Goal: Task Accomplishment & Management: Manage account settings

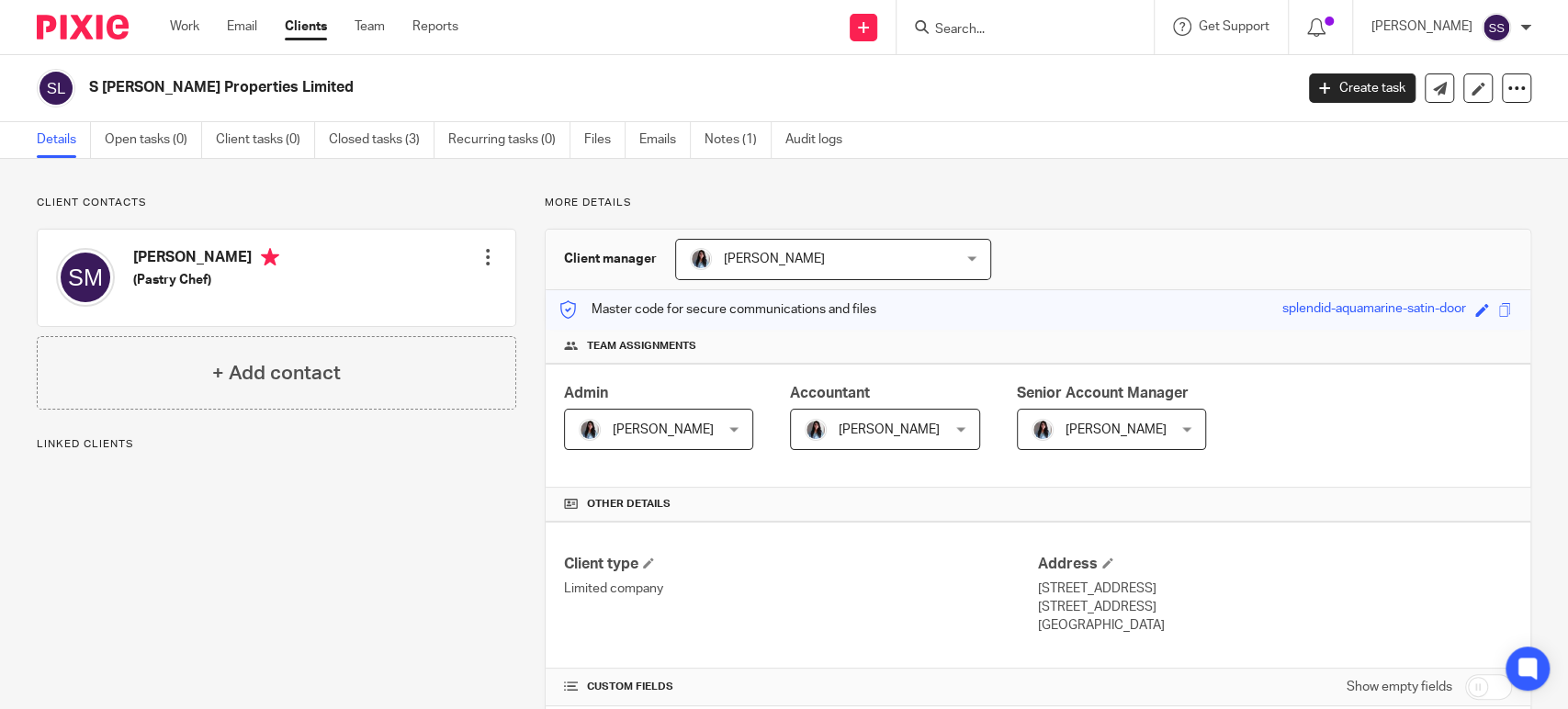
click at [948, 31] on input "Search" at bounding box center [1015, 29] width 165 height 16
type input "inh"
click at [994, 67] on link at bounding box center [1081, 71] width 303 height 27
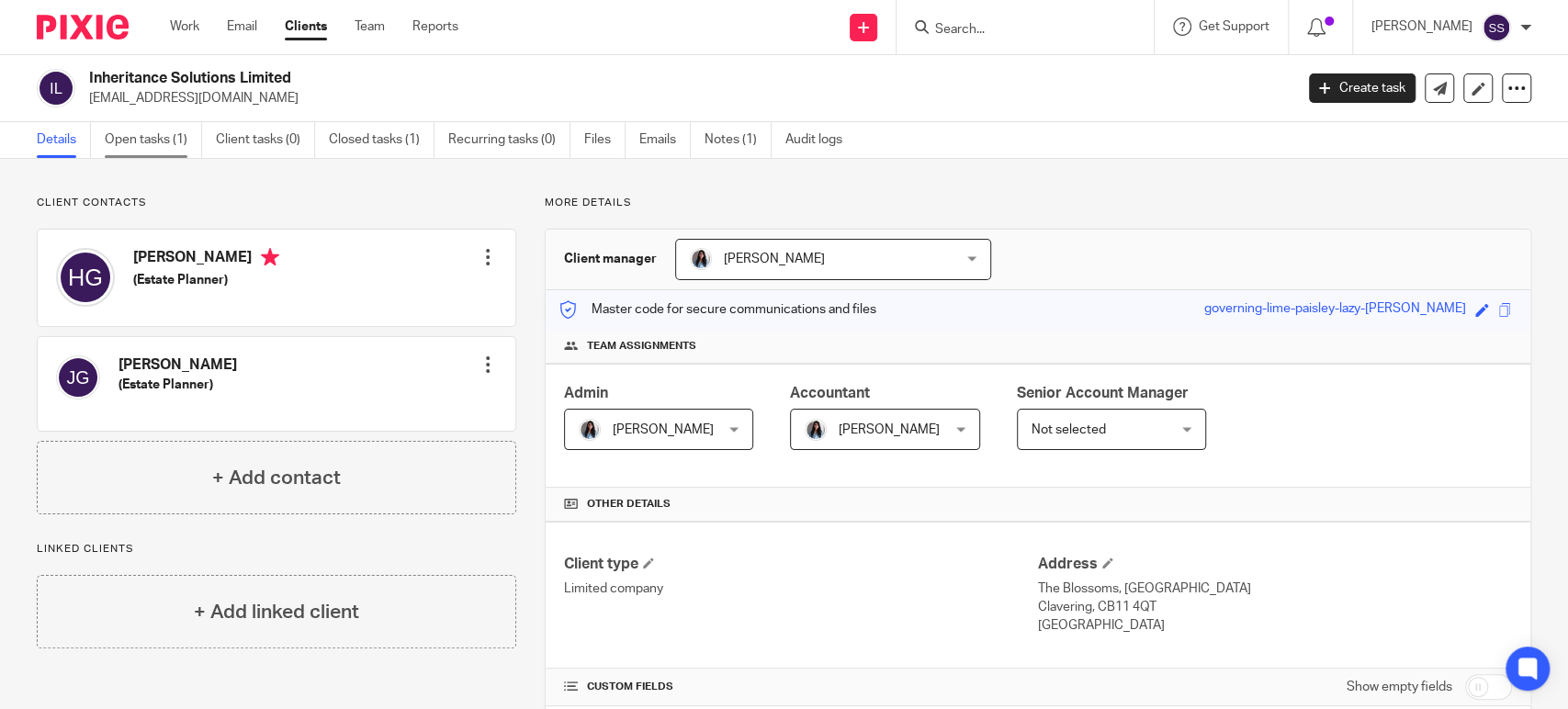
click at [147, 147] on link "Open tasks (1)" at bounding box center [153, 140] width 97 height 36
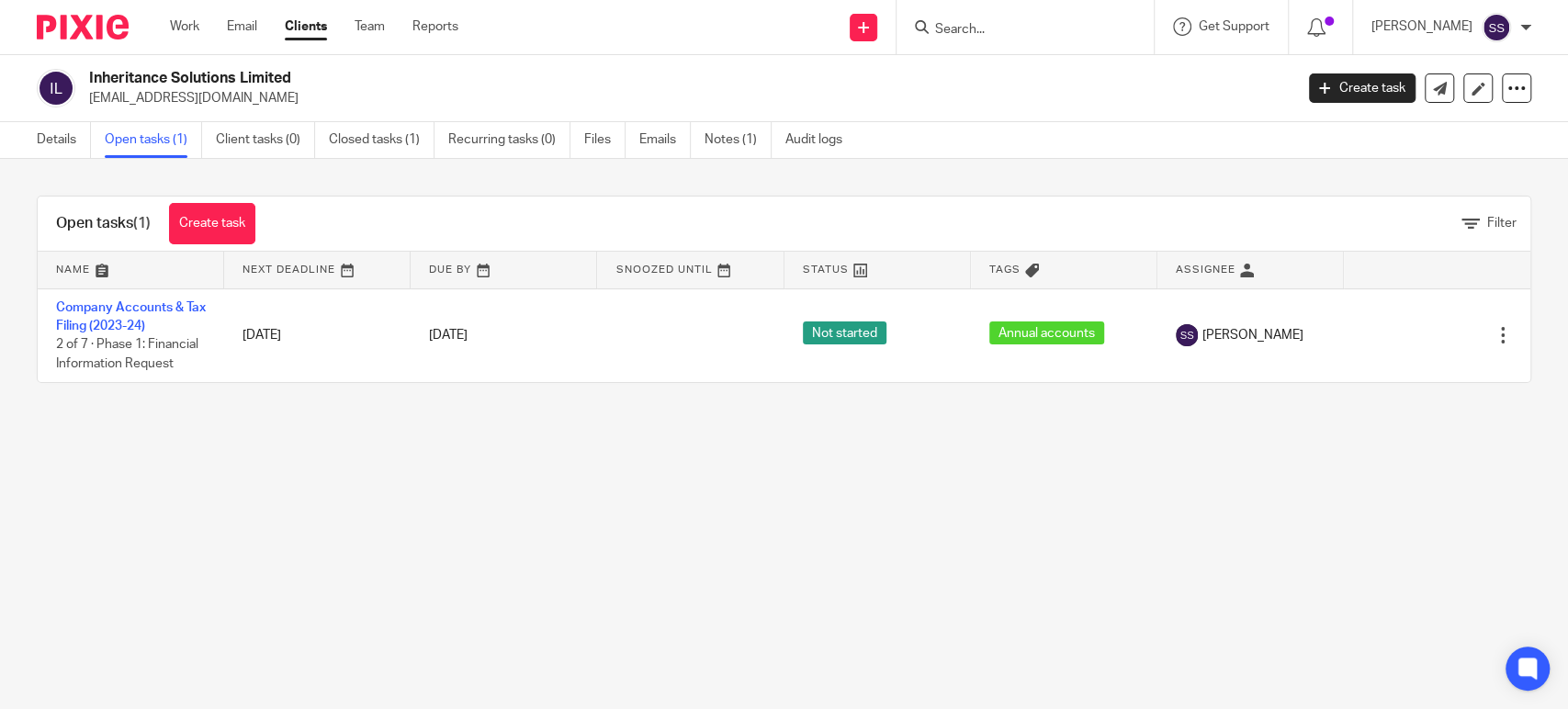
click at [750, 496] on main "Inheritance Solutions Limited harveygelman@sky.com Create task Update from Comp…" at bounding box center [784, 354] width 1568 height 709
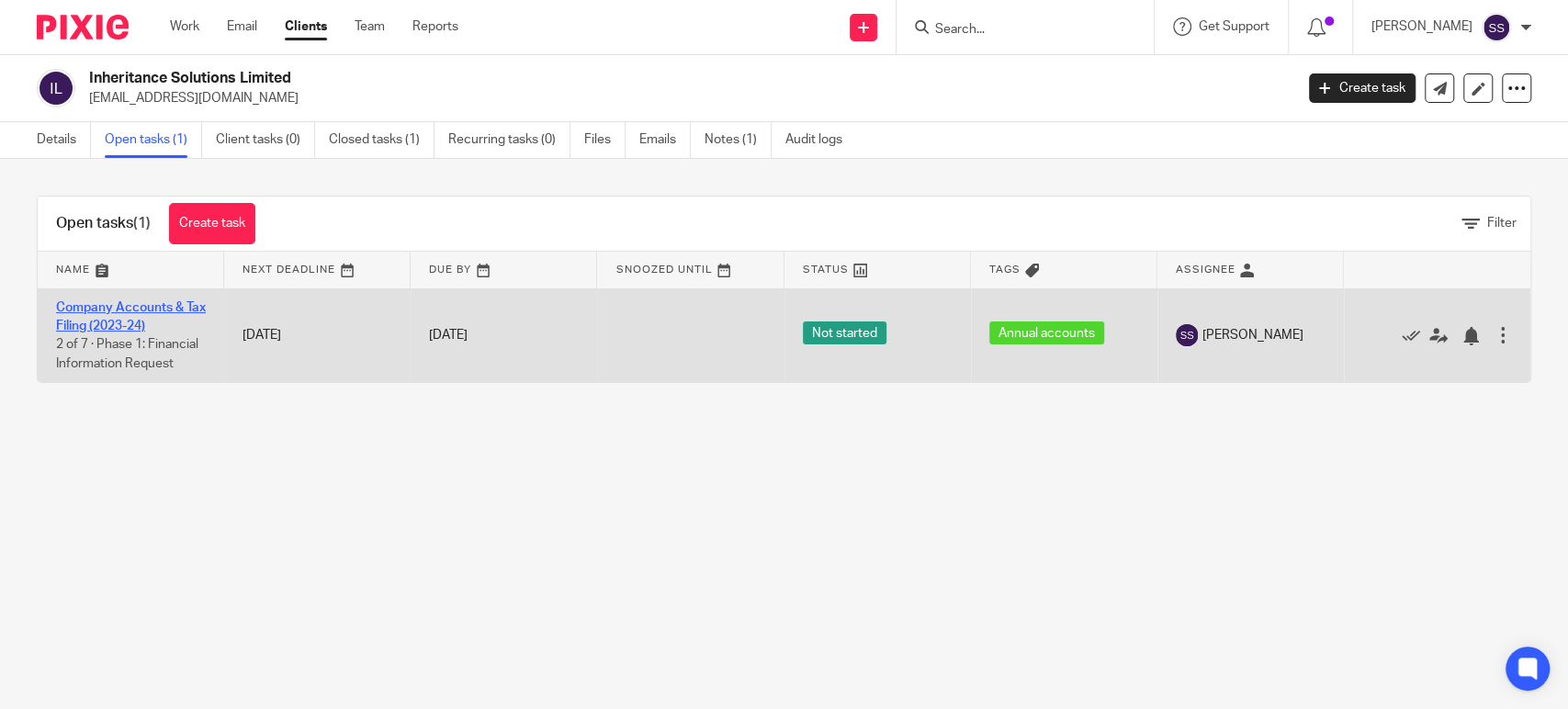
click at [115, 310] on link "Company Accounts & Tax Filing (2023-24)" at bounding box center [130, 317] width 149 height 31
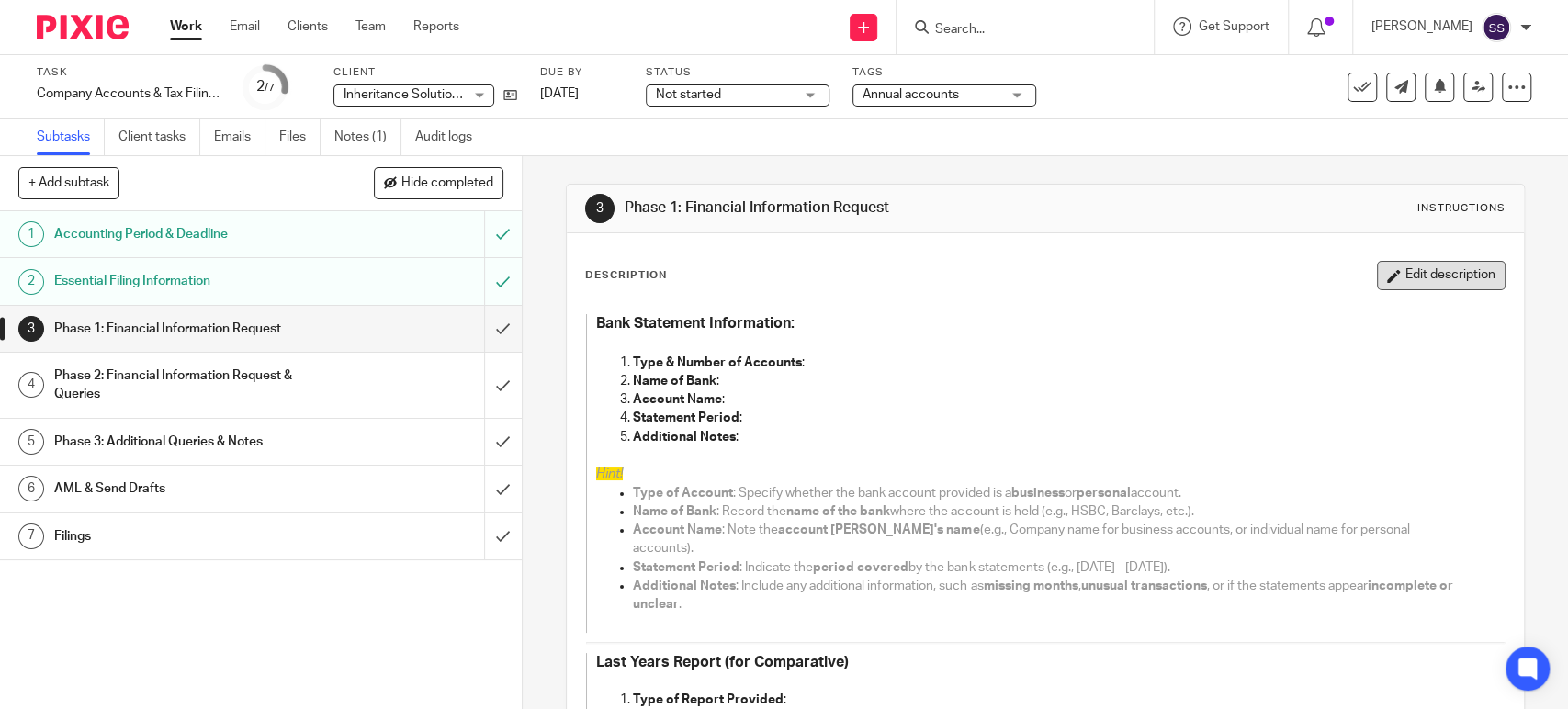
click at [1379, 265] on button "Edit description" at bounding box center [1441, 275] width 129 height 29
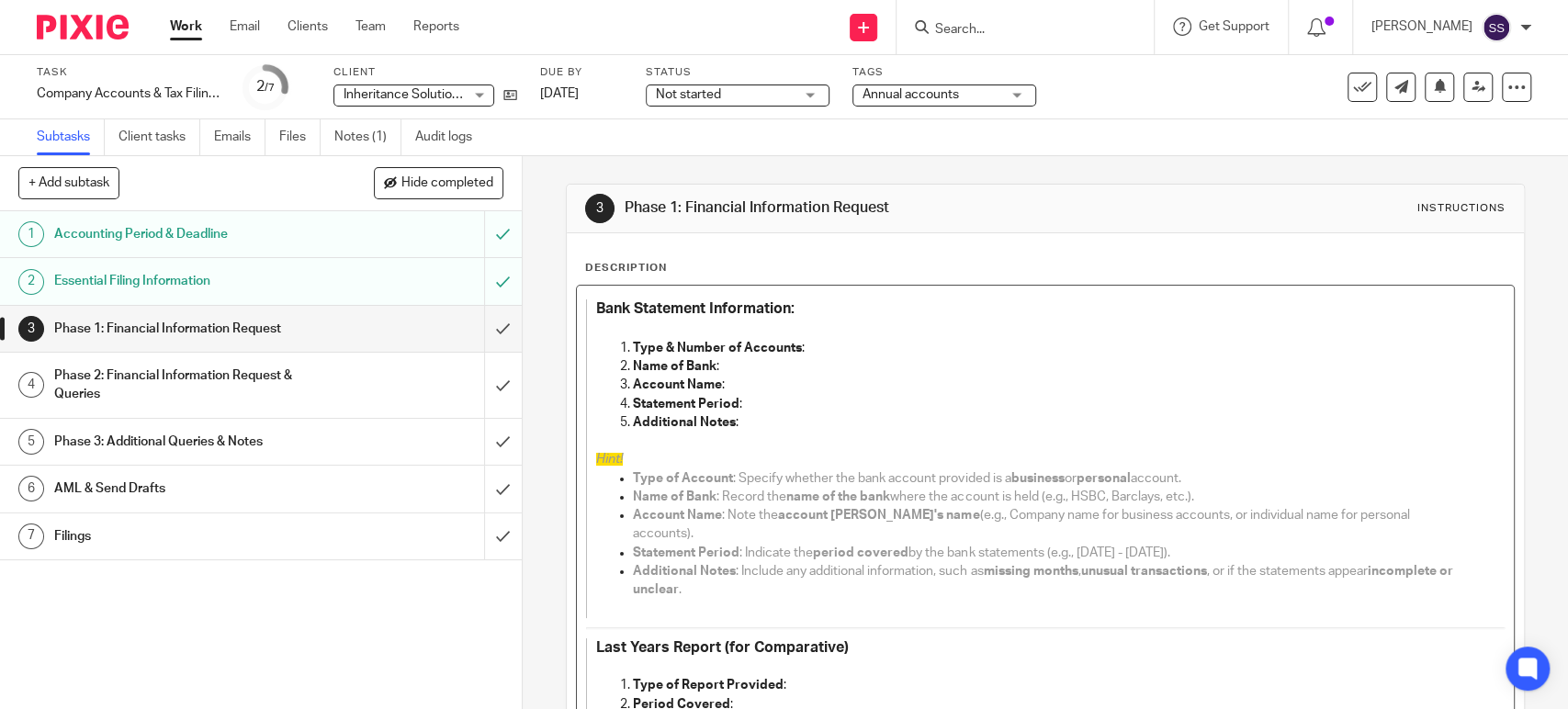
click at [813, 351] on p "Type & Number of Accounts :" at bounding box center [1050, 348] width 835 height 18
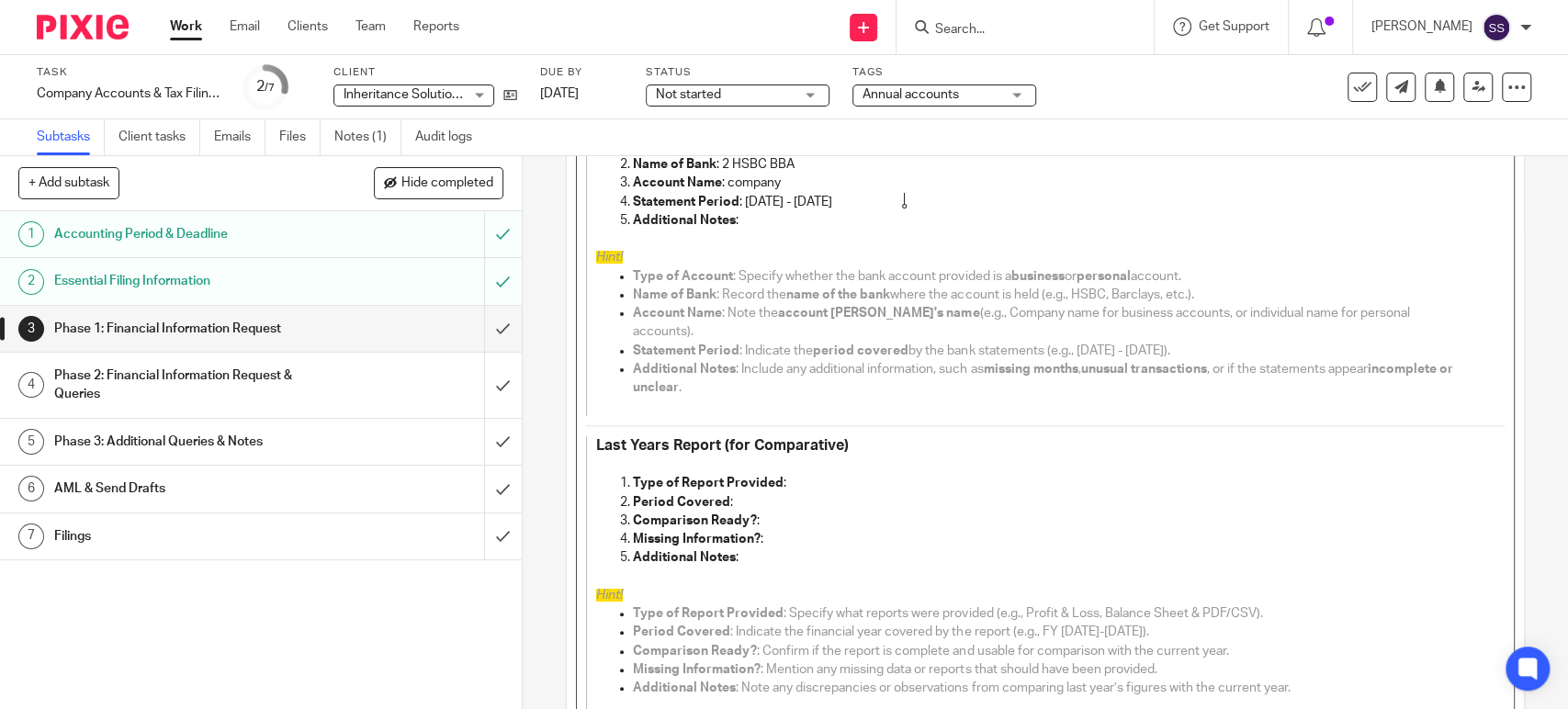
scroll to position [204, 0]
click at [671, 454] on p at bounding box center [1031, 462] width 870 height 18
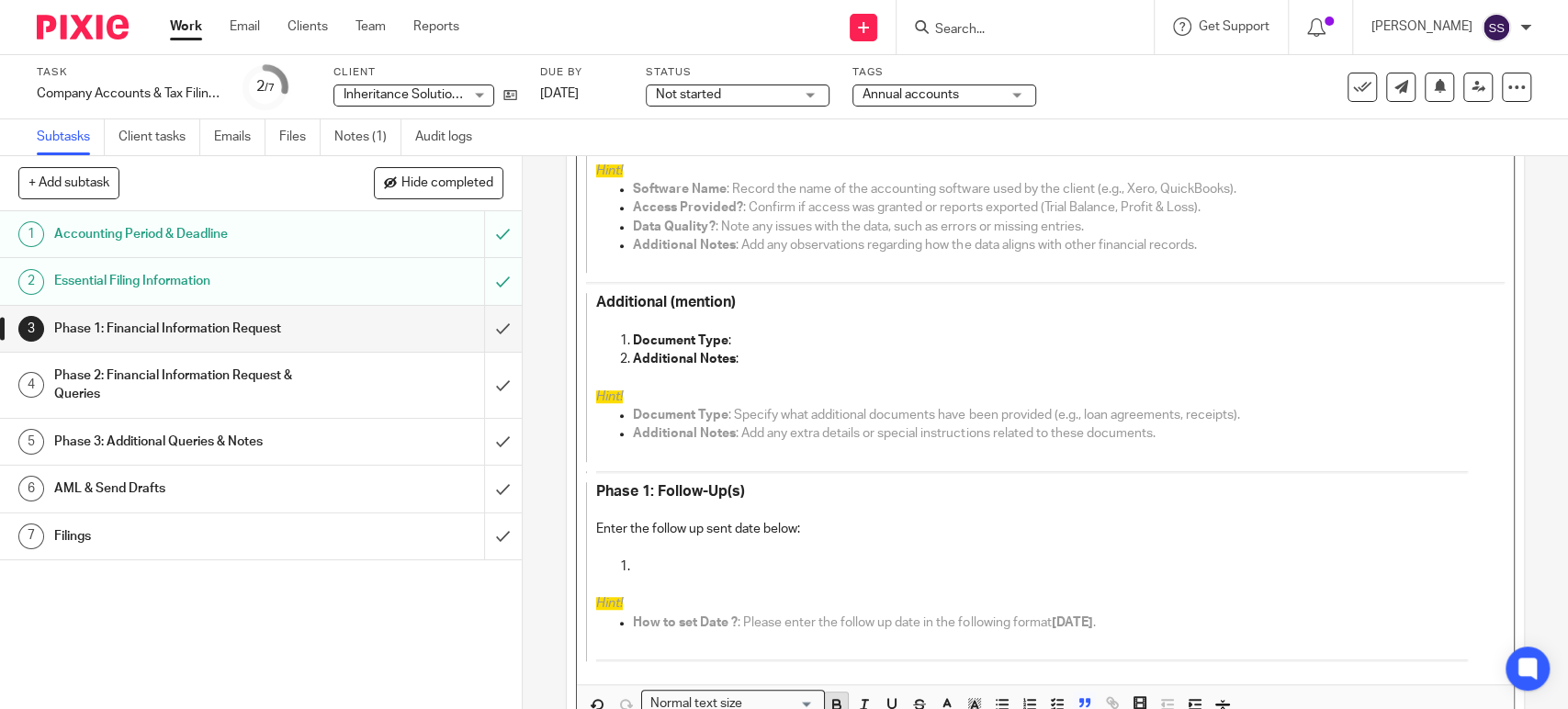
scroll to position [1018, 0]
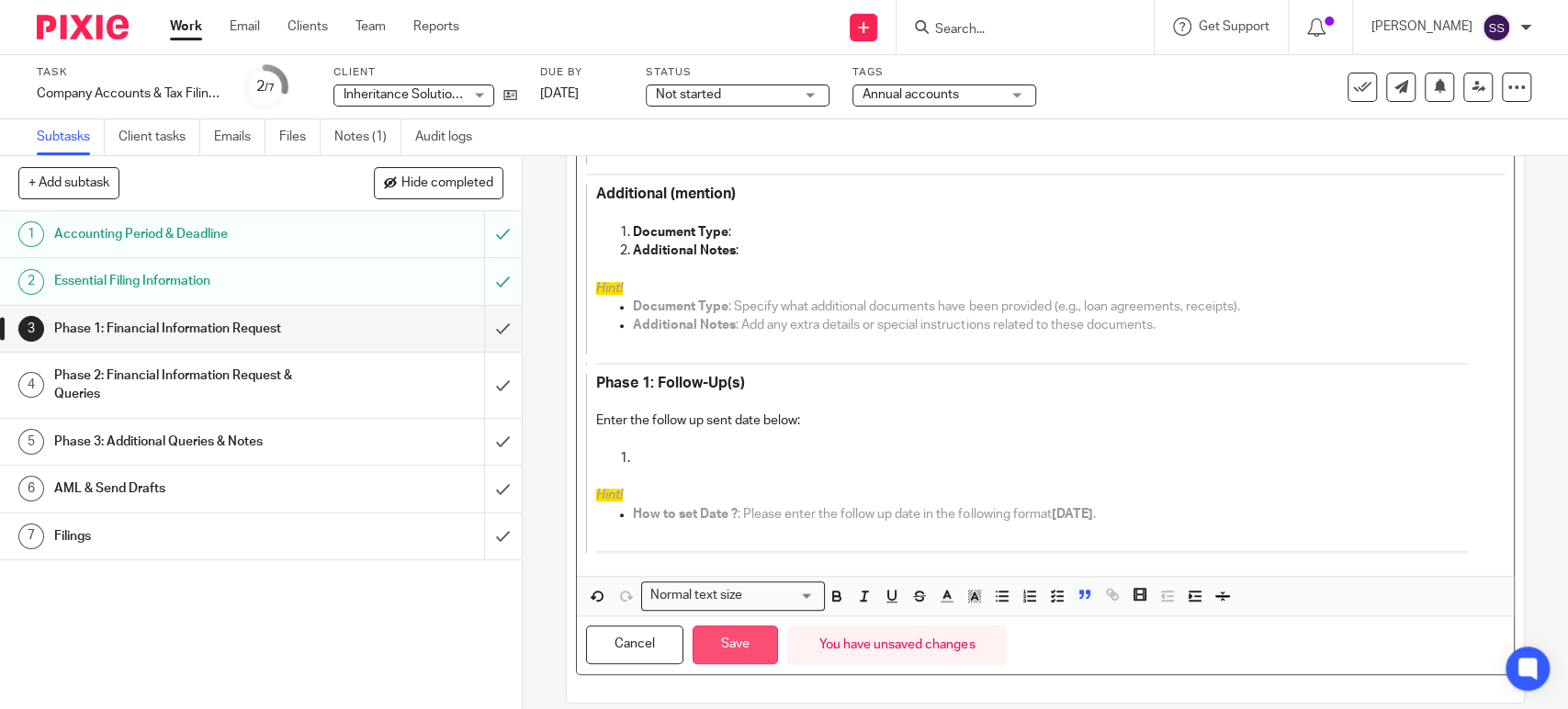
click at [711, 631] on button "Save" at bounding box center [735, 646] width 85 height 40
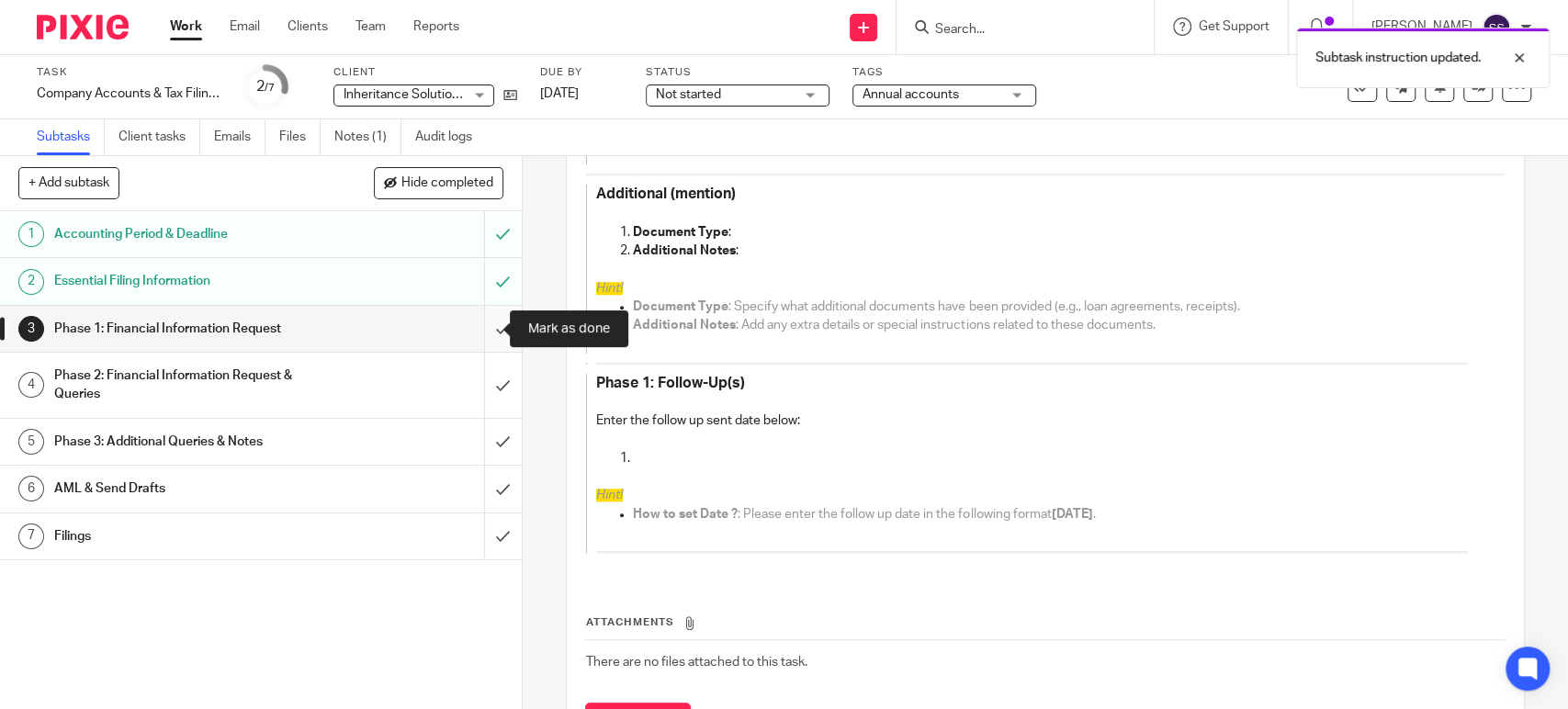
click at [476, 311] on input "submit" at bounding box center [261, 329] width 522 height 46
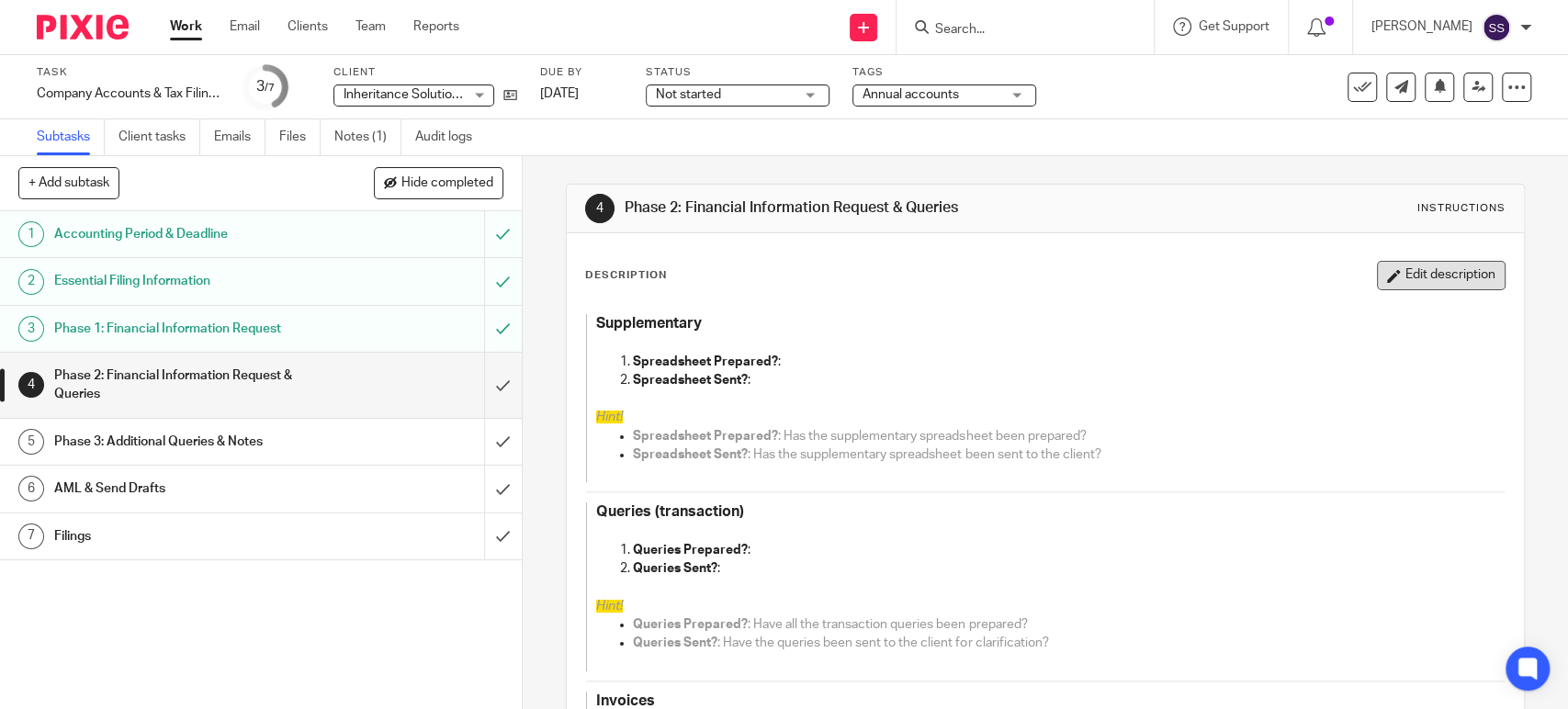
click at [1440, 263] on button "Edit description" at bounding box center [1441, 275] width 129 height 29
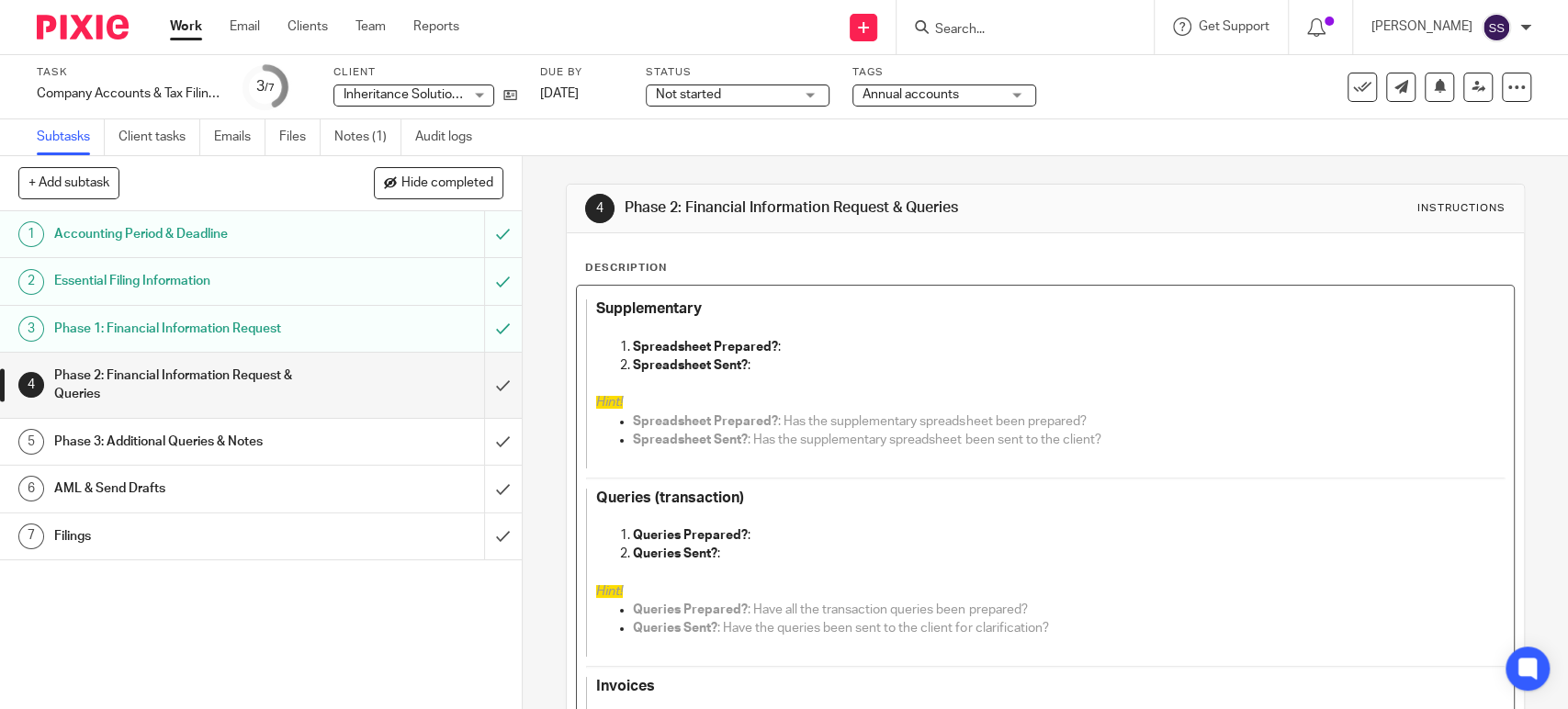
click at [849, 342] on p "Spreadsheet Prepared? :" at bounding box center [1050, 347] width 835 height 18
click at [805, 538] on p "Queries Prepared? :" at bounding box center [1050, 535] width 835 height 18
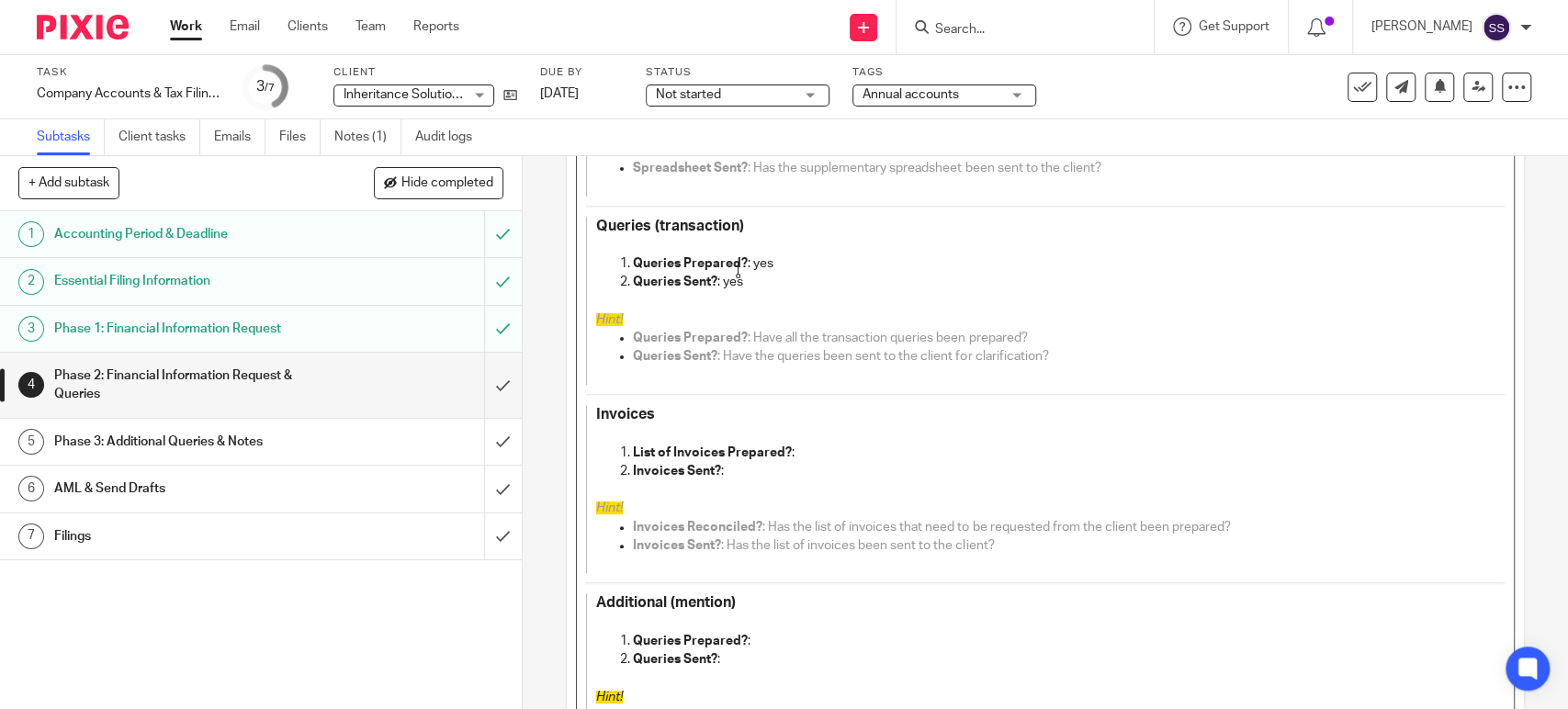
scroll to position [306, 0]
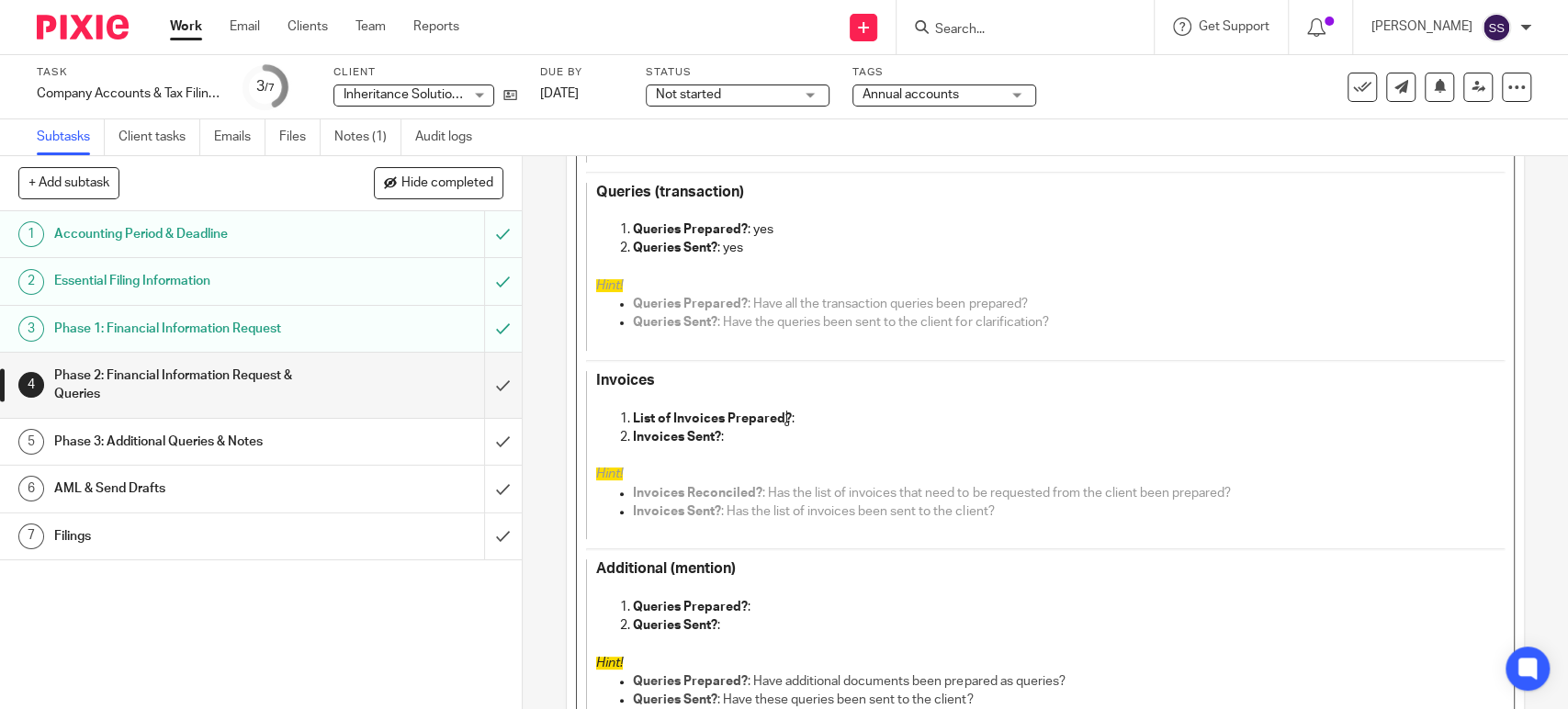
click at [825, 420] on p "List of Invoices Prepared? :" at bounding box center [1050, 418] width 835 height 18
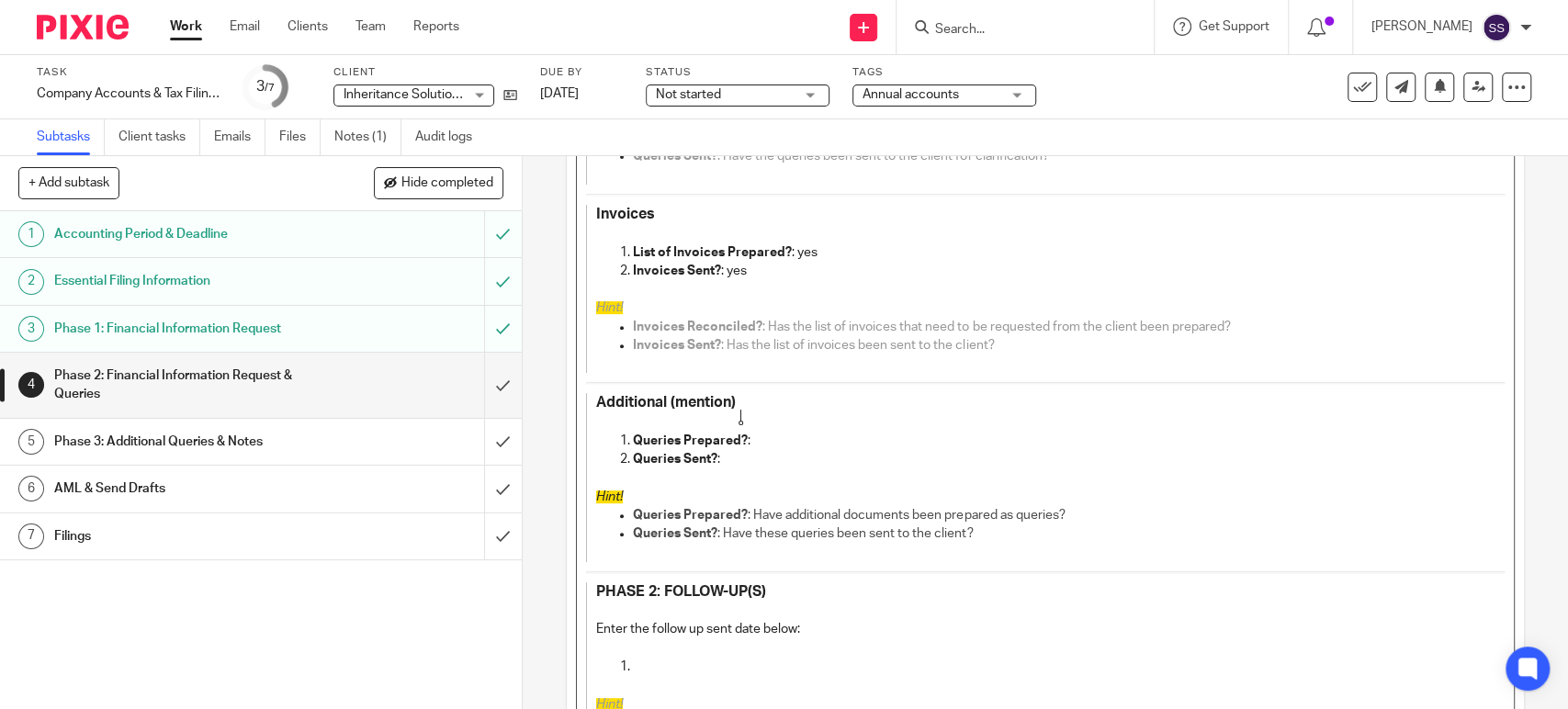
scroll to position [683, 0]
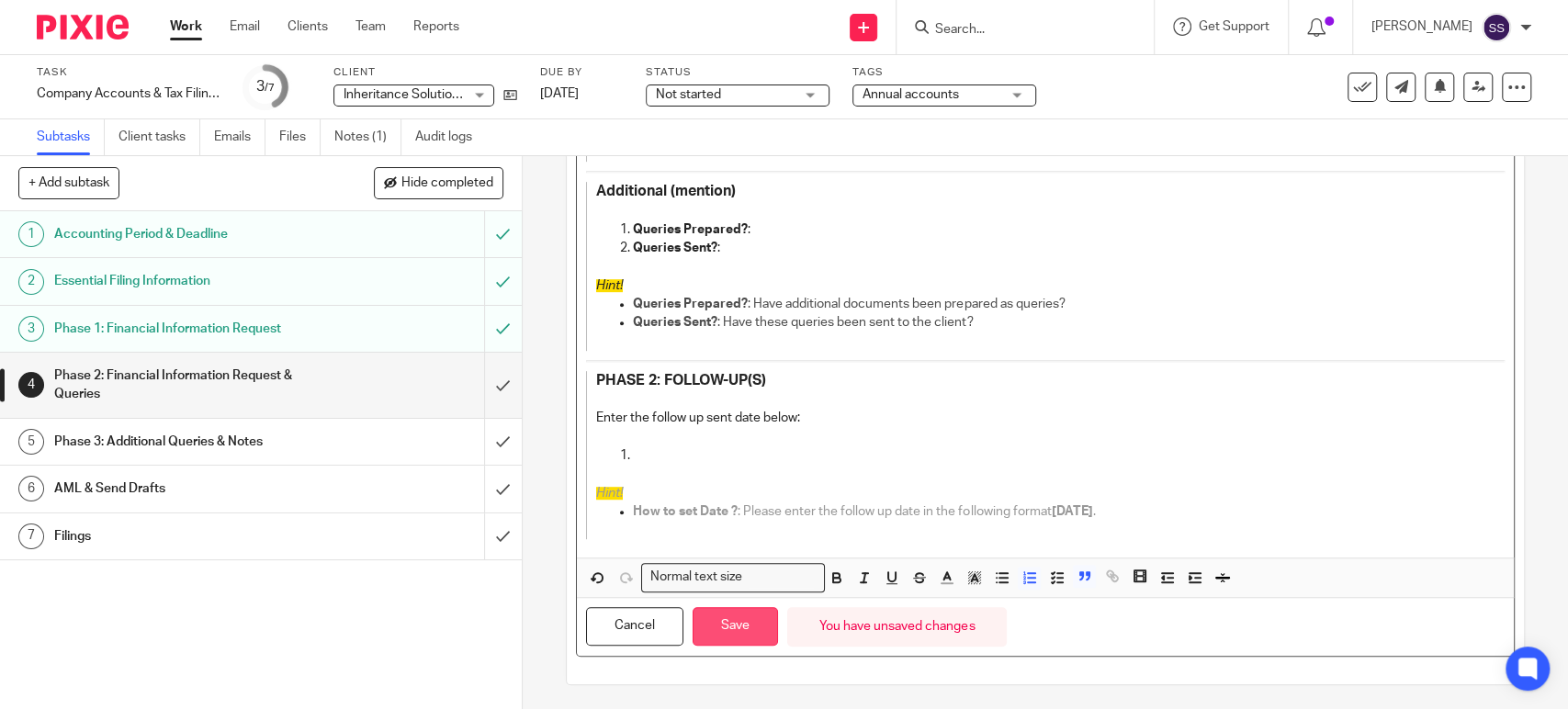
click at [728, 631] on button "Save" at bounding box center [735, 627] width 85 height 40
click at [485, 380] on input "submit" at bounding box center [261, 385] width 522 height 65
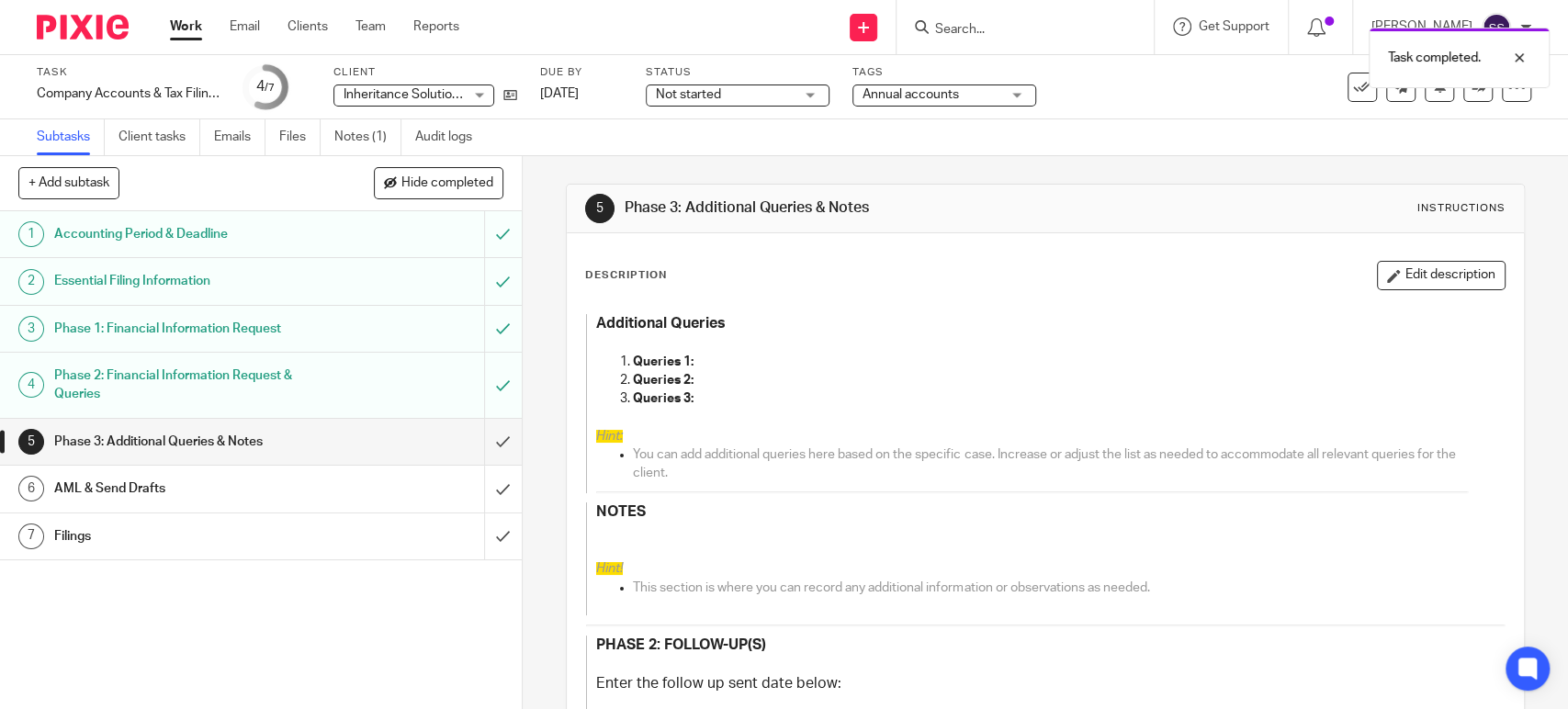
click at [191, 31] on link "Work" at bounding box center [186, 26] width 32 height 18
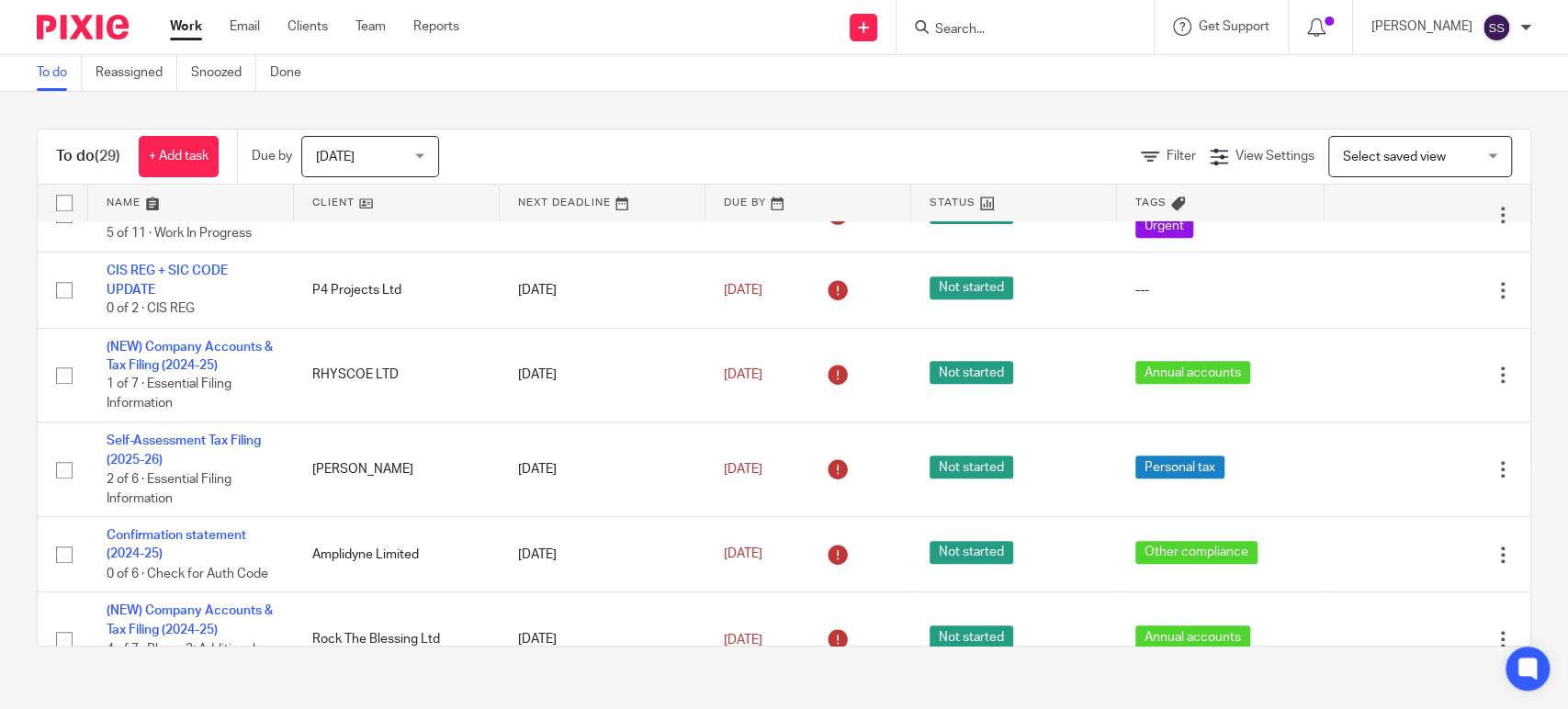
scroll to position [816, 0]
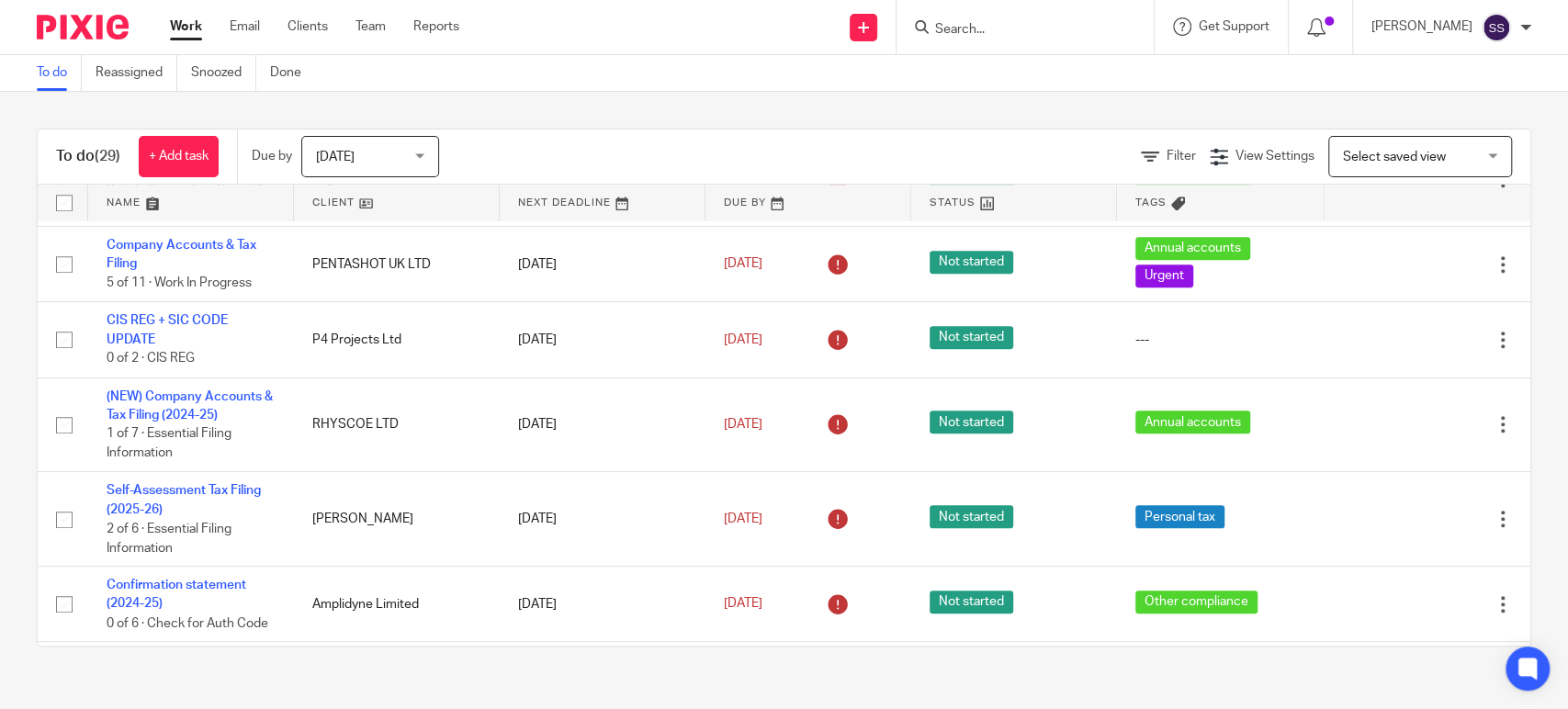
click at [1006, 34] on input "Search" at bounding box center [1015, 29] width 165 height 16
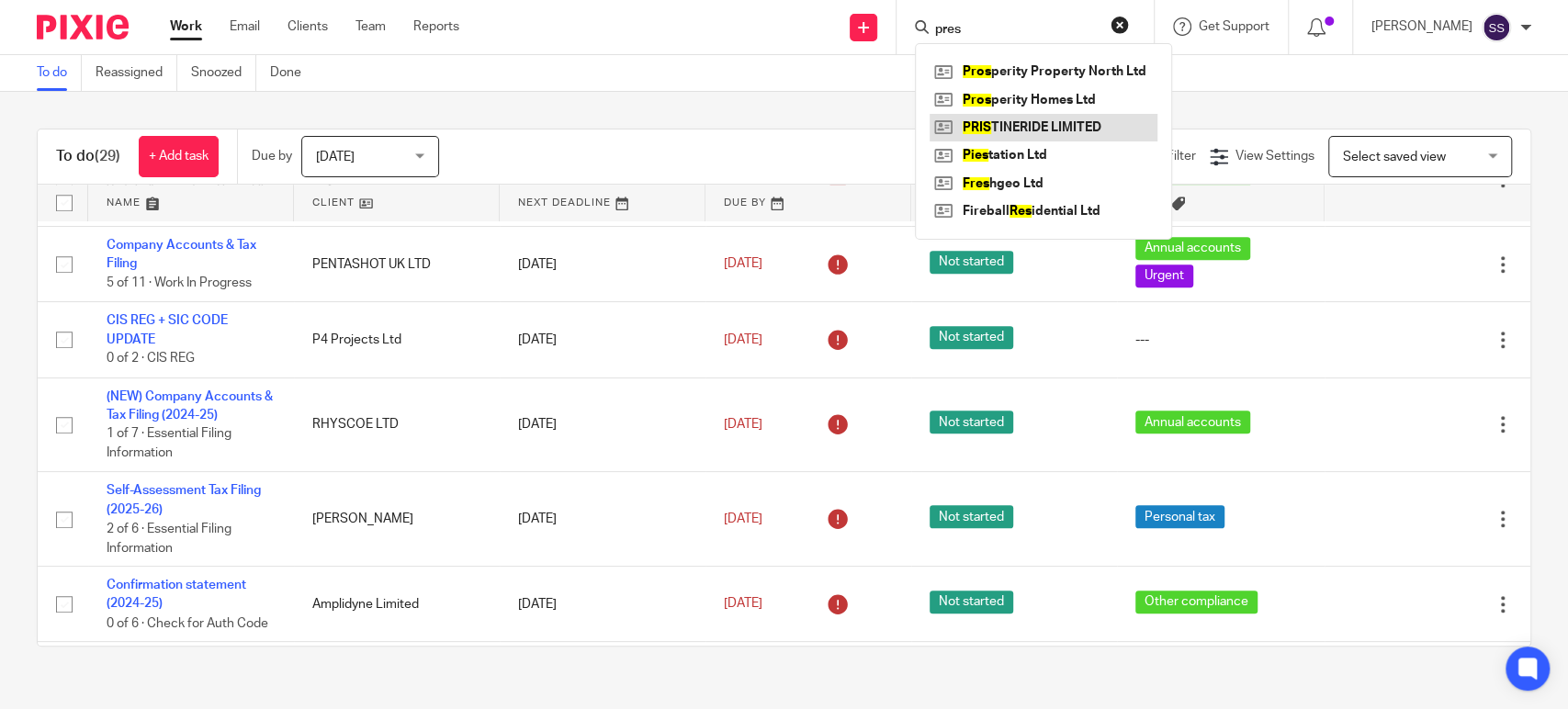
type input "pres"
click at [1056, 131] on link at bounding box center [1043, 128] width 228 height 27
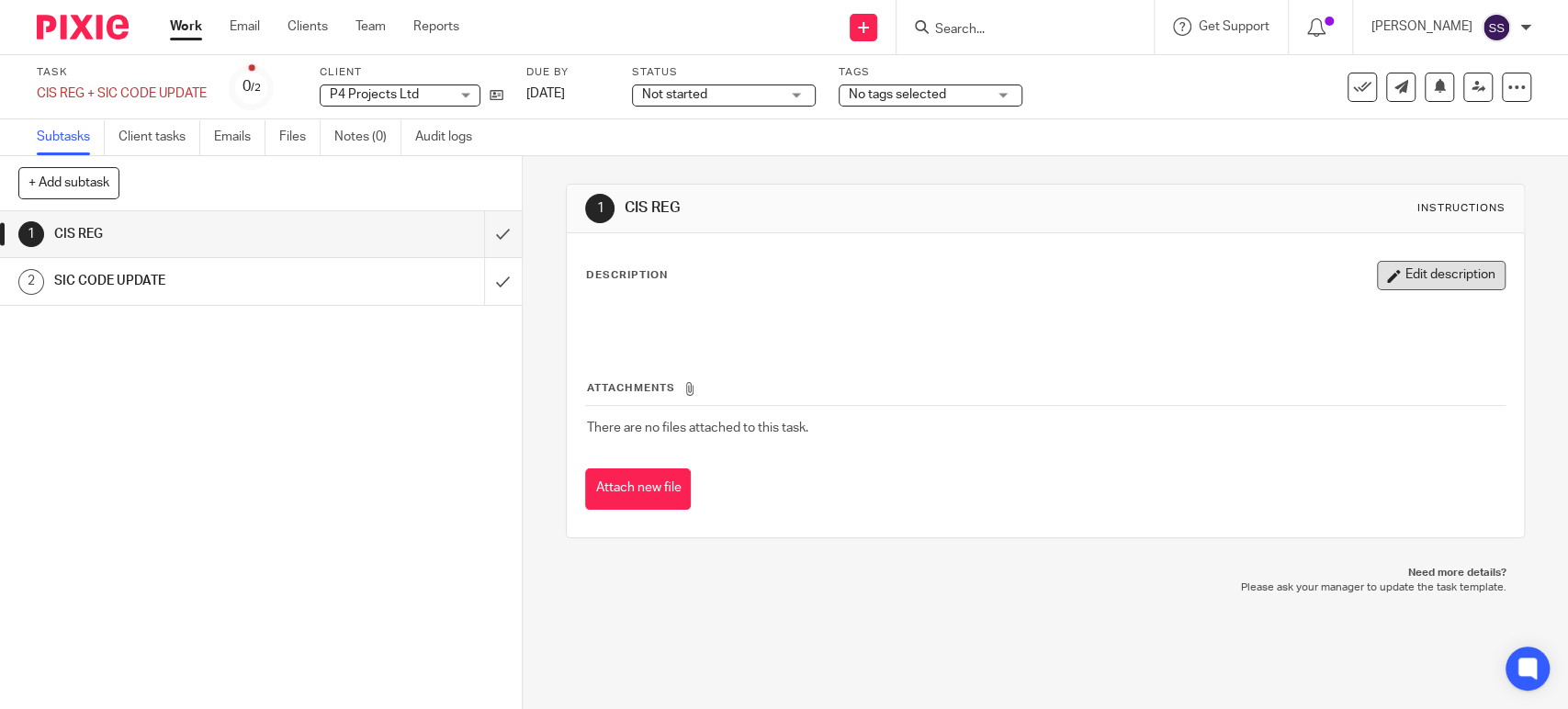
click at [1387, 278] on icon "button" at bounding box center [1394, 276] width 14 height 14
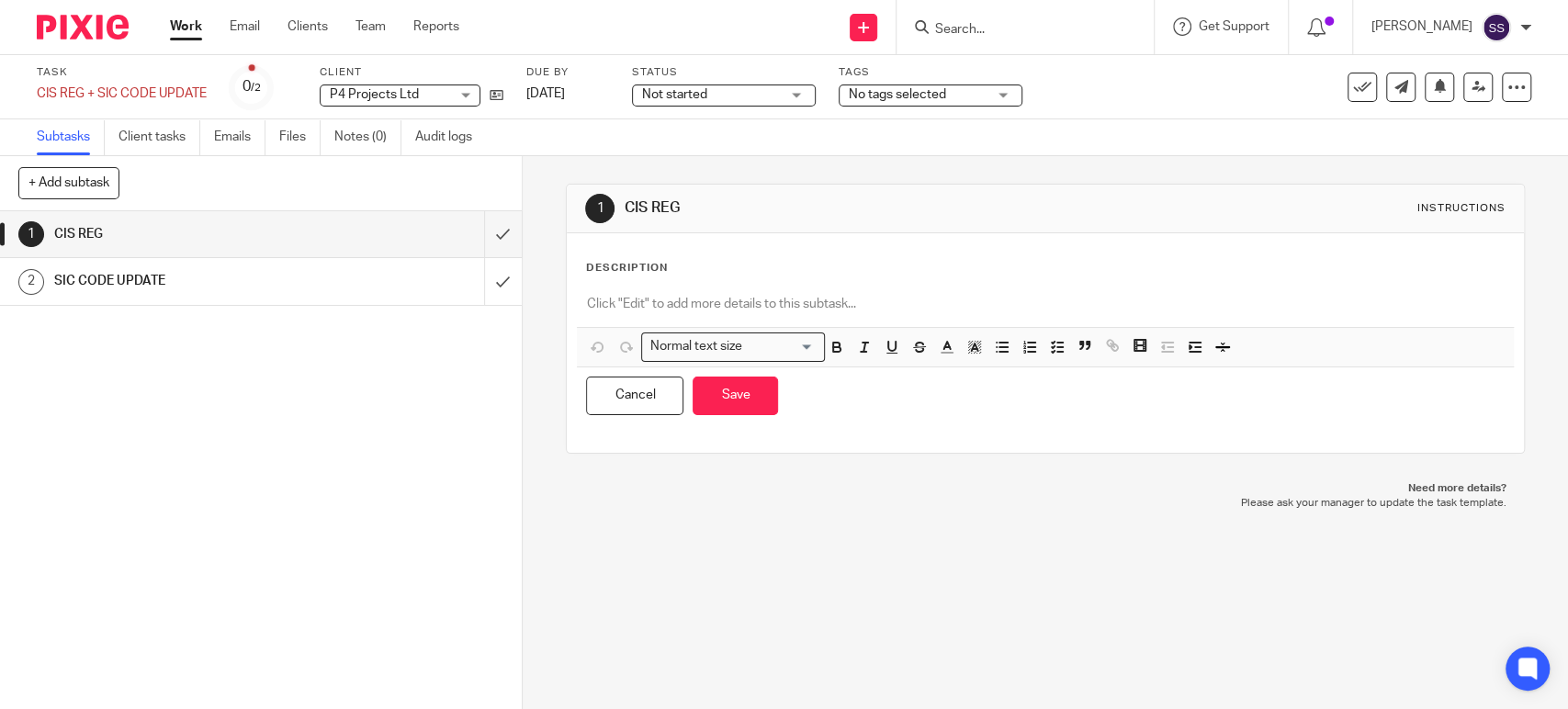
click at [623, 311] on p at bounding box center [1044, 303] width 918 height 18
click at [658, 313] on div "email" at bounding box center [1044, 306] width 936 height 42
click at [715, 388] on button "Save" at bounding box center [735, 396] width 85 height 40
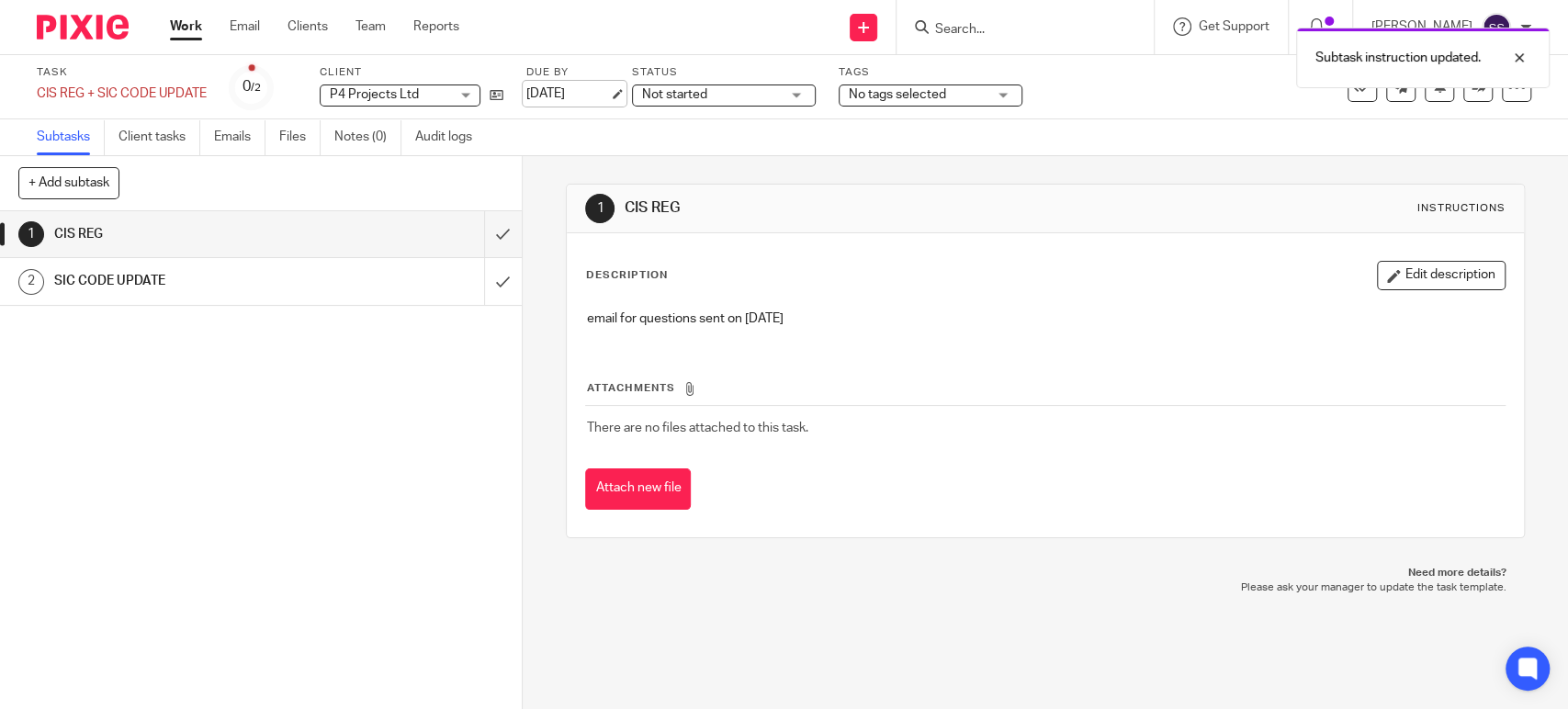
click at [602, 96] on link "[DATE]" at bounding box center [567, 94] width 82 height 19
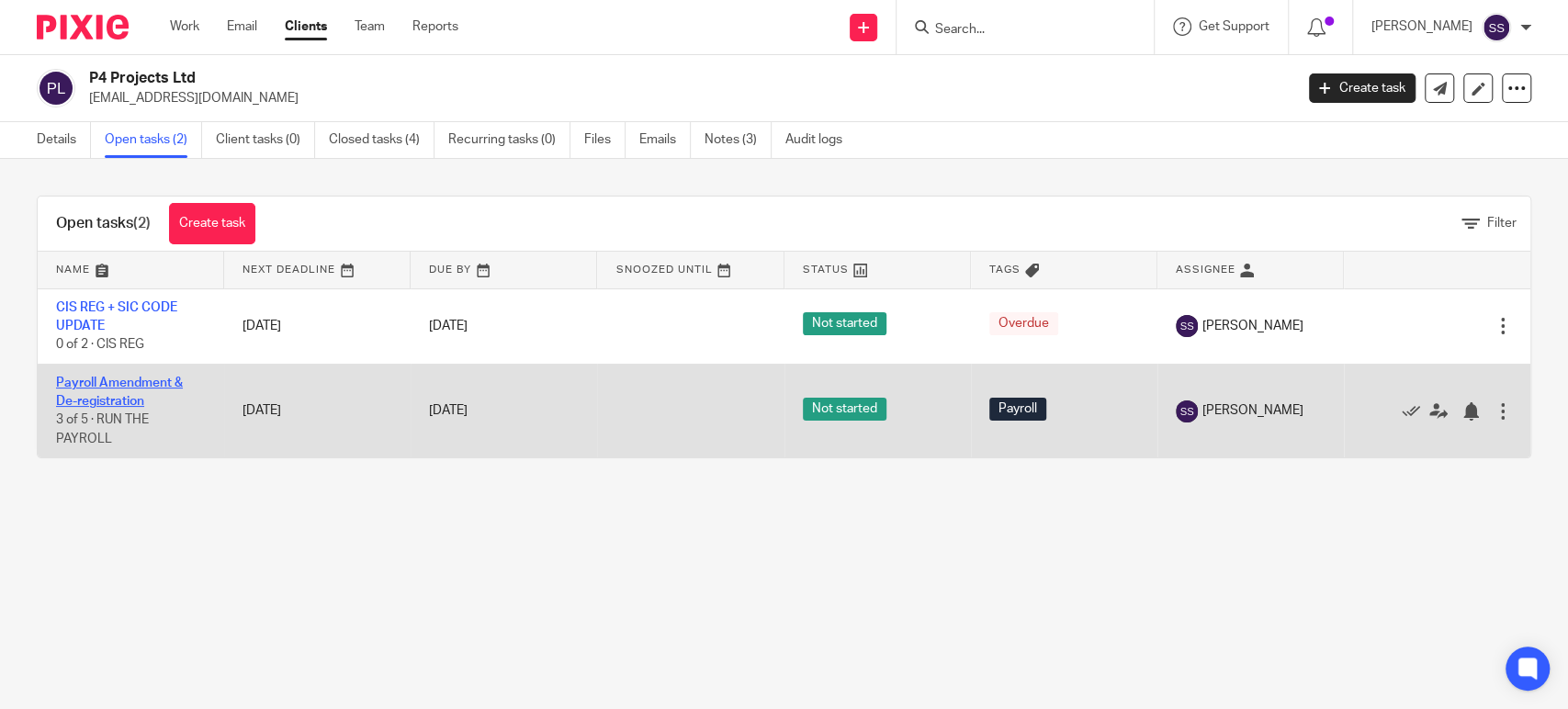
click at [100, 380] on link "Payroll Amendment & De-registration" at bounding box center [119, 391] width 127 height 31
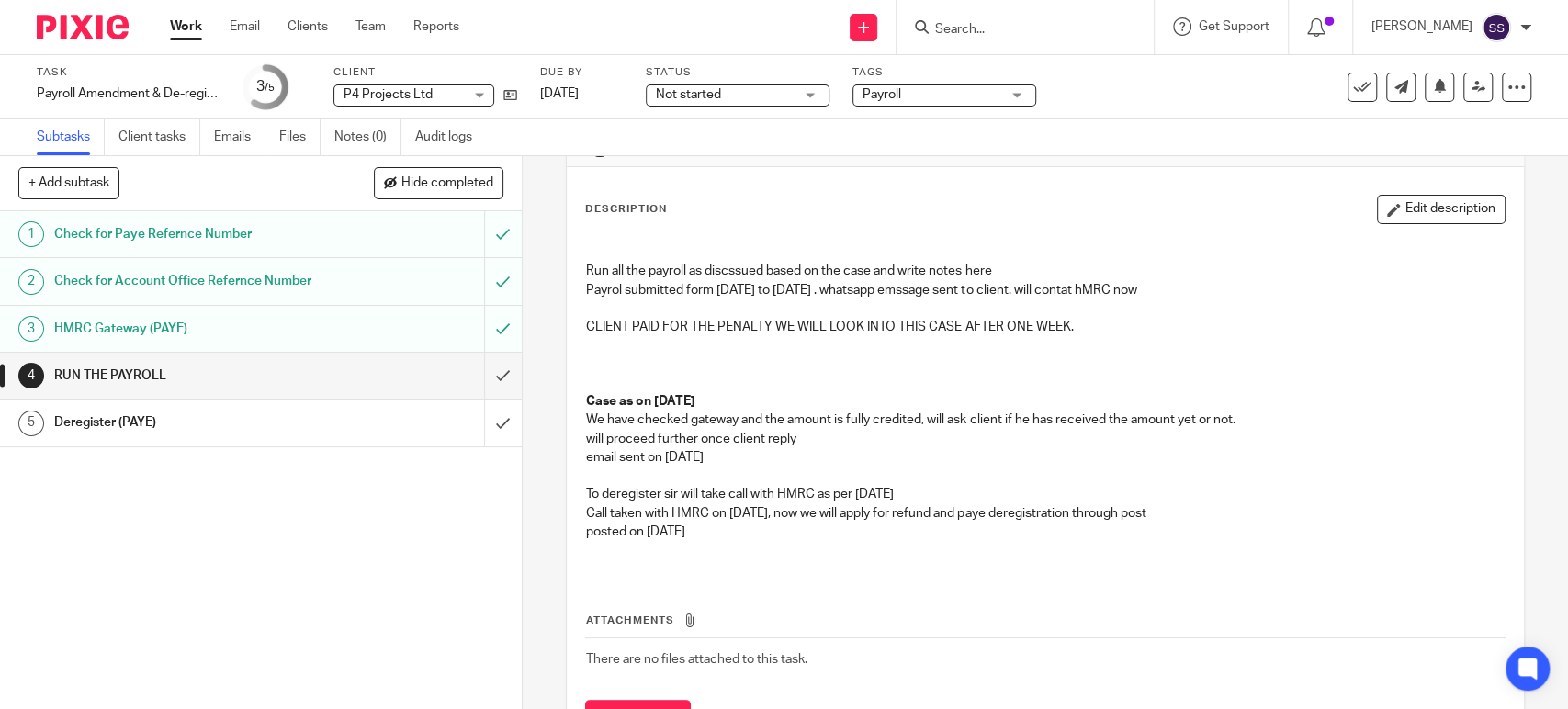
scroll to position [102, 0]
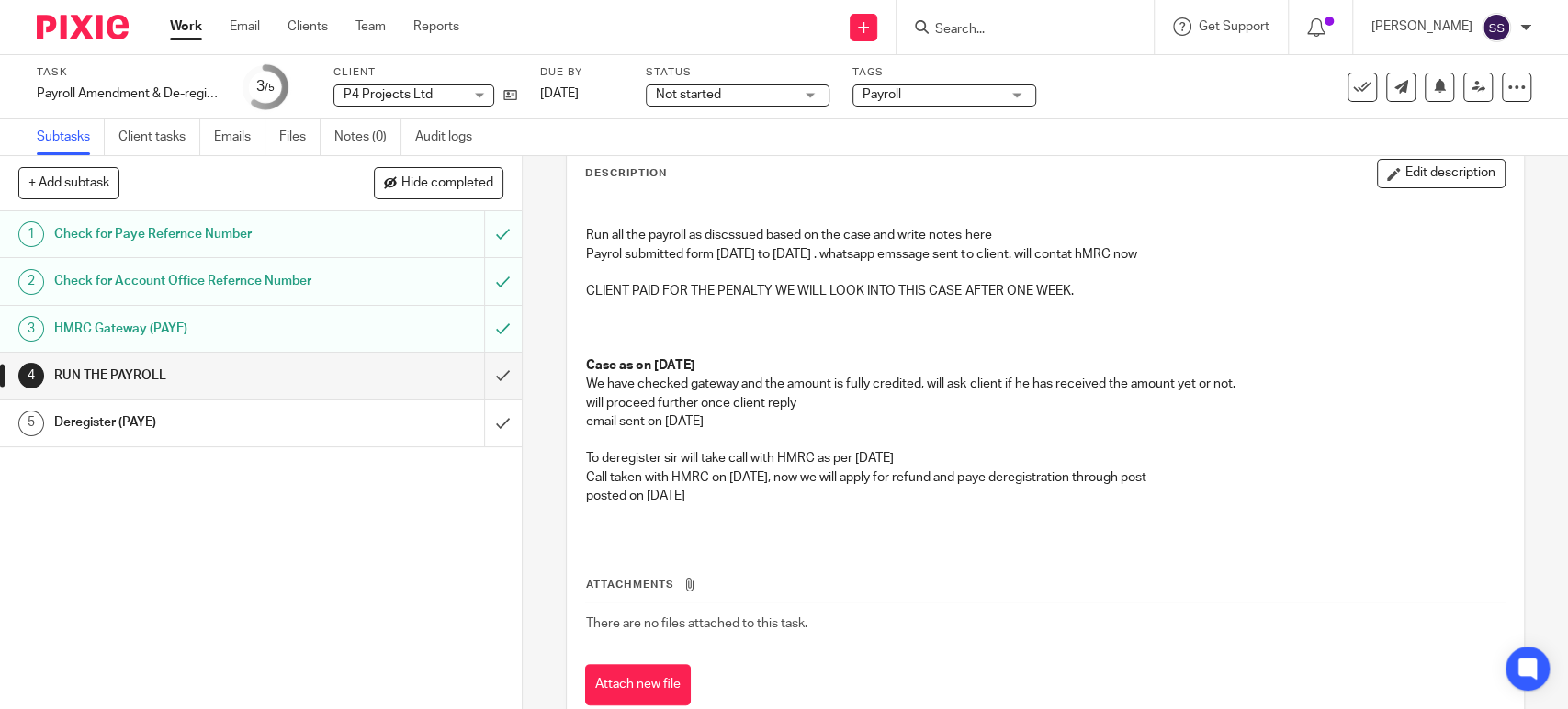
drag, startPoint x: 644, startPoint y: 494, endPoint x: 725, endPoint y: 494, distance: 81.0
click at [725, 494] on p "posted on [DATE]" at bounding box center [1044, 495] width 918 height 18
click at [778, 514] on p at bounding box center [1044, 514] width 918 height 18
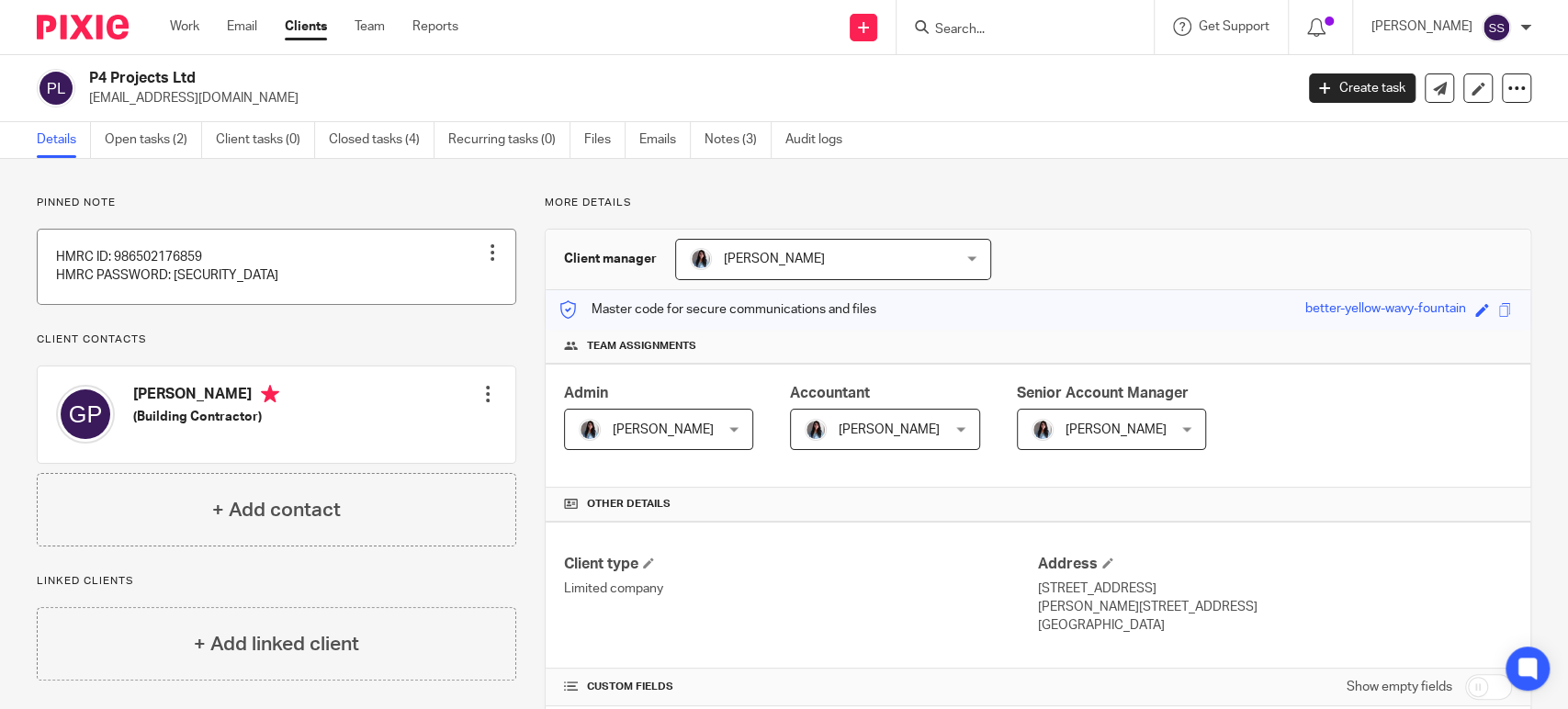
click at [350, 273] on link at bounding box center [276, 267] width 477 height 75
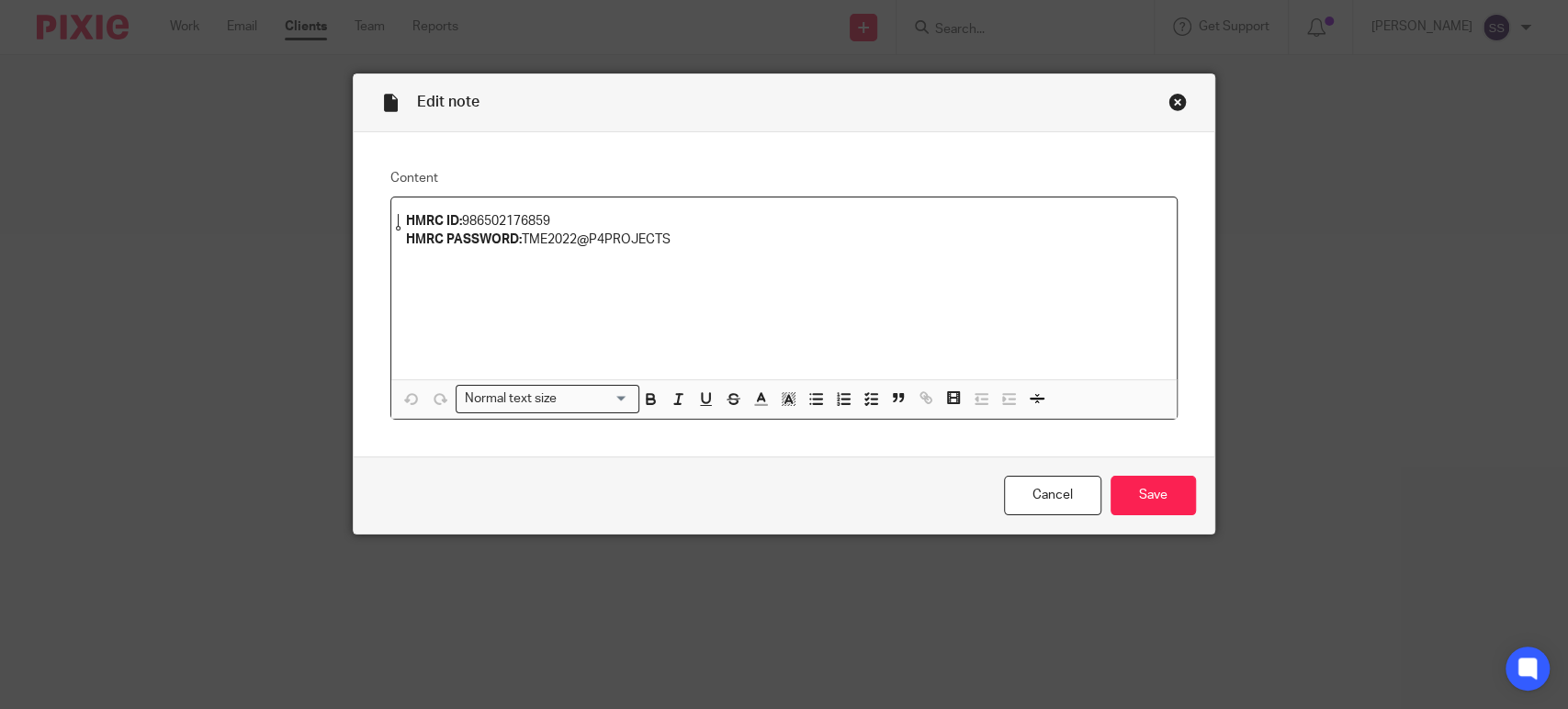
click at [494, 216] on p "HMRC ID: 986502176859" at bounding box center [784, 221] width 756 height 18
copy p "986502176859"
click at [848, 301] on div "HMRC ID: 986502176859 HMRC PASSWORD: TME2022@P4PROJECTS" at bounding box center [784, 288] width 785 height 182
drag, startPoint x: 517, startPoint y: 241, endPoint x: 686, endPoint y: 242, distance: 169.0
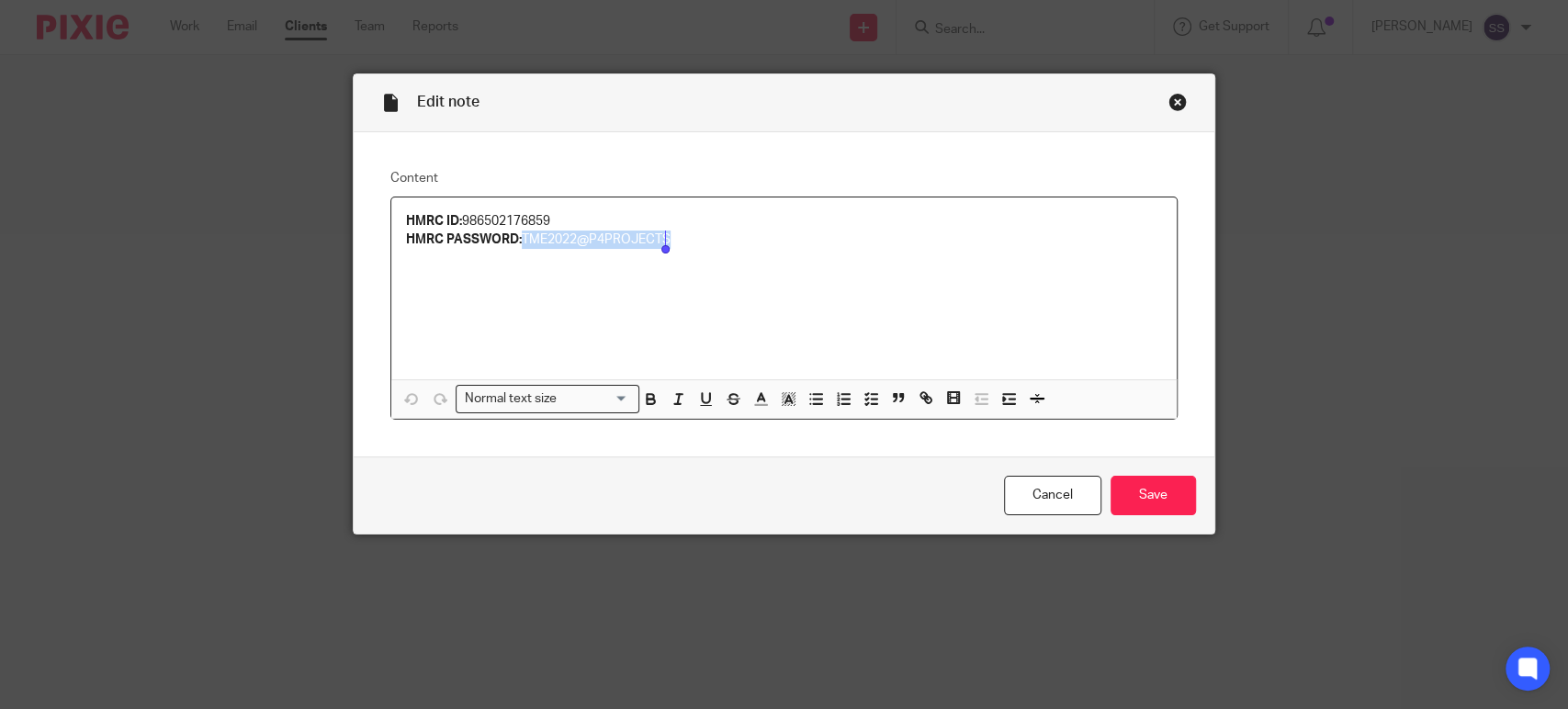
click at [686, 242] on p "HMRC PASSWORD: TME2022@P4PROJECTS" at bounding box center [784, 239] width 756 height 18
copy p "TME2022@P4PROJECTS"
click at [1174, 98] on div "Close this dialog window" at bounding box center [1177, 101] width 18 height 18
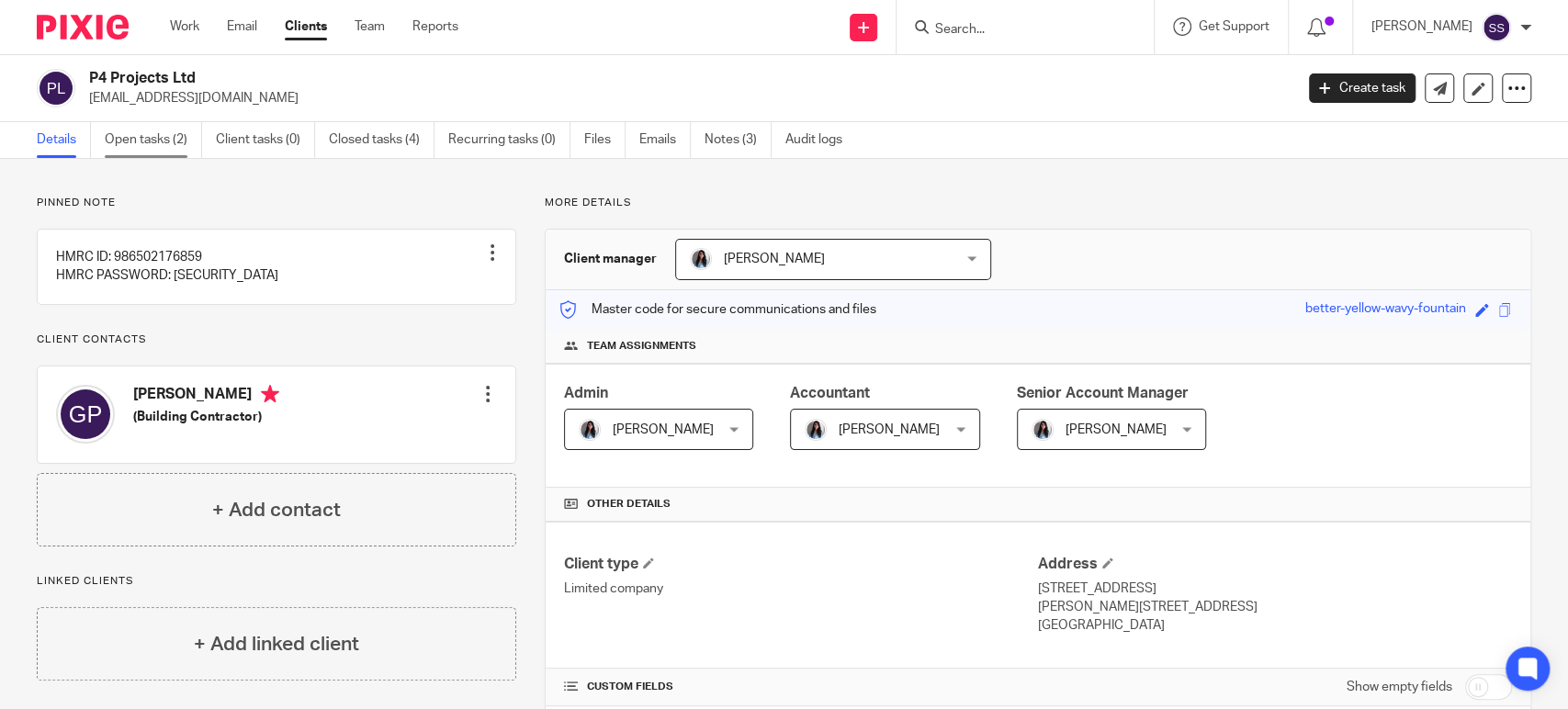
click at [145, 147] on link "Open tasks (2)" at bounding box center [153, 140] width 97 height 36
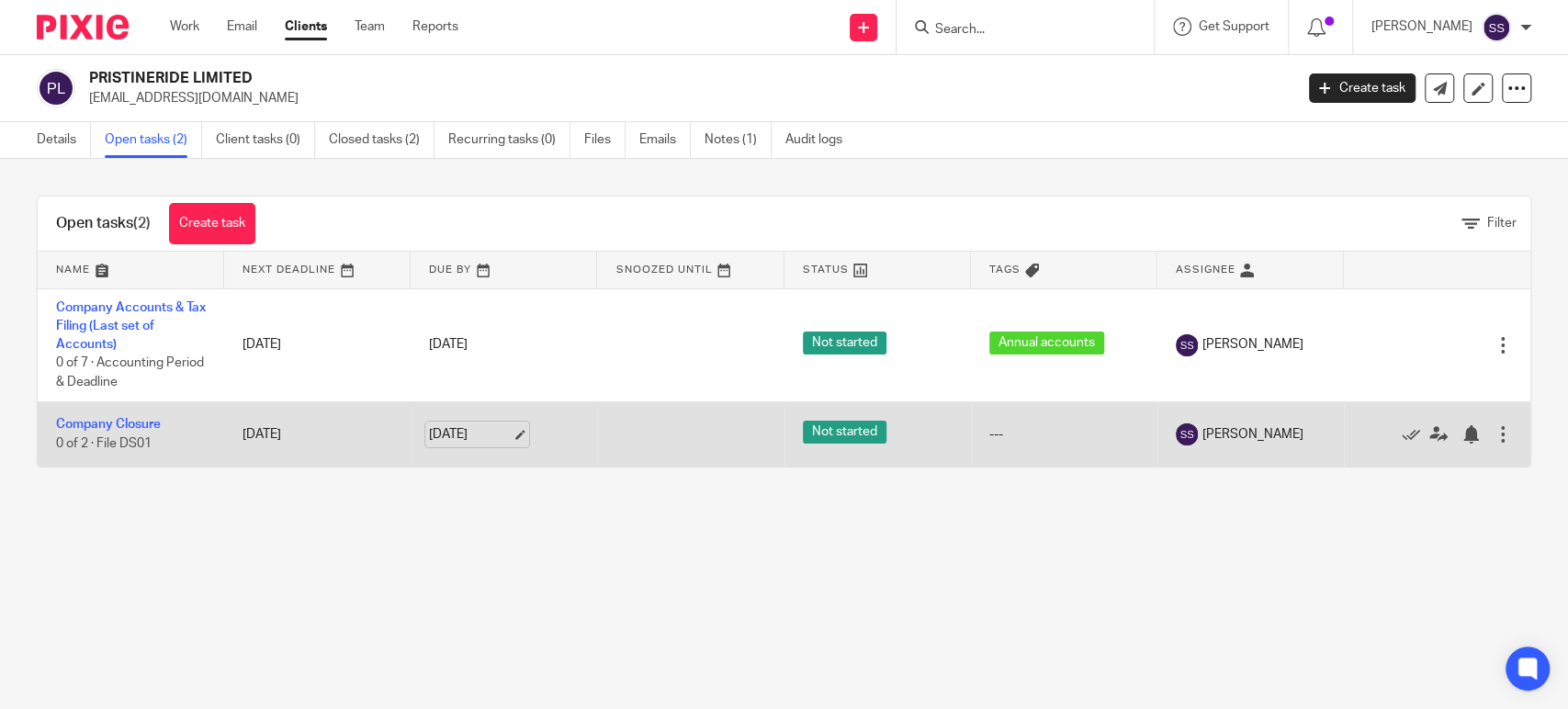
click at [496, 438] on link "20 Oct 2025" at bounding box center [470, 435] width 82 height 19
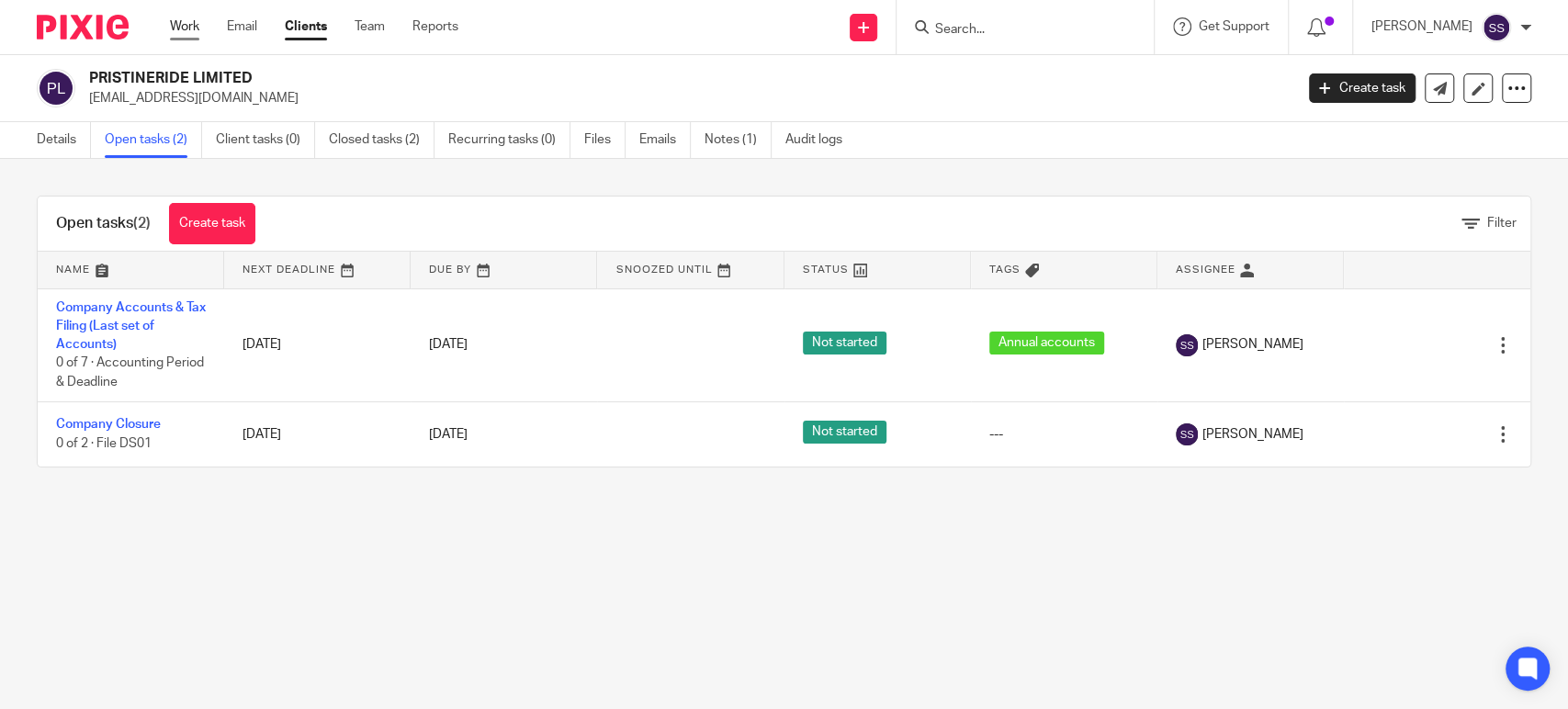
click at [177, 26] on link "Work" at bounding box center [184, 26] width 29 height 18
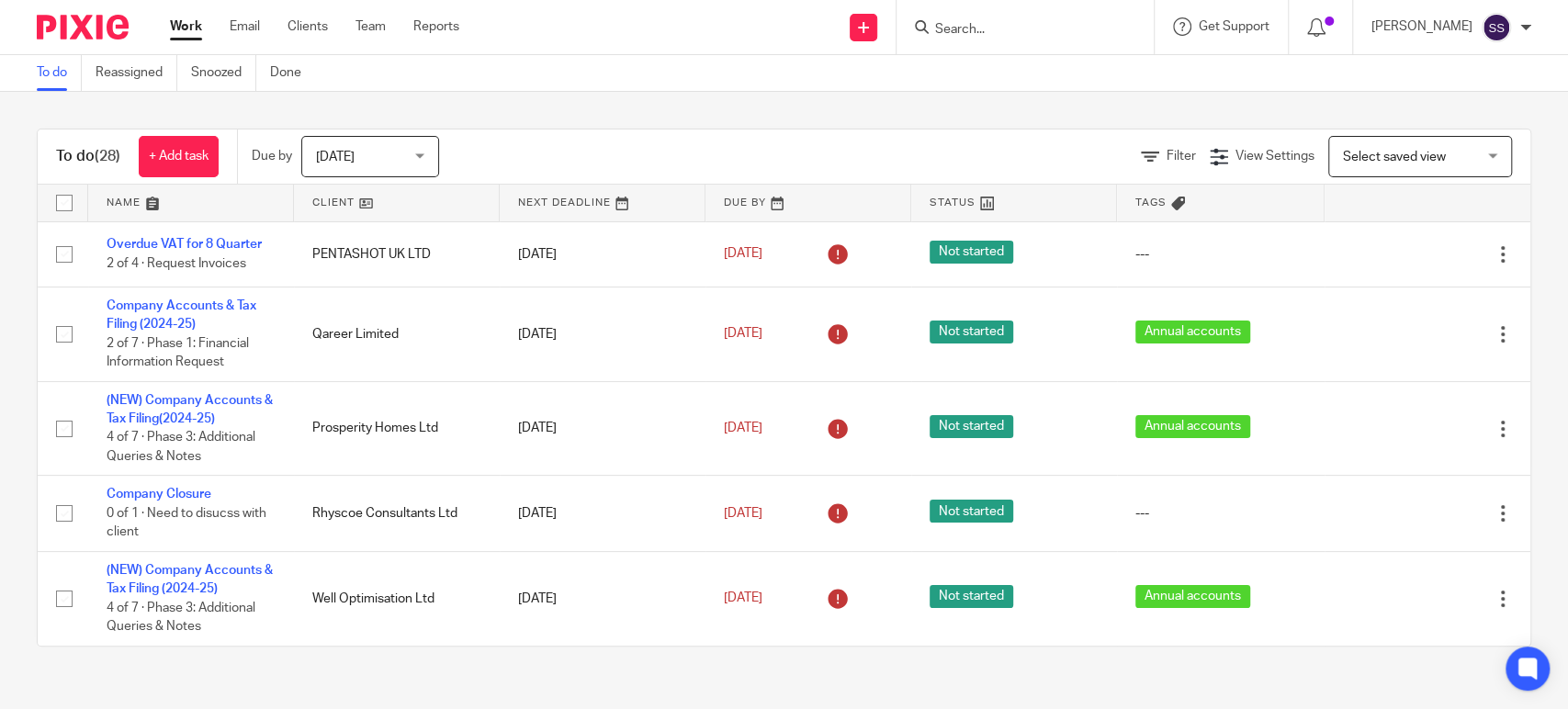
click at [969, 35] on input "Search" at bounding box center [1015, 29] width 165 height 16
type input "BROCK"
click at [1039, 89] on div "Brock Real Estate Ltd" at bounding box center [1045, 72] width 261 height 57
click at [1034, 79] on link at bounding box center [1045, 71] width 232 height 27
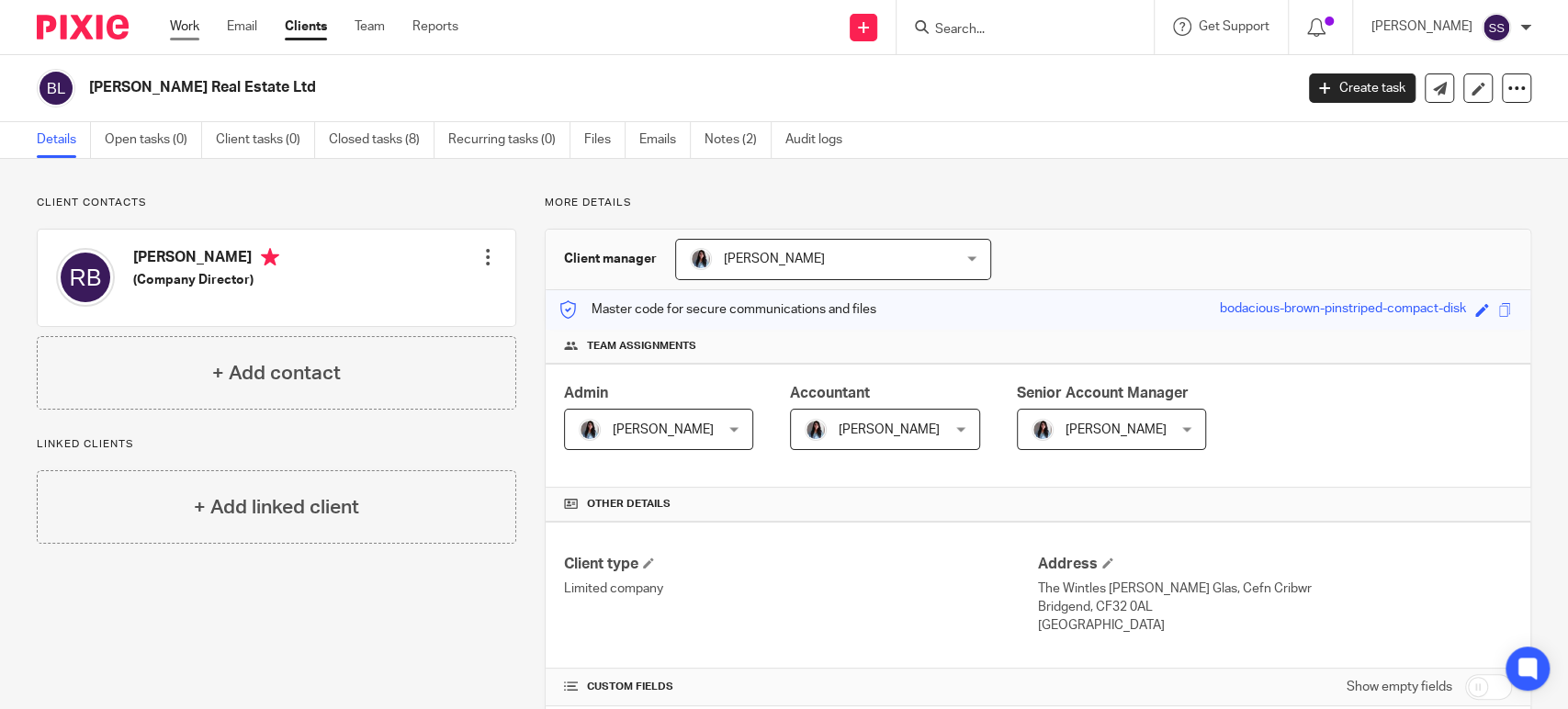
click at [184, 32] on link "Work" at bounding box center [184, 26] width 29 height 18
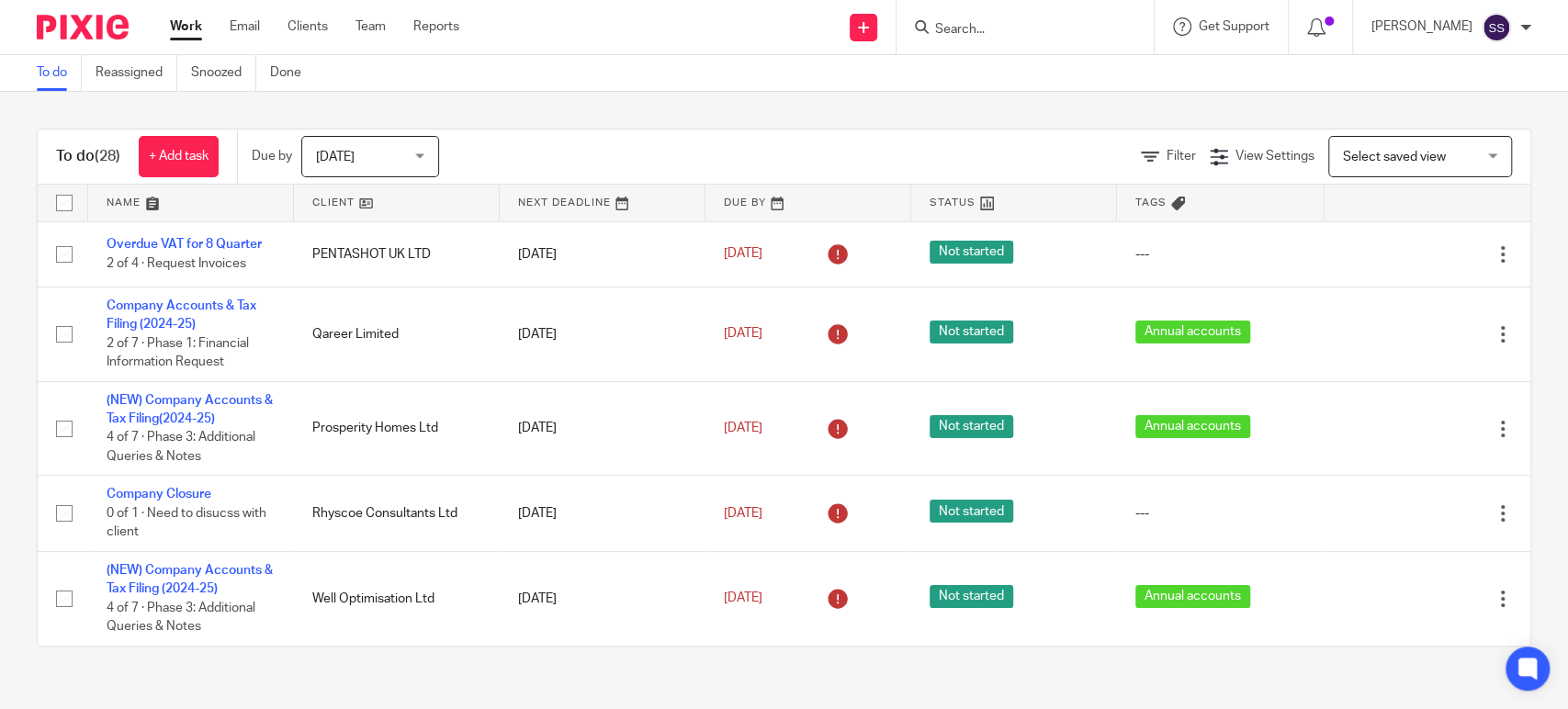
click at [996, 34] on input "Search" at bounding box center [1015, 29] width 165 height 16
type input "rhyscoe"
click at [1002, 73] on link at bounding box center [1043, 71] width 228 height 27
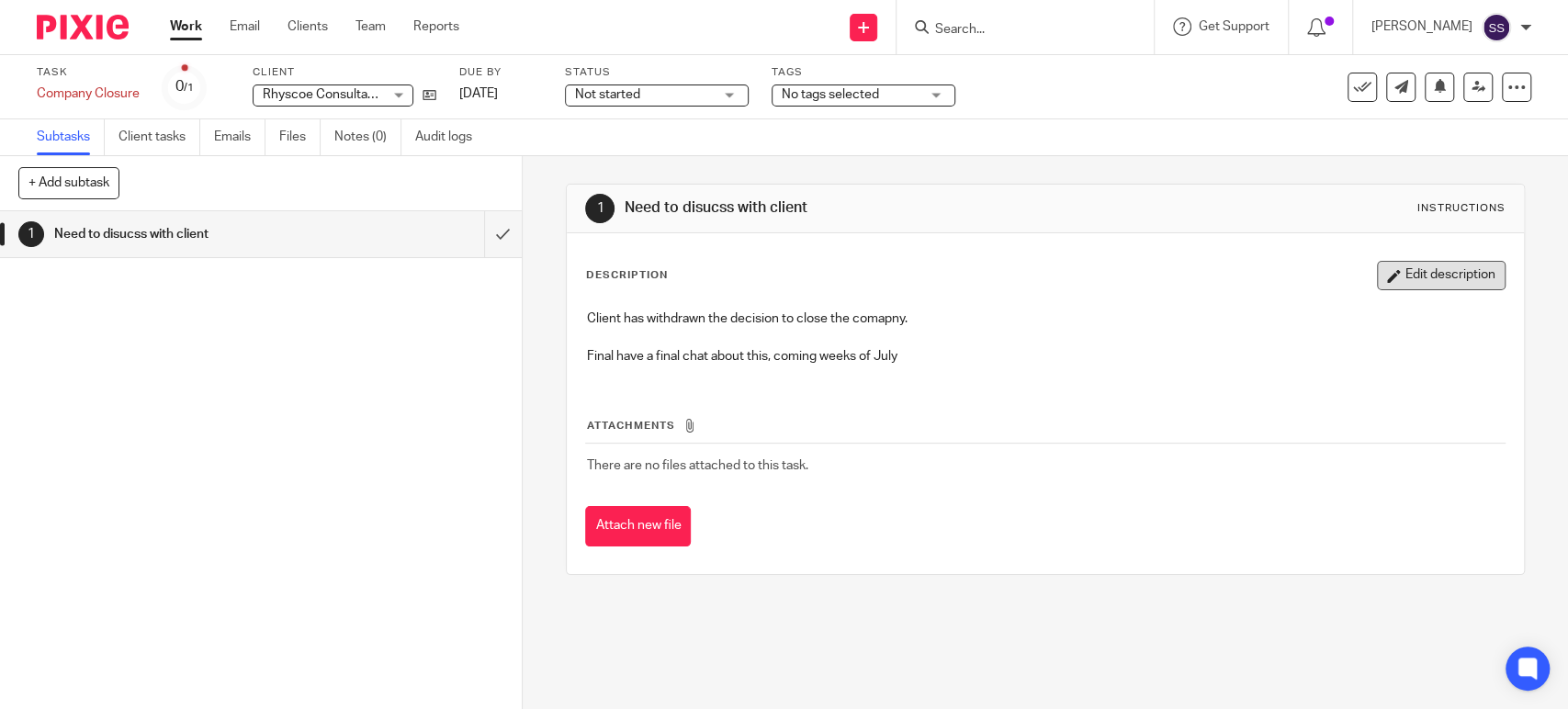
click at [1397, 277] on button "Edit description" at bounding box center [1441, 275] width 129 height 29
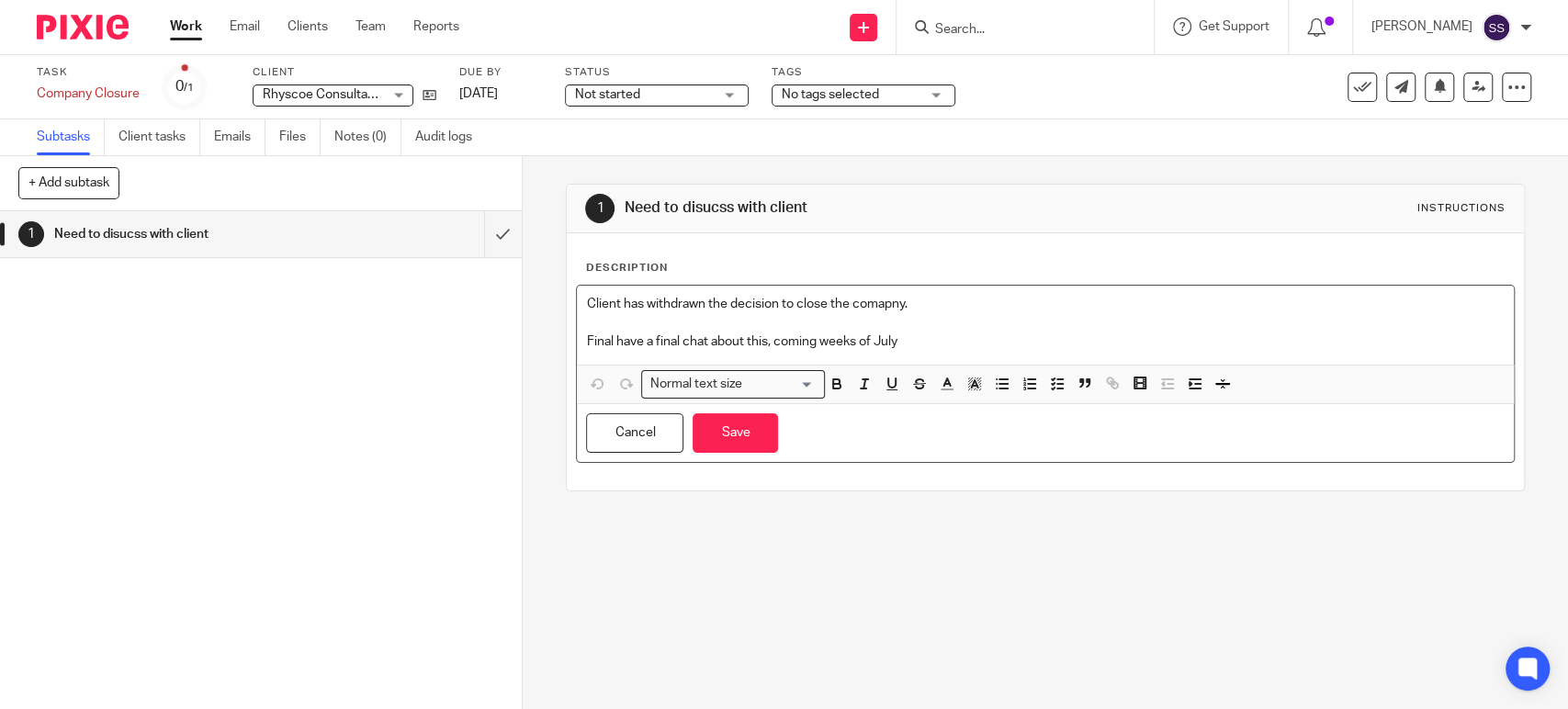
click at [940, 347] on p "Final have a final chat about this, coming weeks of July" at bounding box center [1044, 332] width 918 height 38
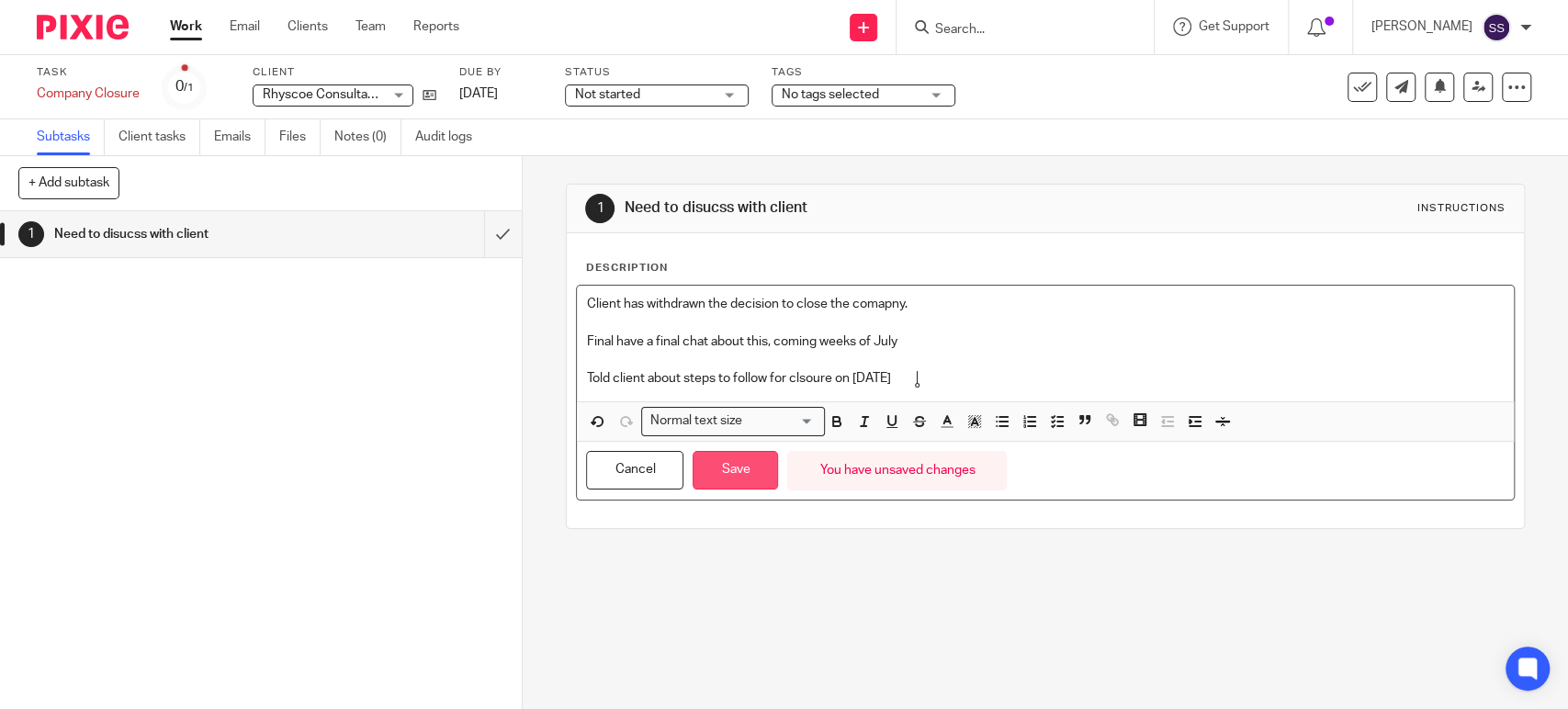
click at [735, 463] on button "Save" at bounding box center [735, 471] width 85 height 40
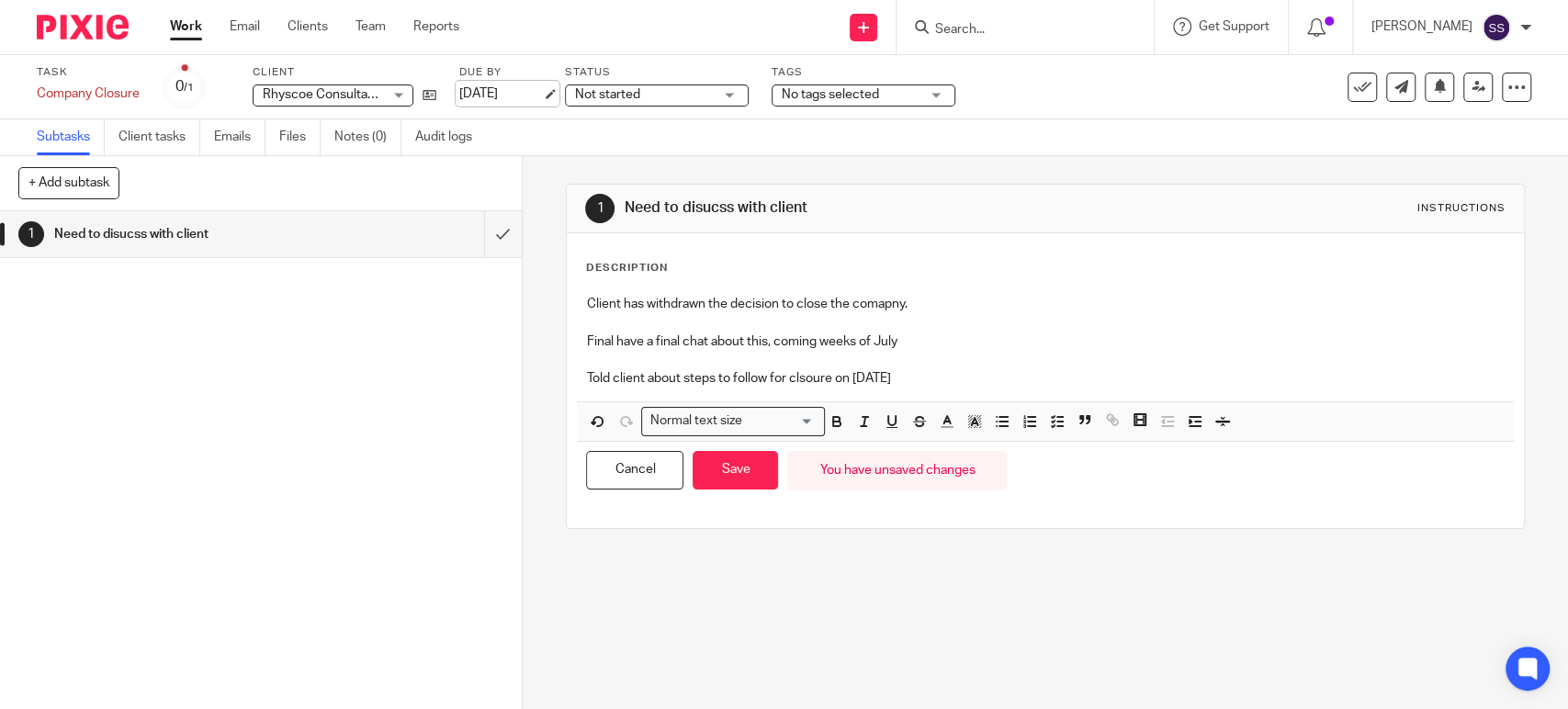
click at [528, 87] on link "[DATE]" at bounding box center [500, 94] width 82 height 19
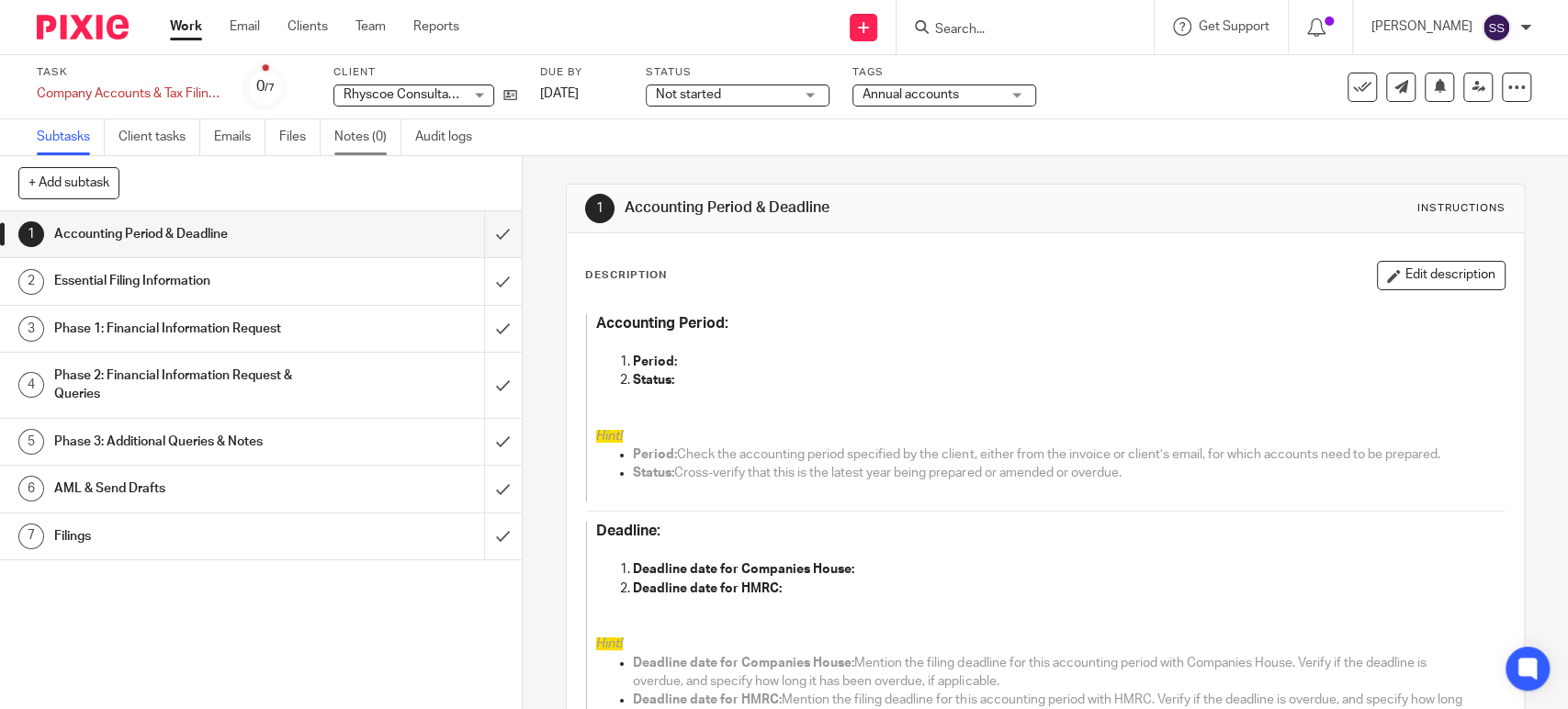
click at [373, 134] on link "Notes (0)" at bounding box center [368, 137] width 67 height 36
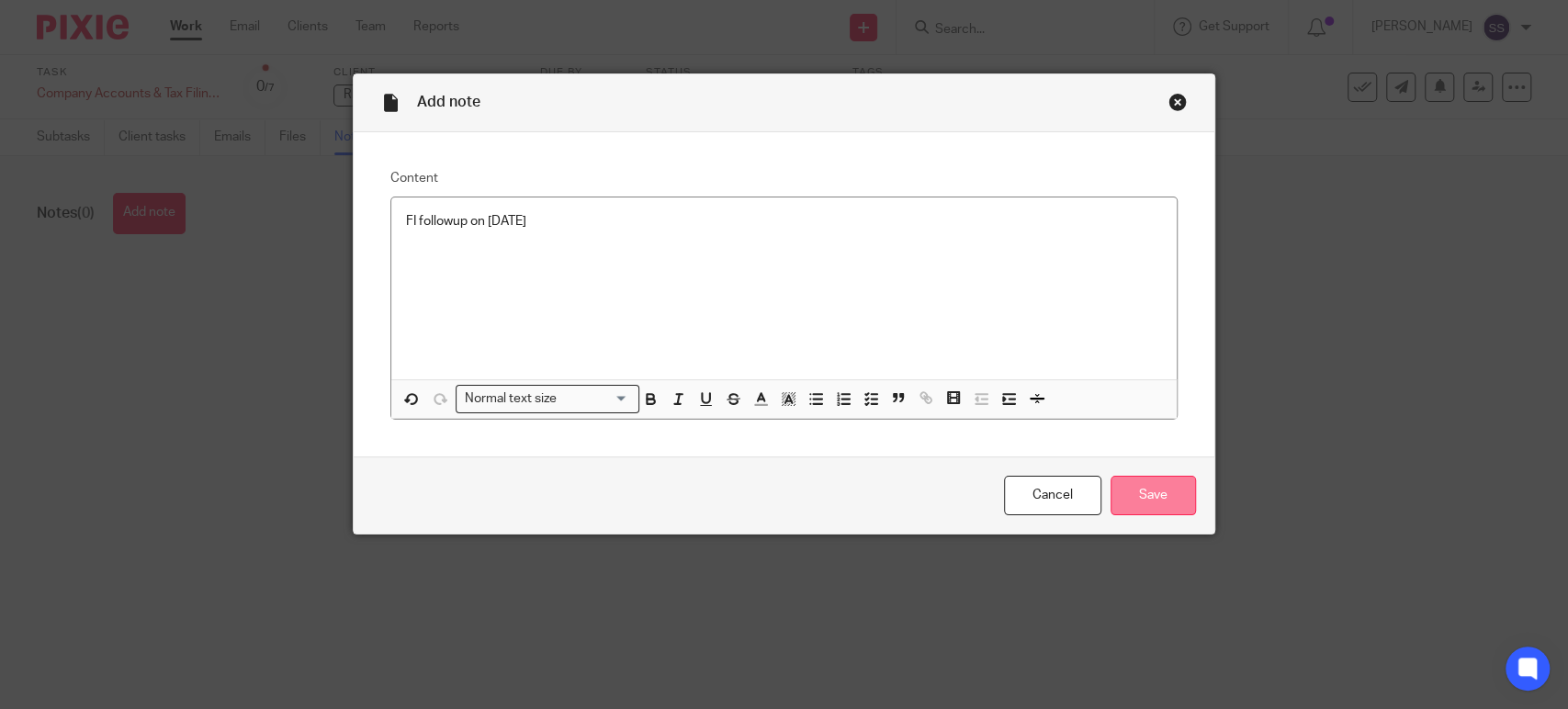
click at [1135, 500] on input "Save" at bounding box center [1153, 495] width 85 height 40
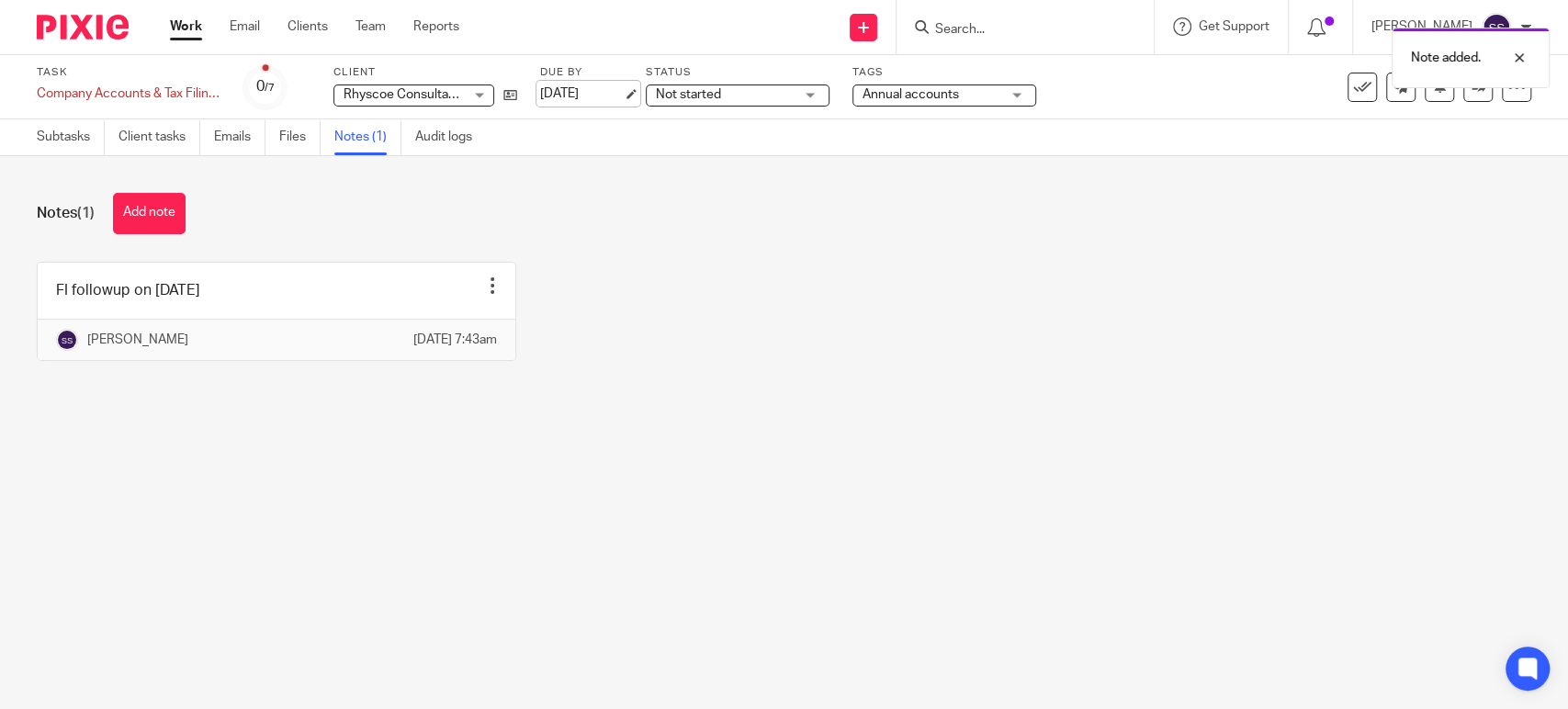
click at [617, 92] on link "[DATE]" at bounding box center [581, 94] width 82 height 19
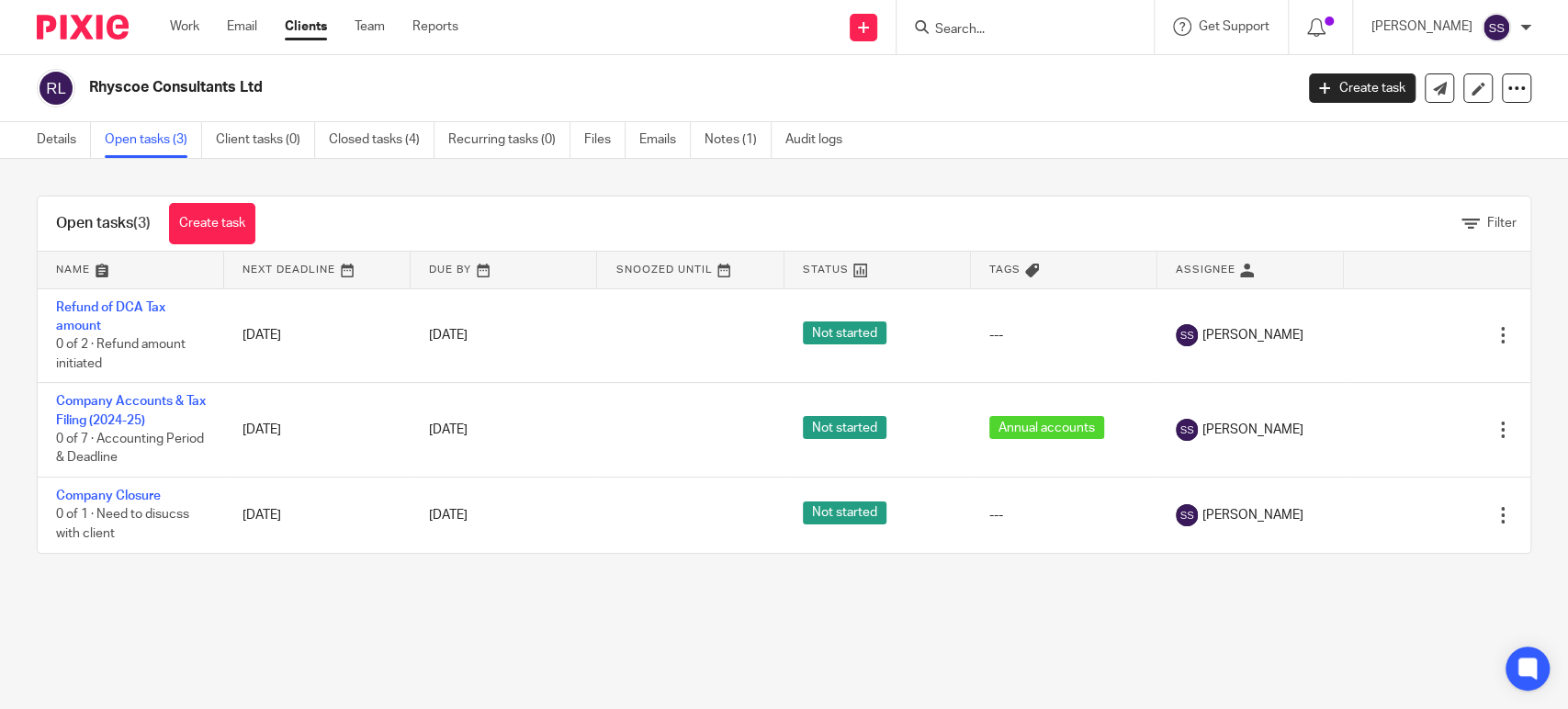
click at [200, 23] on ul "Work Email Clients Team Reports" at bounding box center [328, 26] width 316 height 18
click at [186, 23] on link "Work" at bounding box center [184, 26] width 29 height 18
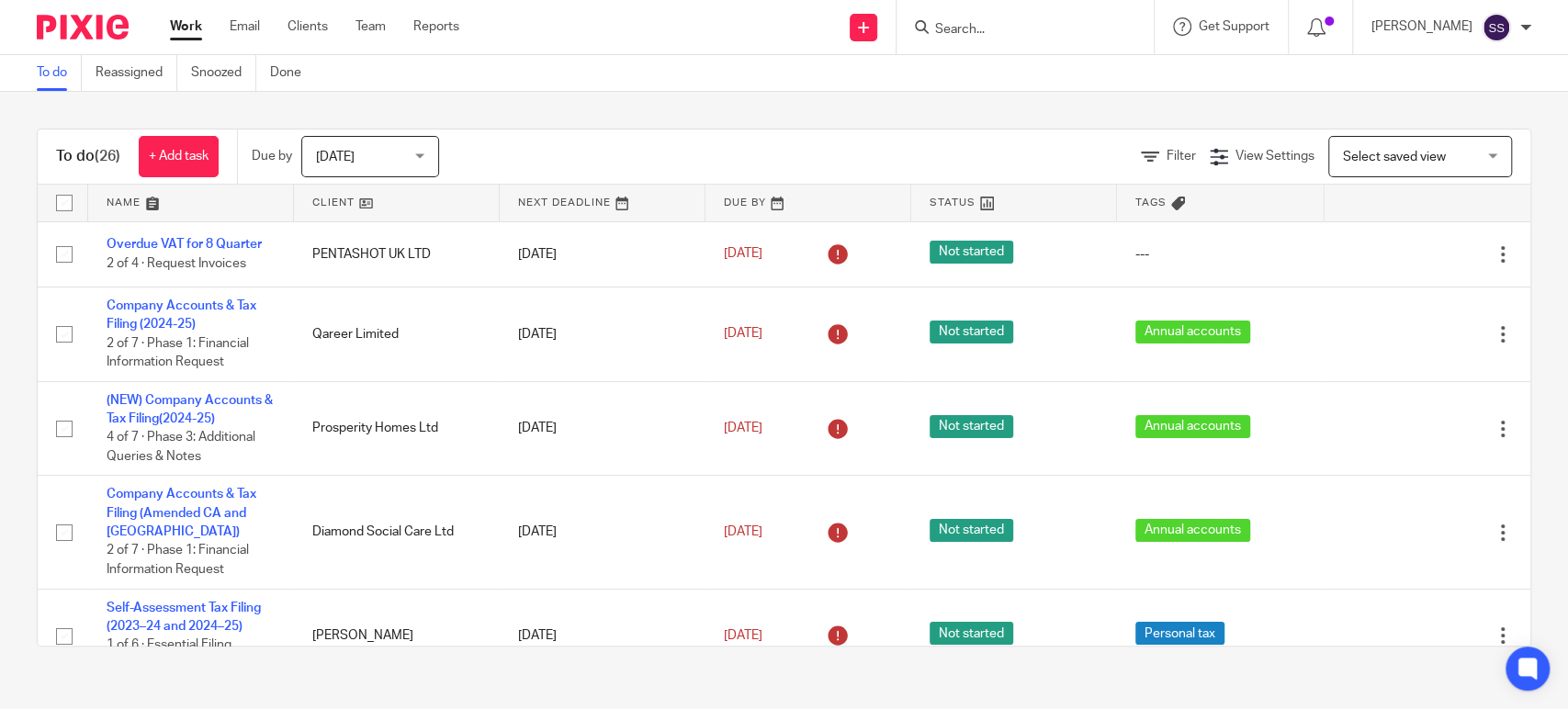
click at [991, 33] on input "Search" at bounding box center [1015, 29] width 165 height 16
type input "cask"
click at [1001, 66] on link at bounding box center [1043, 71] width 228 height 27
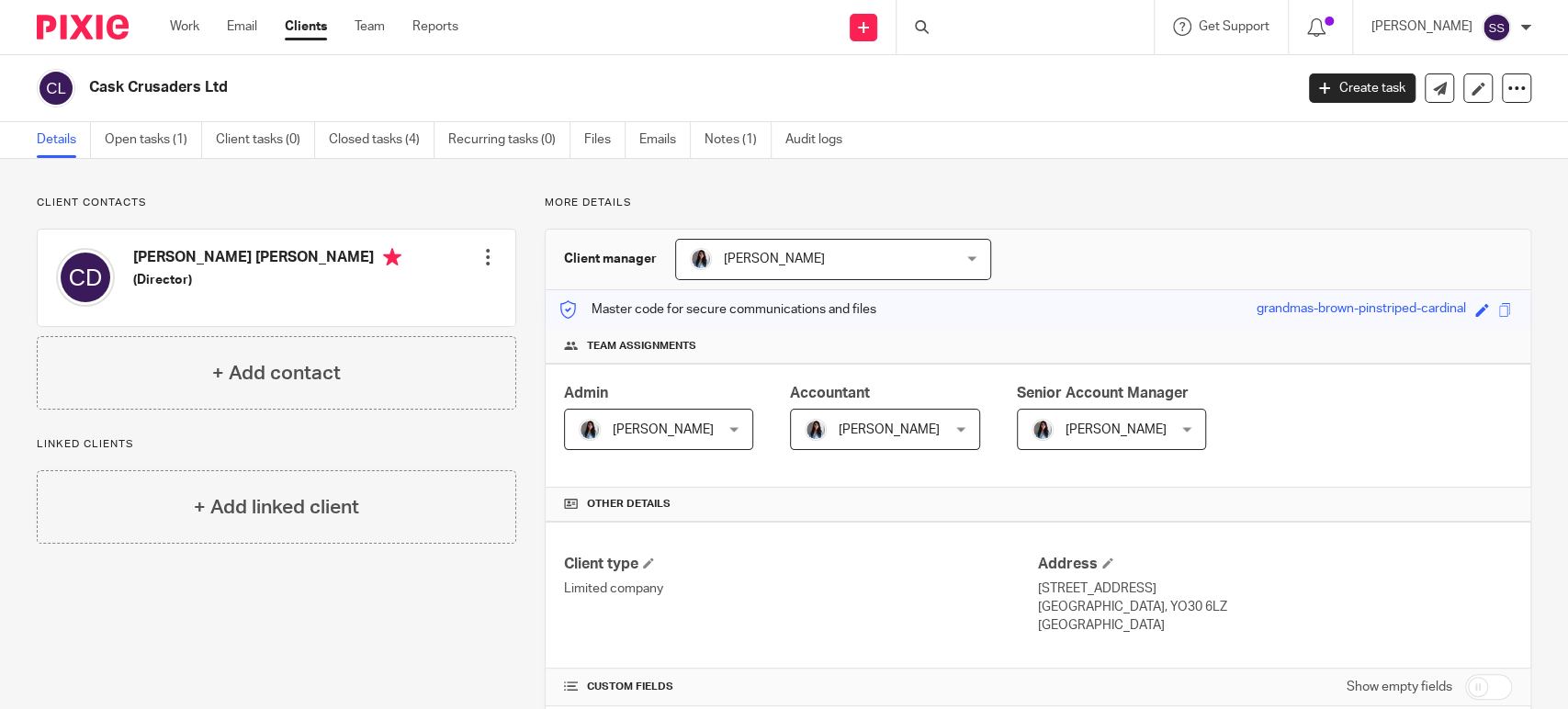
click at [123, 141] on link "Open tasks (1)" at bounding box center [153, 140] width 97 height 36
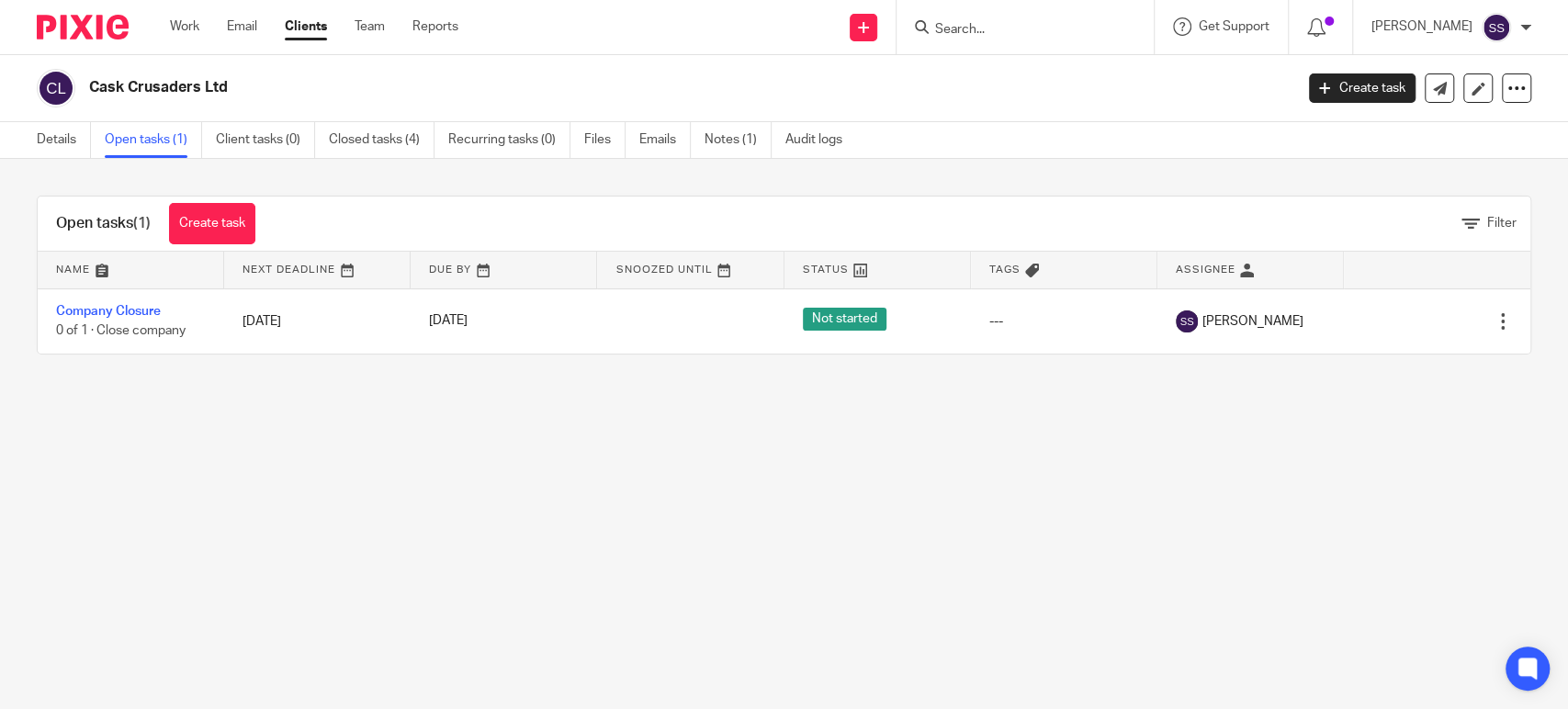
click at [446, 457] on main "Cask Crusaders Ltd Create task Update from Companies House Export data Merge Ar…" at bounding box center [784, 354] width 1568 height 709
click at [382, 455] on main "Cask Crusaders Ltd Create task Update from Companies House Export data Merge Ar…" at bounding box center [784, 354] width 1568 height 709
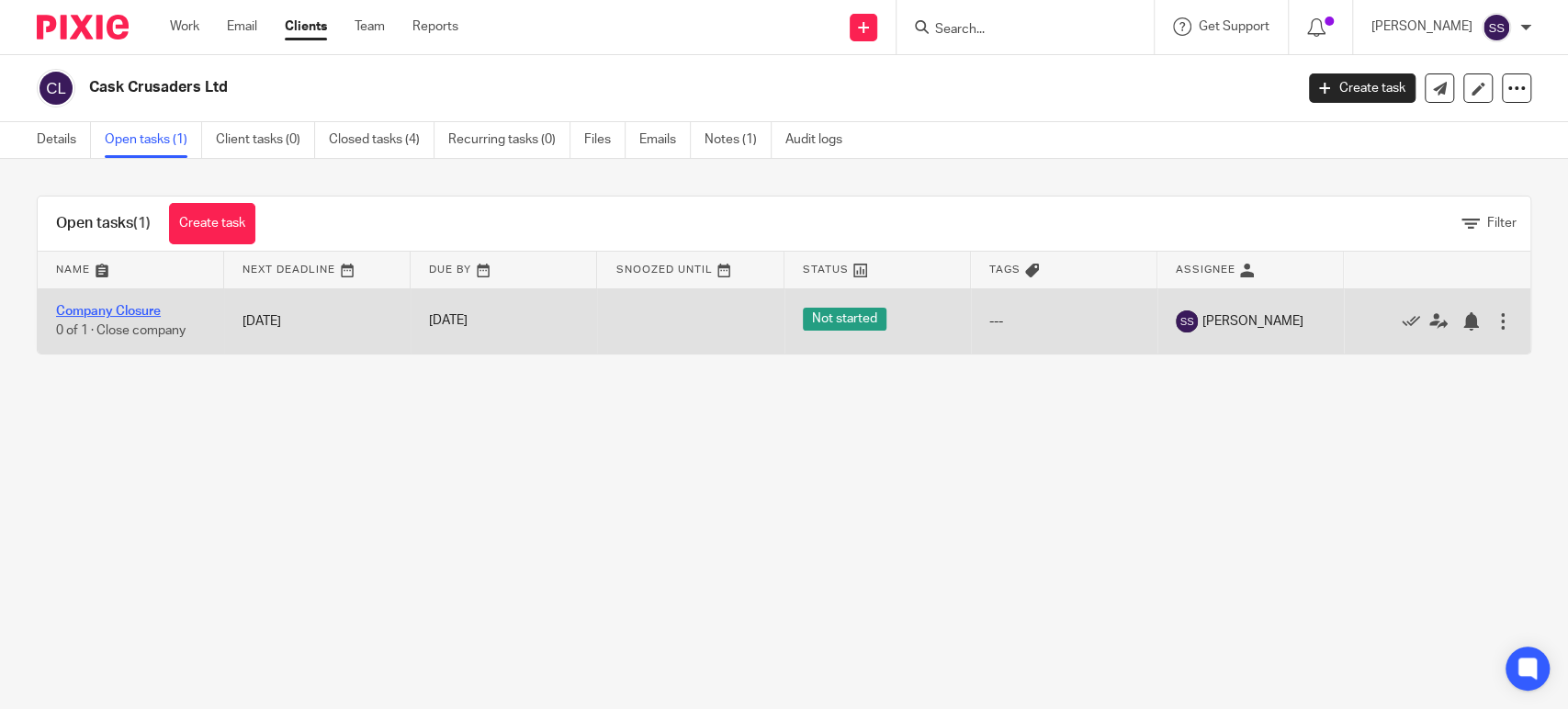
click at [127, 318] on td "Company Closure 0 of 1 · Close company" at bounding box center [130, 320] width 186 height 65
click at [140, 306] on link "Company Closure" at bounding box center [108, 312] width 105 height 13
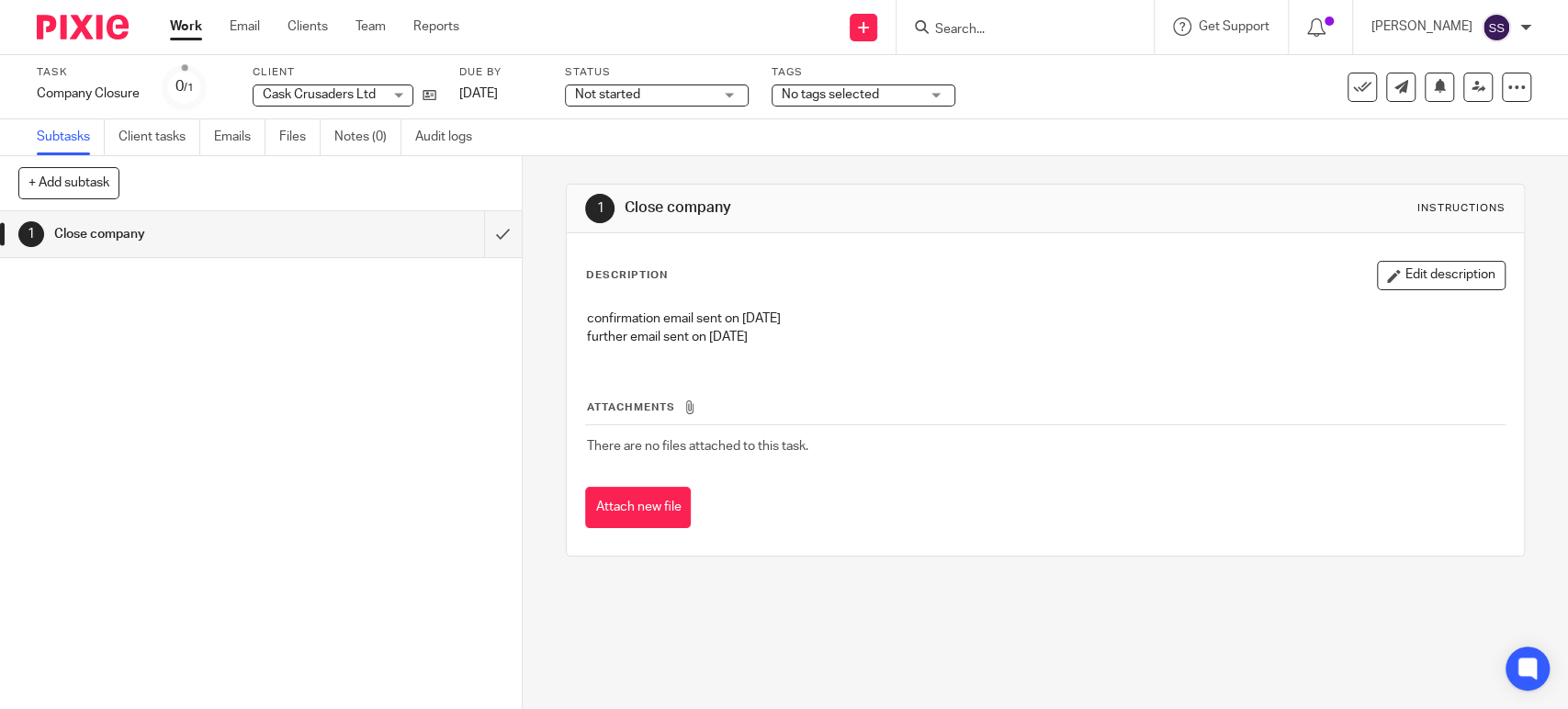
click at [868, 610] on div "1 Close company Instructions Description Edit description confirmation email se…" at bounding box center [1045, 432] width 1045 height 553
click at [1022, 16] on form at bounding box center [1030, 27] width 196 height 23
click at [1024, 29] on input "Search" at bounding box center [1015, 29] width 165 height 16
type input "rag"
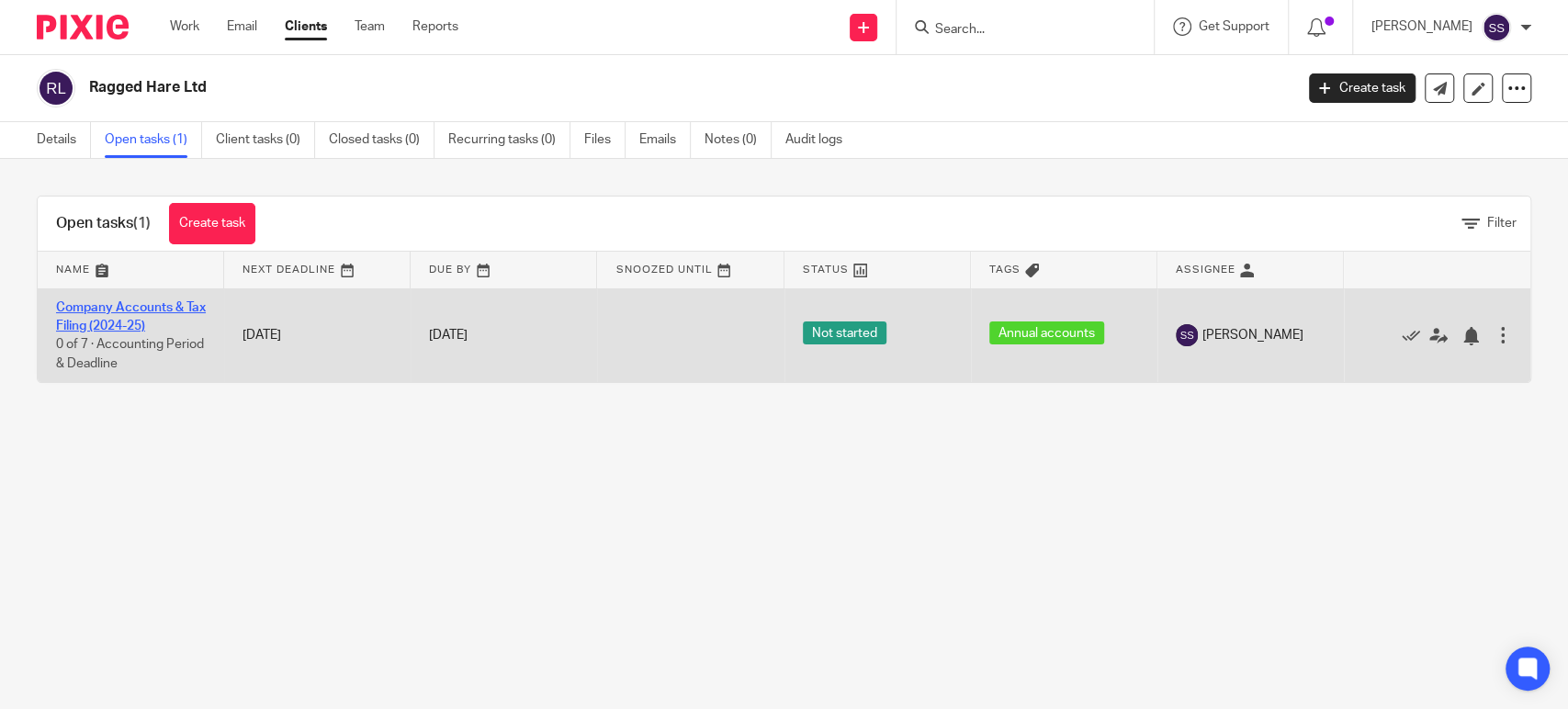
click at [123, 308] on link "Company Accounts & Tax Filing (2024-25)" at bounding box center [130, 317] width 149 height 31
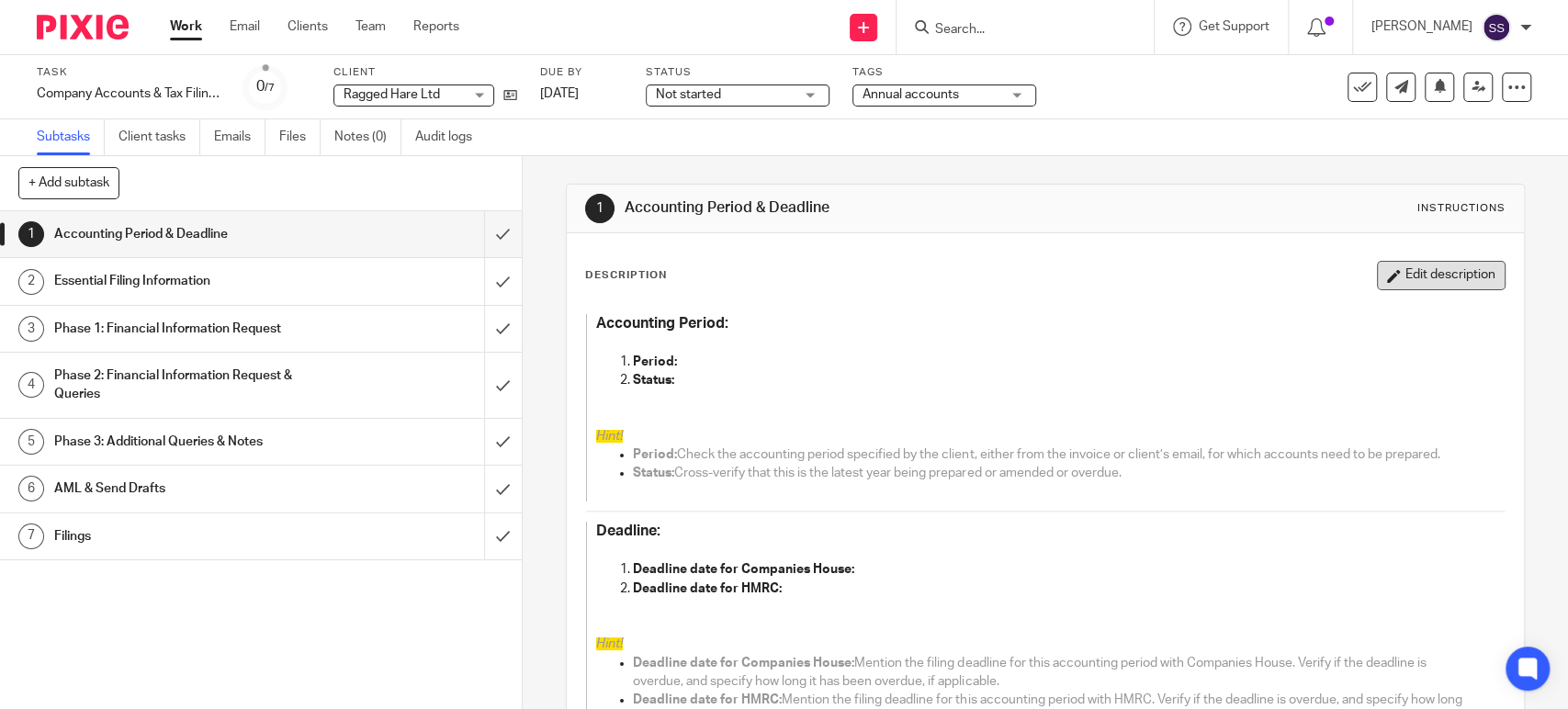
click at [1377, 270] on button "Edit description" at bounding box center [1441, 275] width 129 height 29
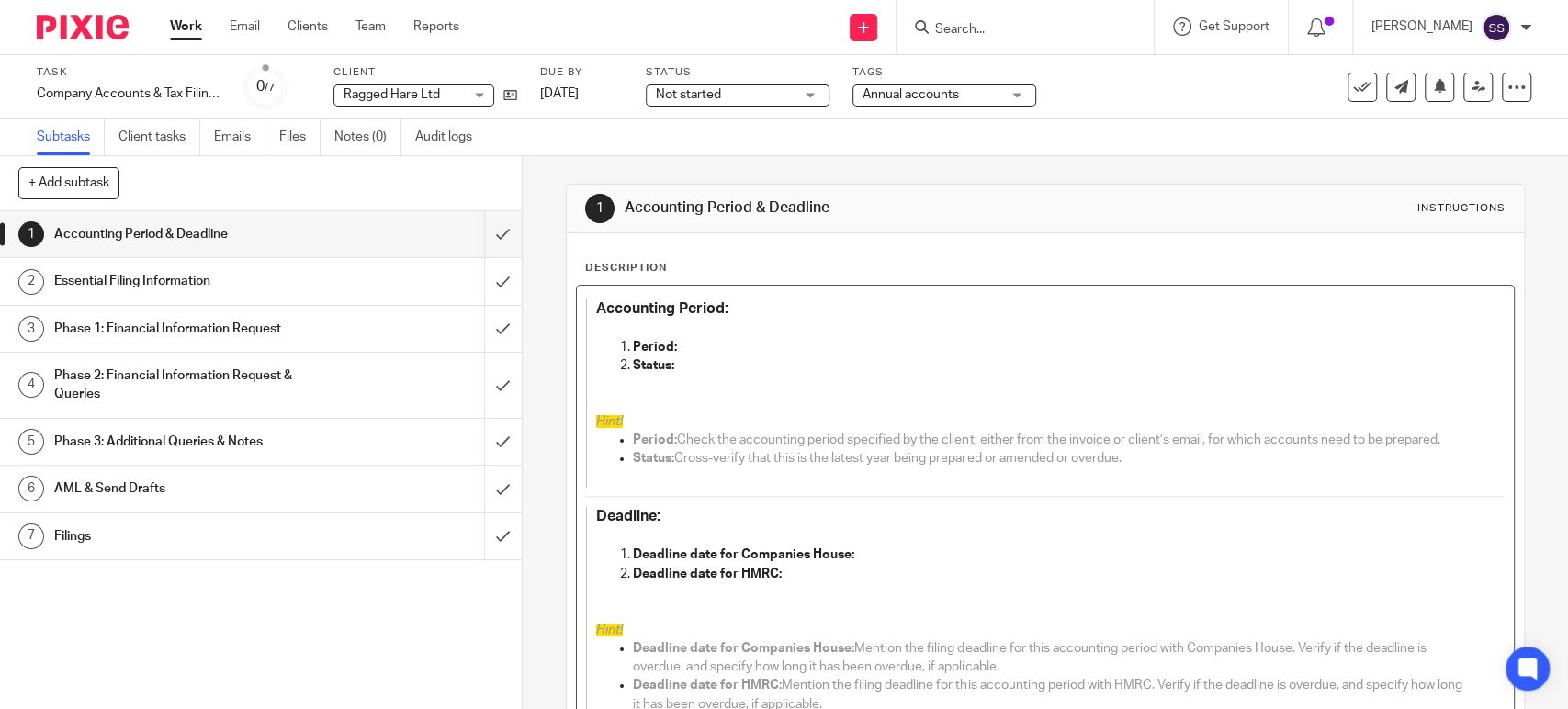
click at [715, 344] on p "Period:" at bounding box center [1050, 347] width 835 height 18
click at [880, 555] on p "Deadline date for Companies House:" at bounding box center [1050, 554] width 835 height 18
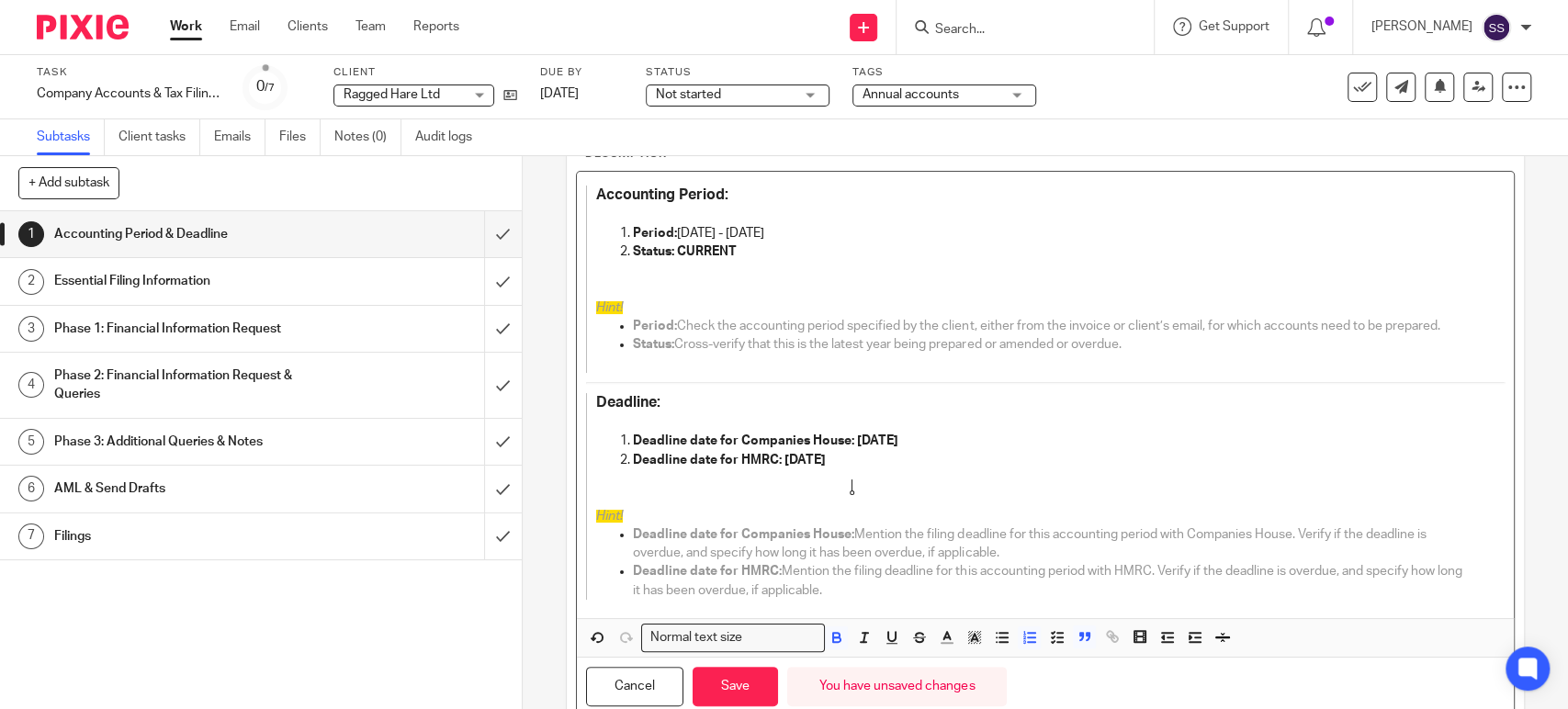
scroll to position [176, 0]
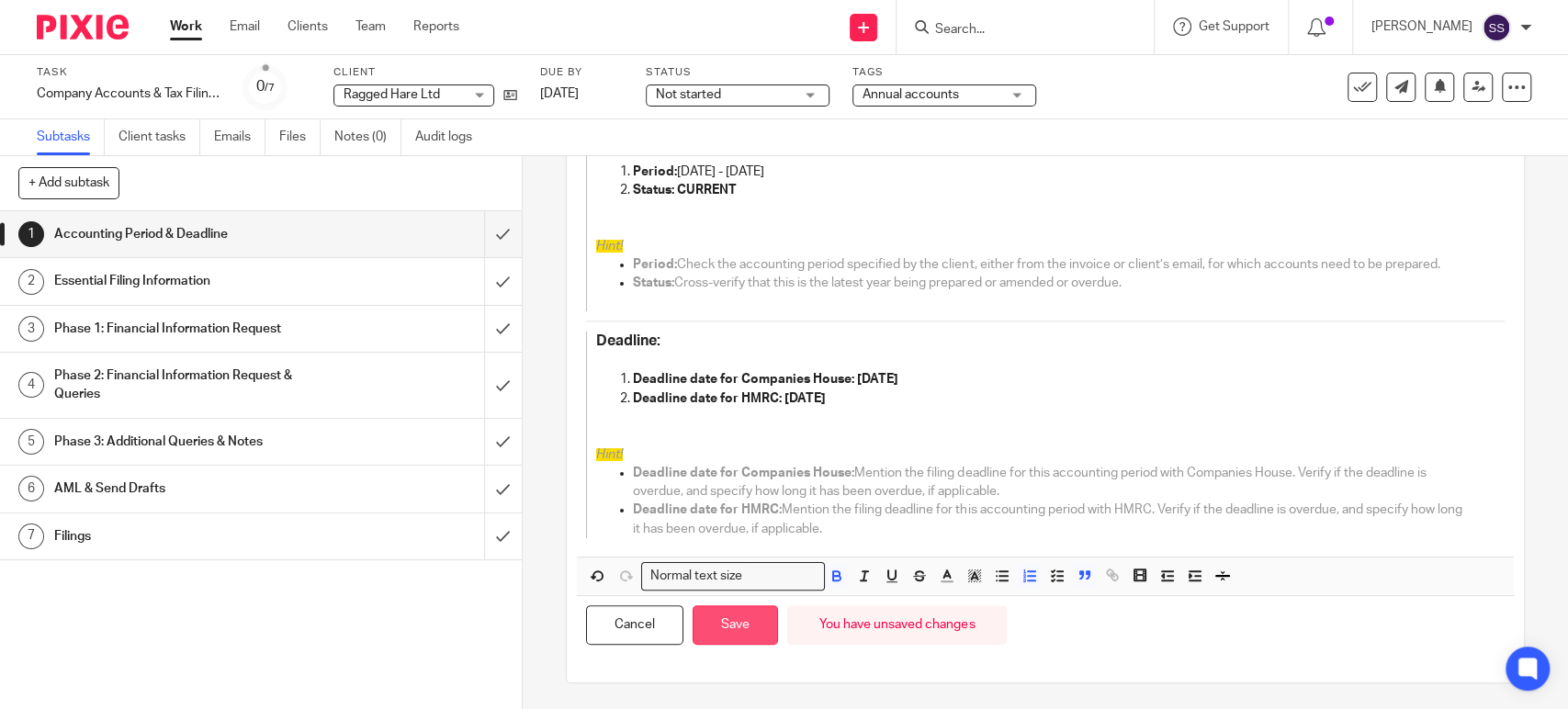
click at [739, 615] on button "Save" at bounding box center [735, 626] width 85 height 40
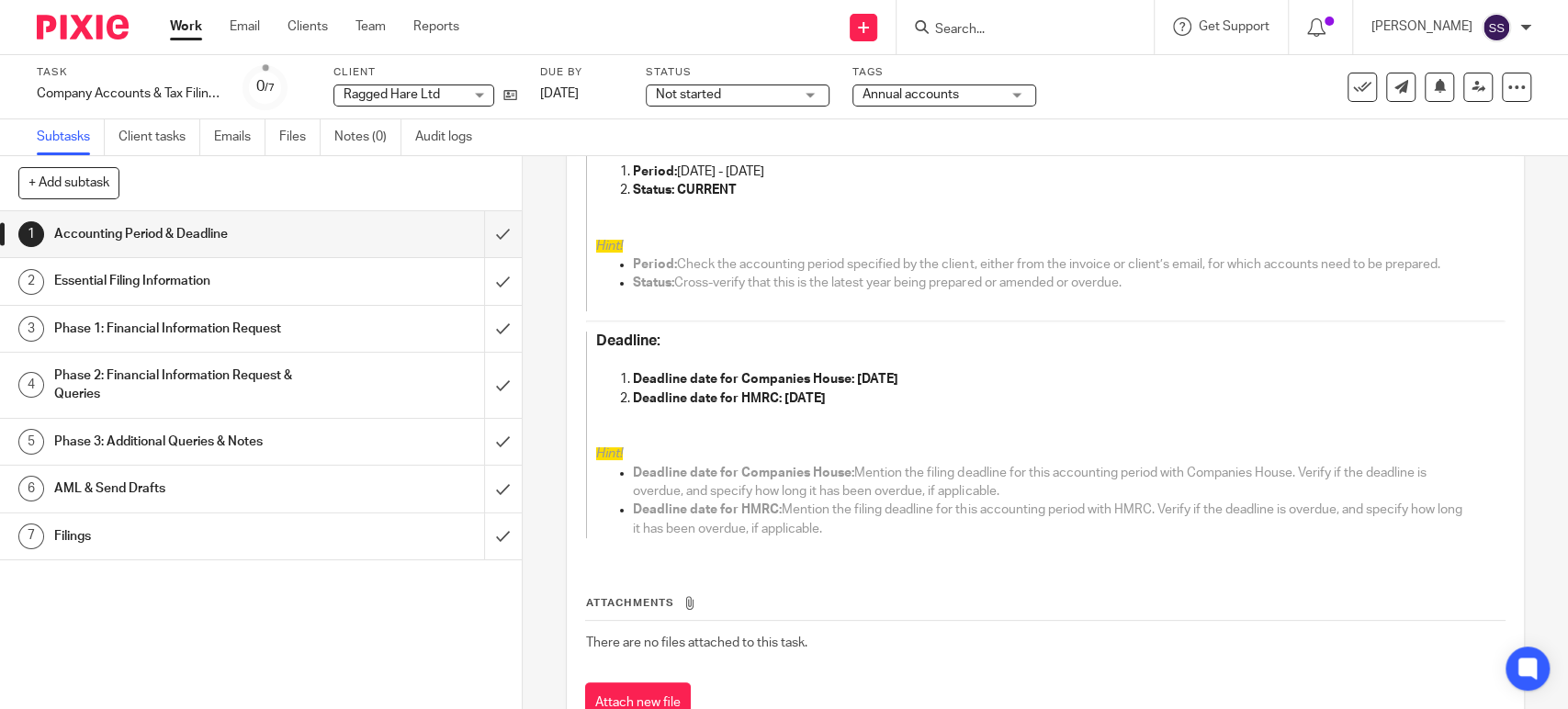
scroll to position [0, 0]
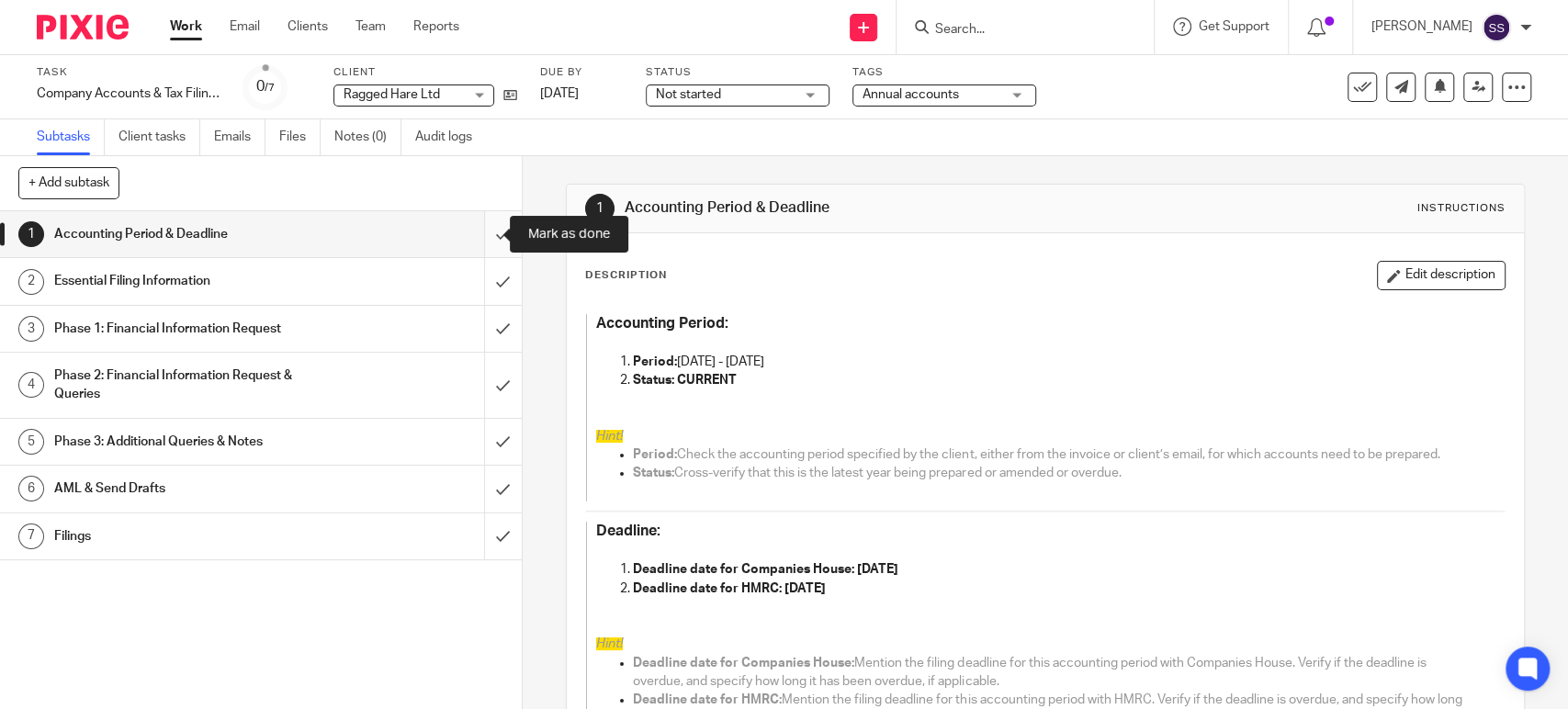
click at [485, 233] on input "submit" at bounding box center [261, 234] width 522 height 46
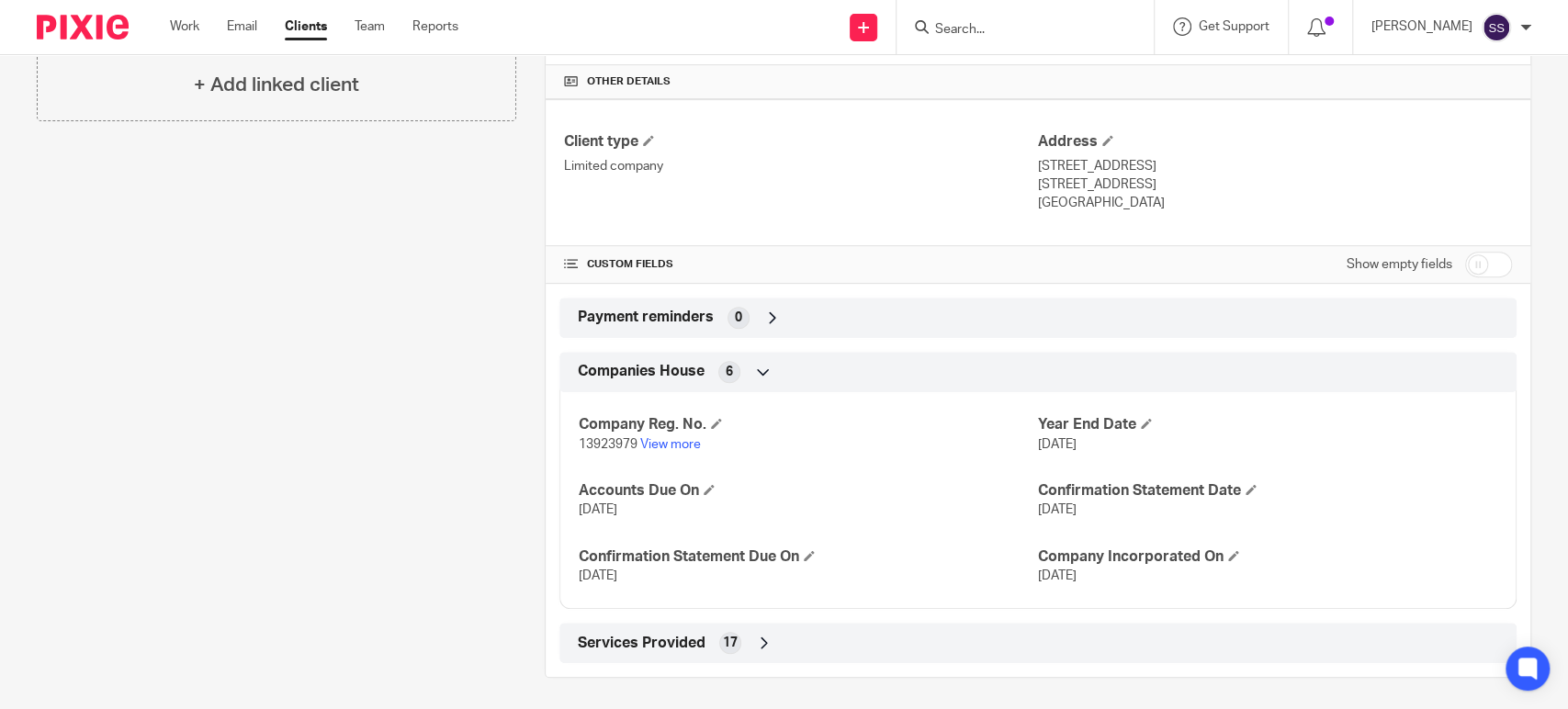
scroll to position [426, 0]
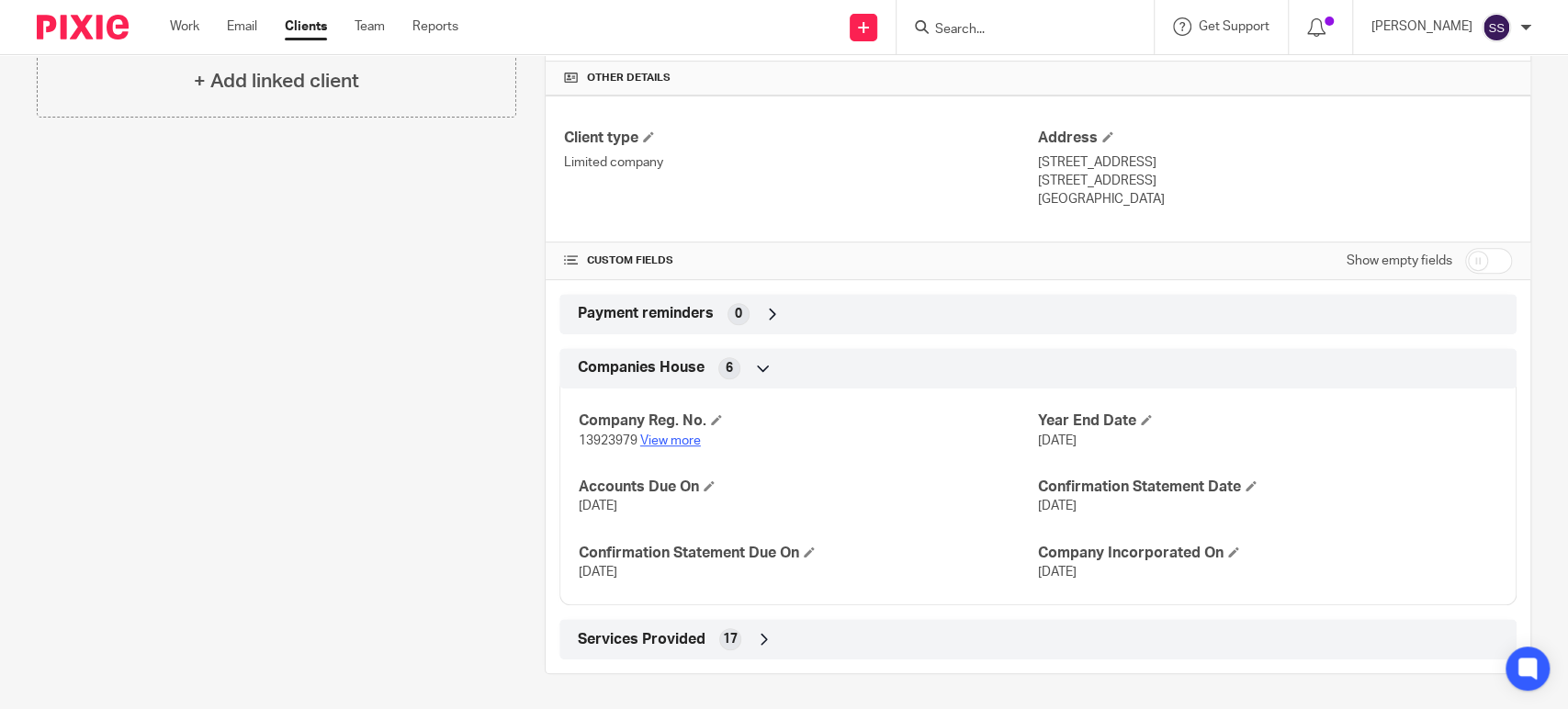
click at [676, 435] on link "View more" at bounding box center [670, 441] width 60 height 13
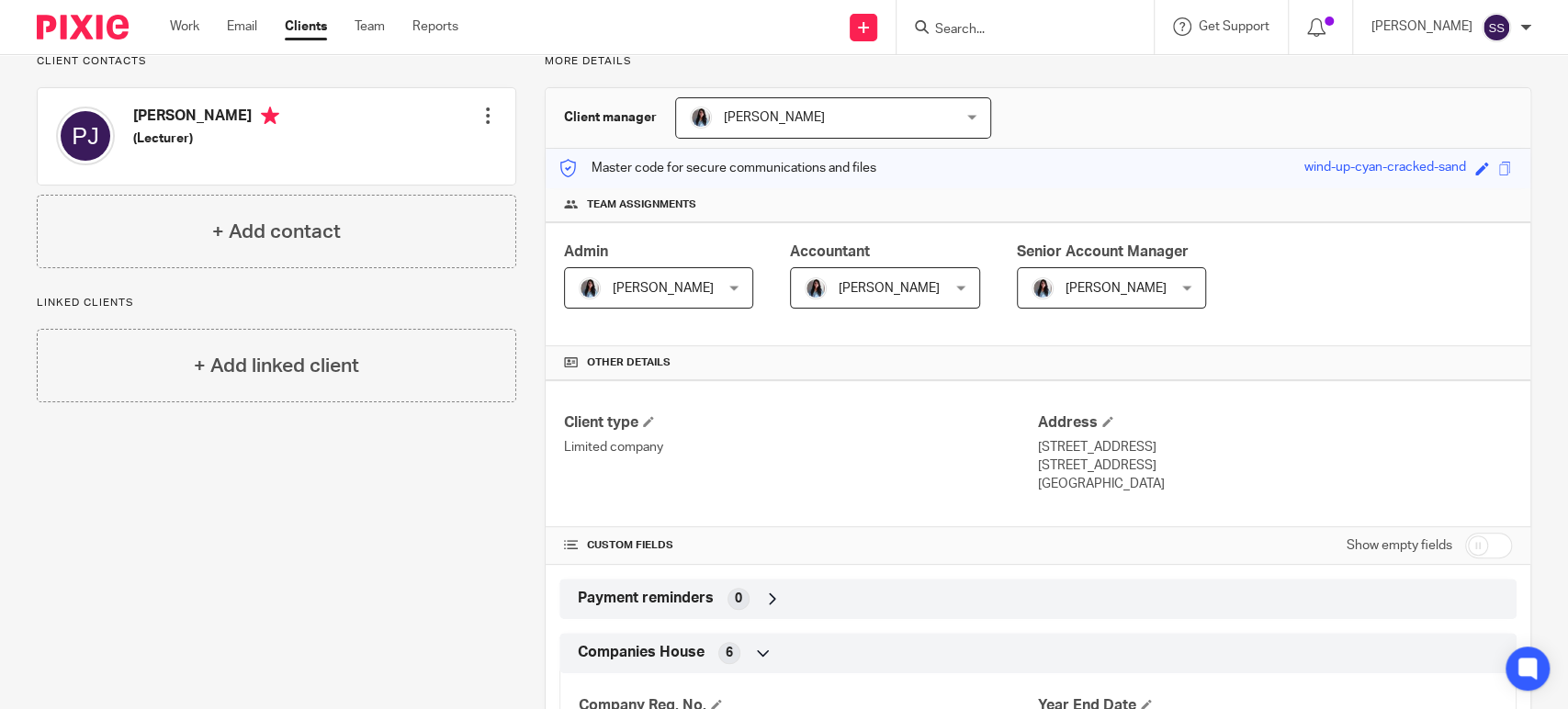
scroll to position [0, 0]
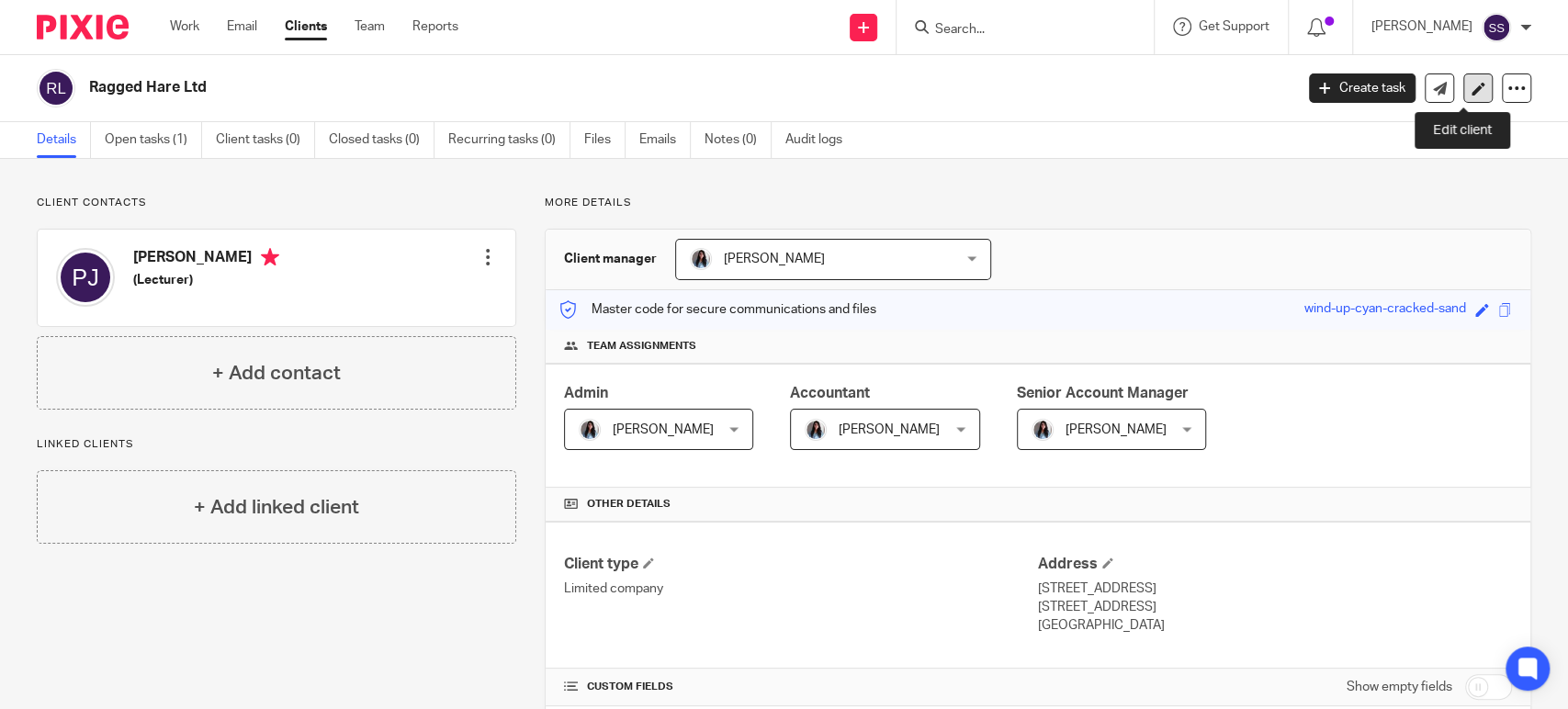
click at [1463, 74] on link at bounding box center [1477, 88] width 29 height 29
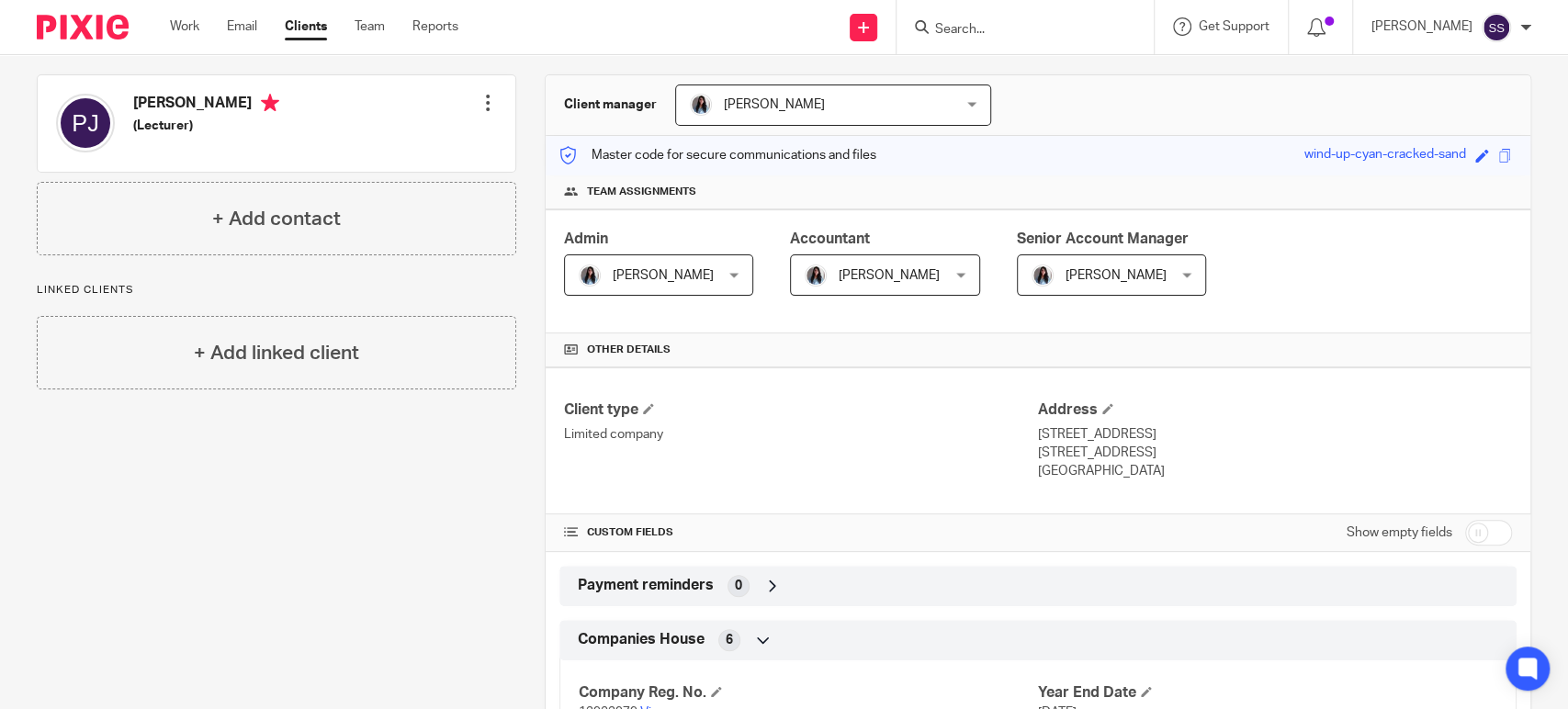
scroll to position [18, 0]
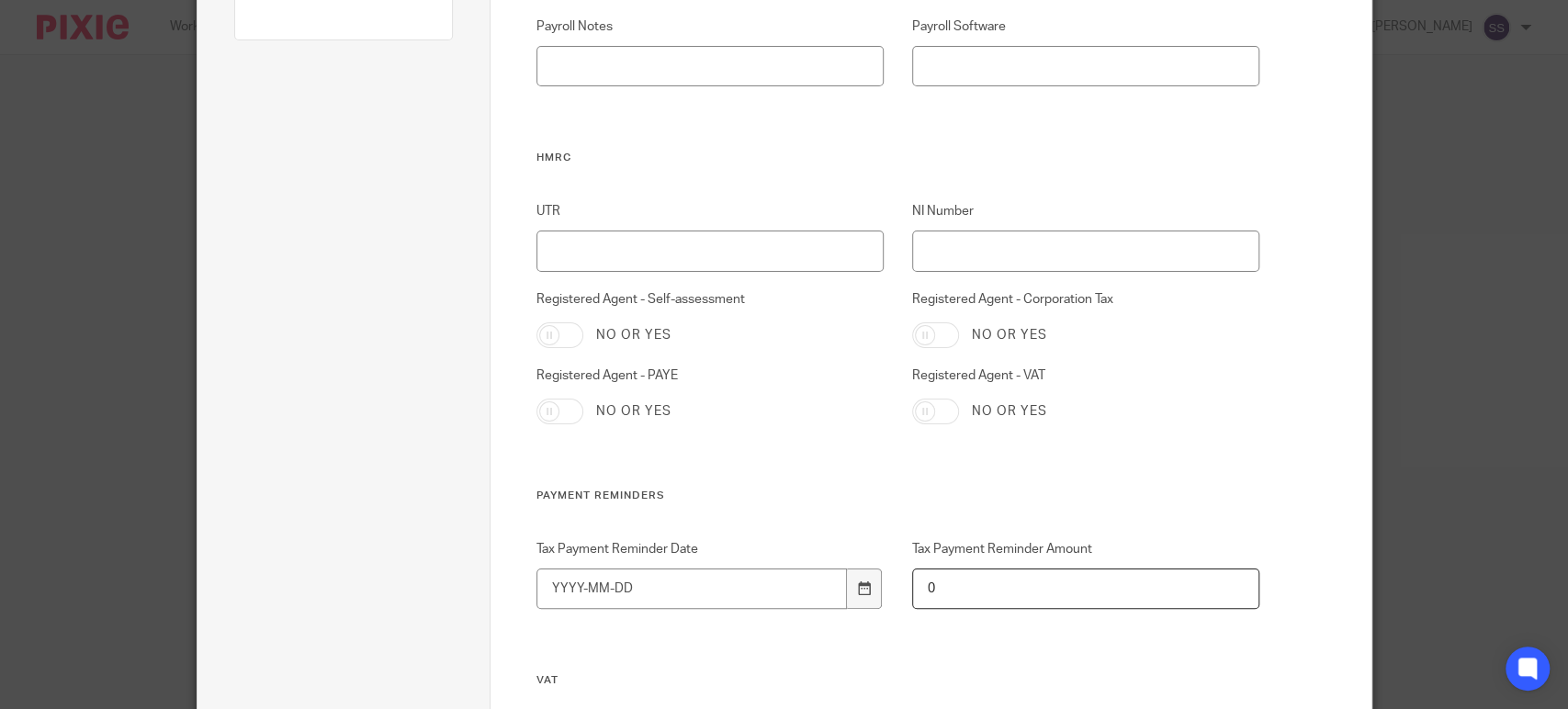
scroll to position [340, 0]
click at [584, 265] on input "UTR" at bounding box center [710, 251] width 347 height 42
paste input "1092815421"
type input "1092815421"
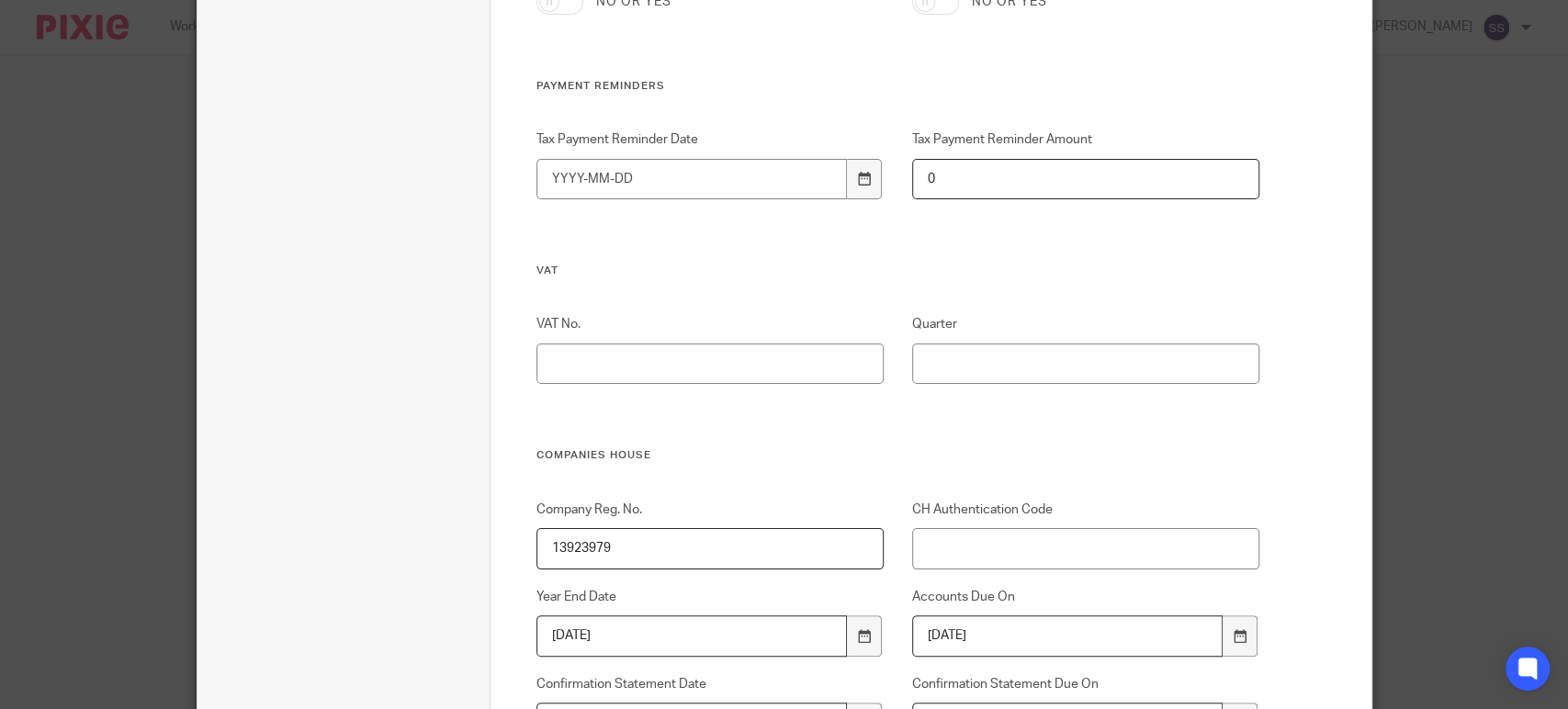
scroll to position [851, 0]
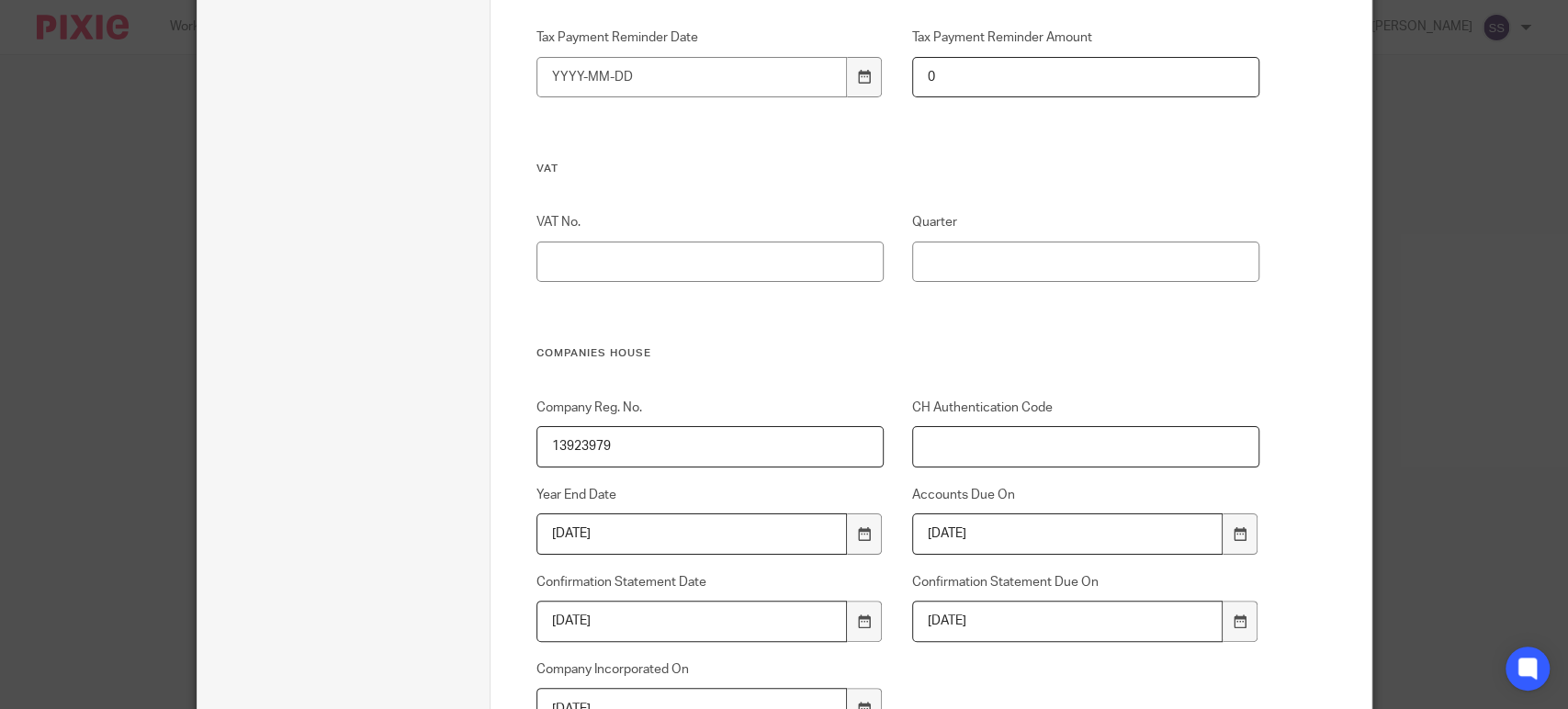
click at [966, 456] on input "CH Authentication Code" at bounding box center [1085, 447] width 347 height 42
paste input "MAF824"
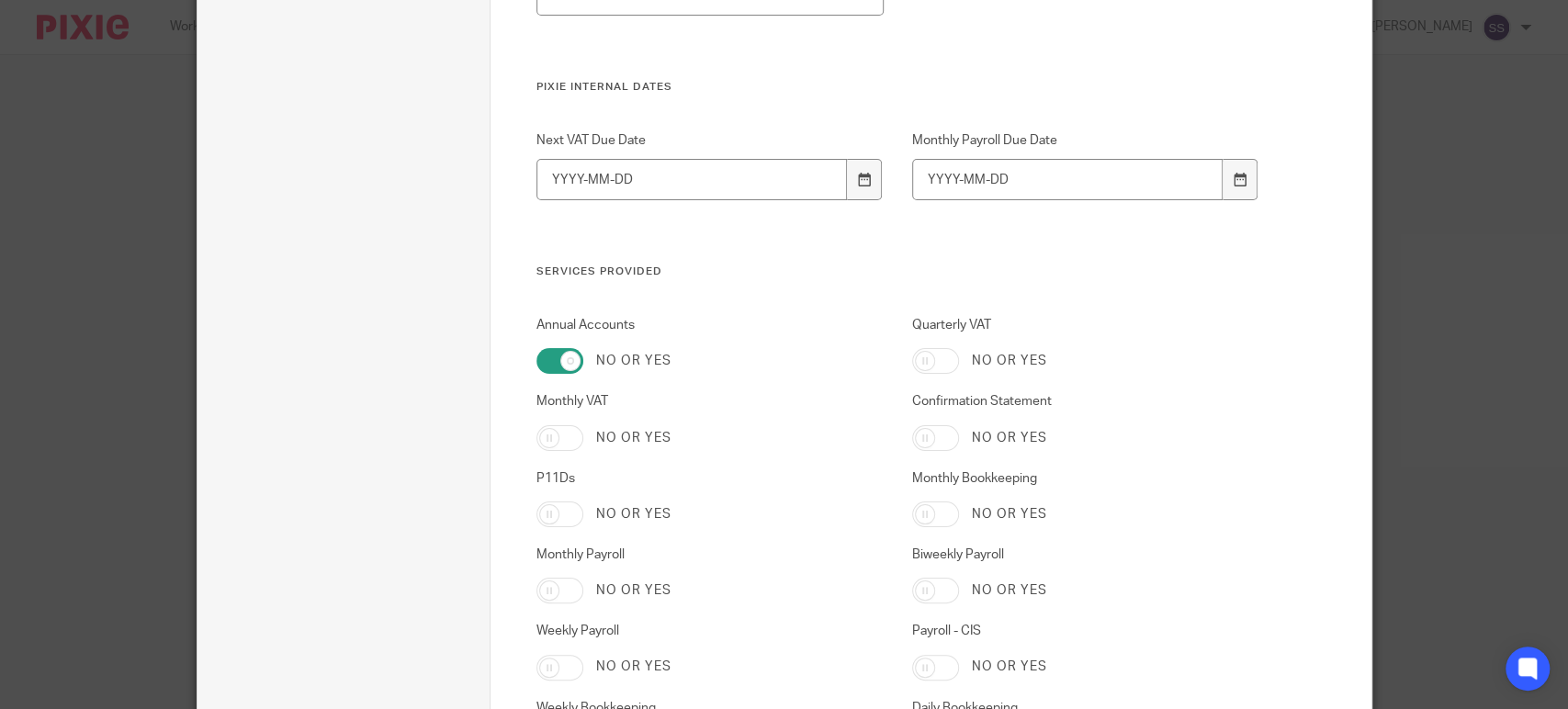
scroll to position [2881, 0]
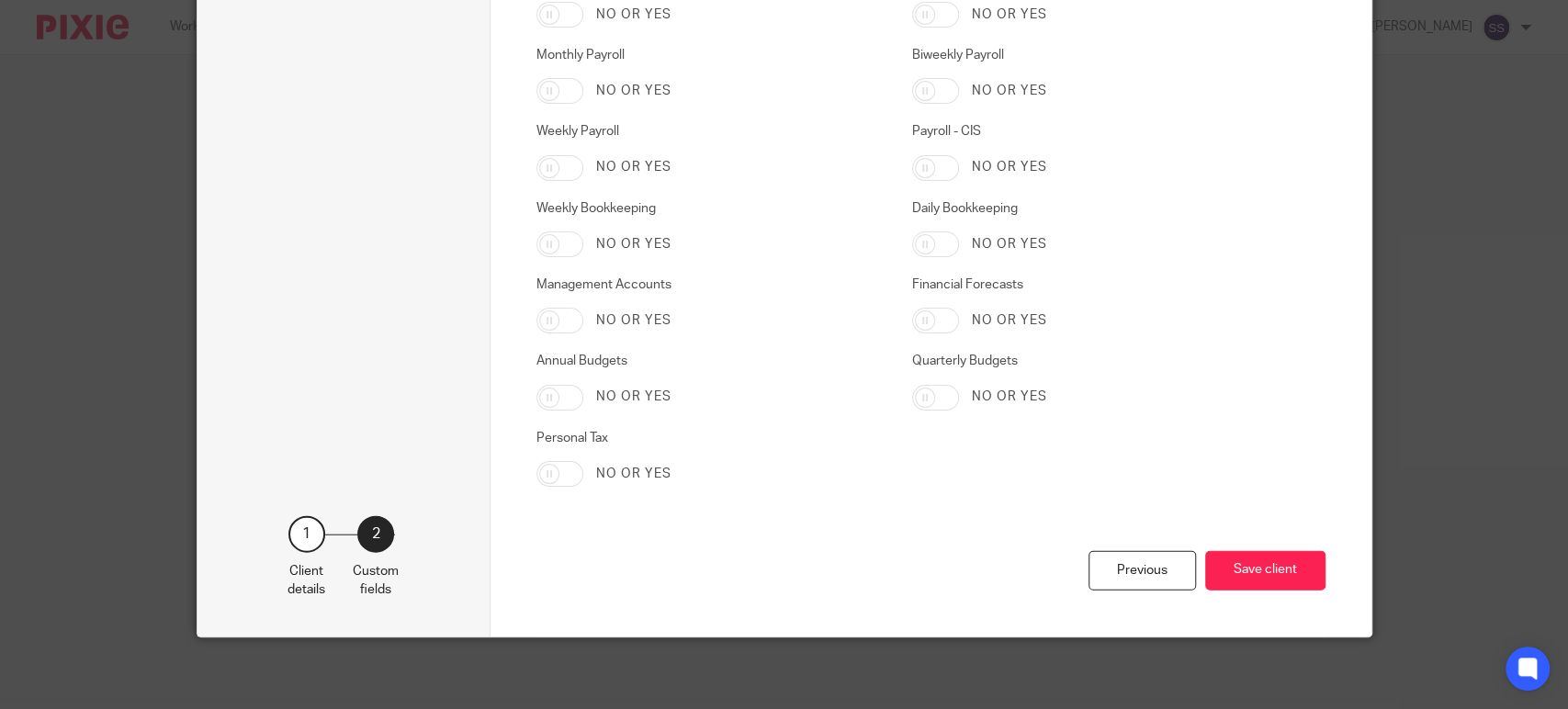
type input "MAF824"
click at [1262, 591] on div "Previous Save client" at bounding box center [931, 594] width 789 height 85
click at [1256, 568] on button "Save client" at bounding box center [1265, 571] width 120 height 40
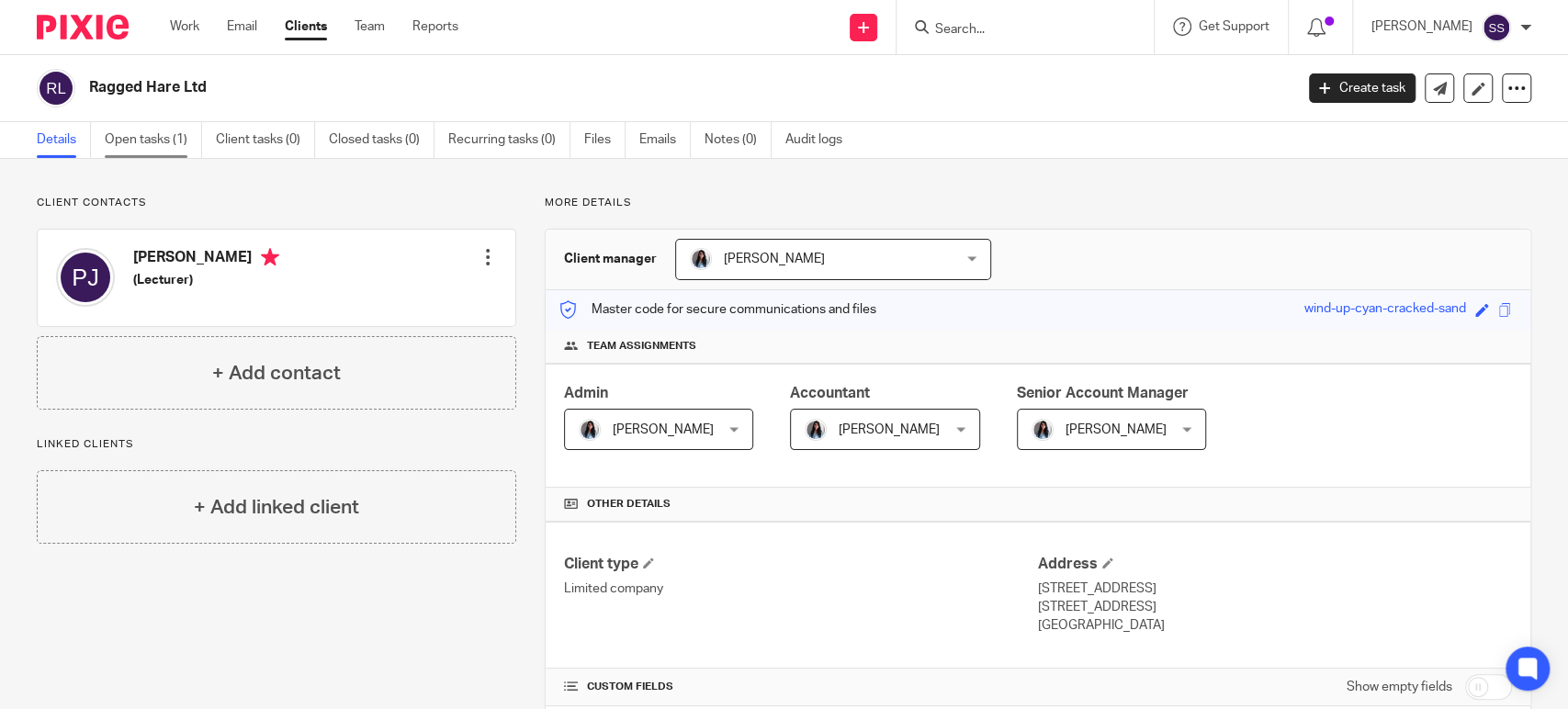
click at [146, 147] on link "Open tasks (1)" at bounding box center [153, 140] width 97 height 36
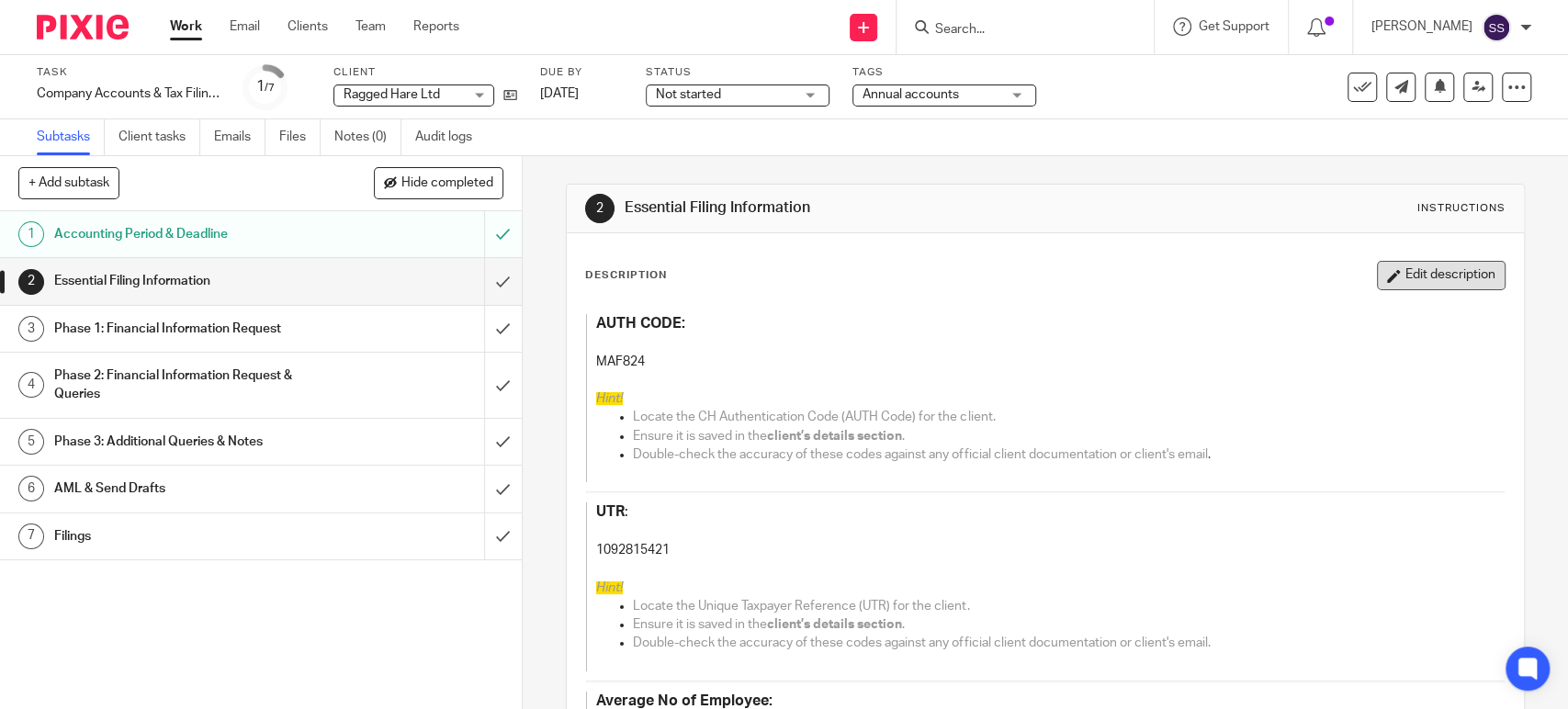
click at [1380, 279] on button "Edit description" at bounding box center [1441, 275] width 129 height 29
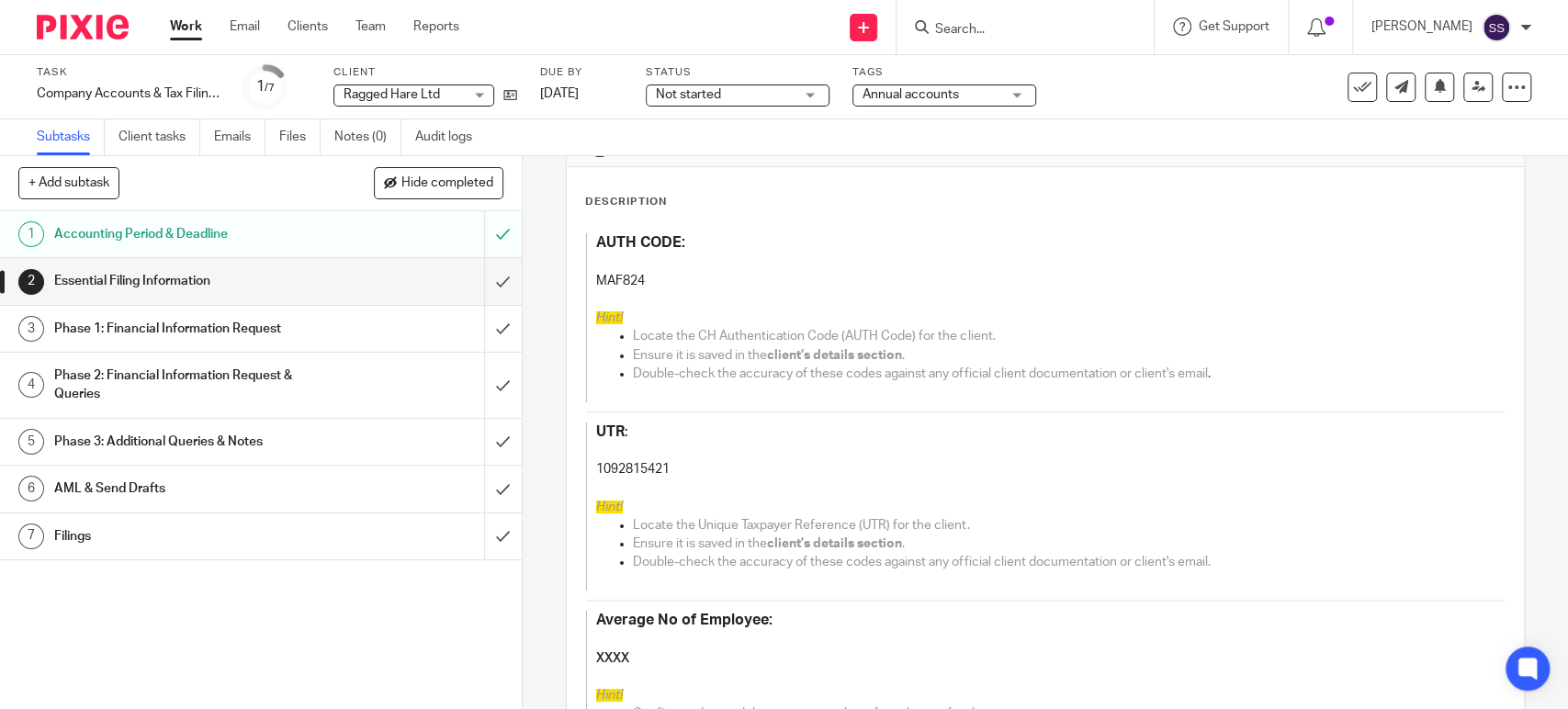
scroll to position [204, 0]
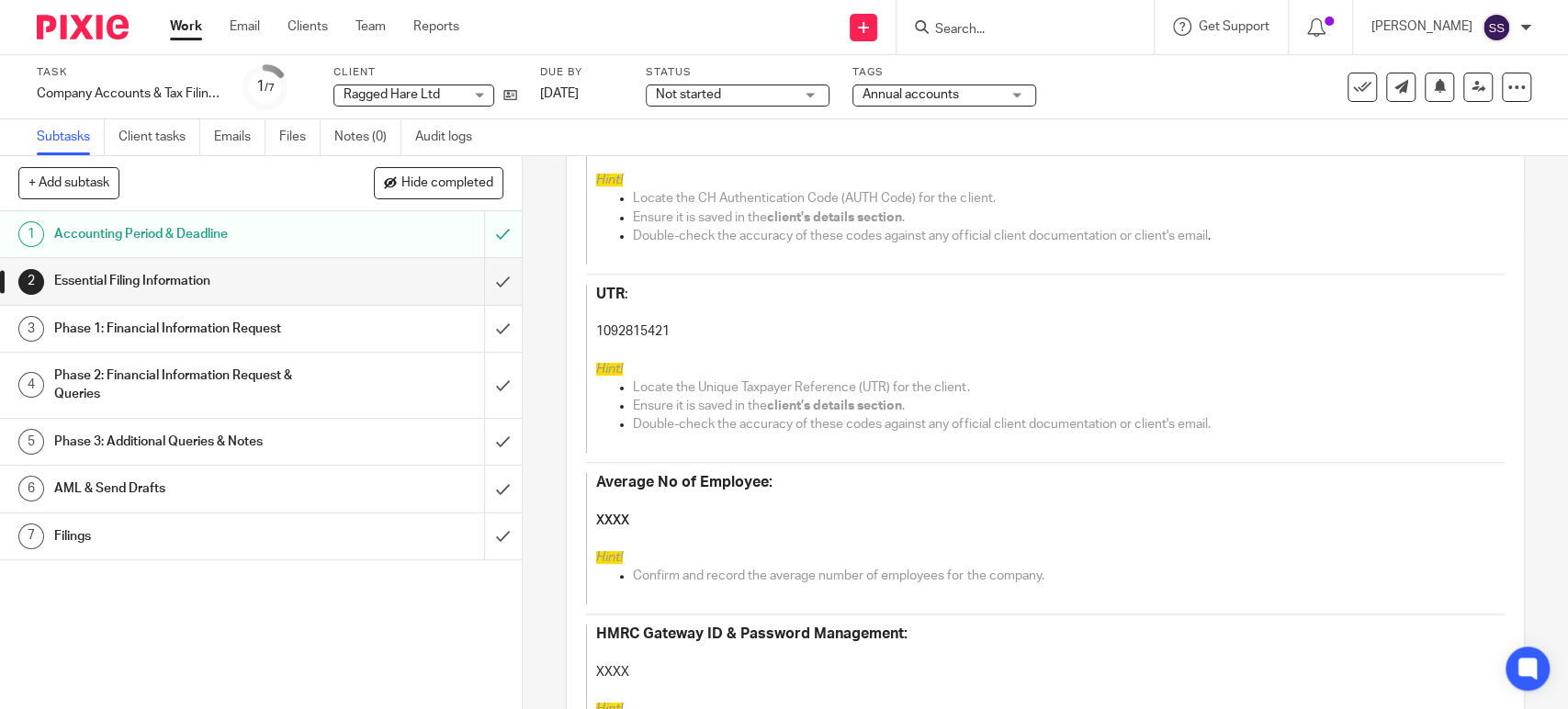
click at [609, 509] on p at bounding box center [1031, 501] width 870 height 18
click at [602, 522] on h4 "XXXX" at bounding box center [1031, 520] width 870 height 18
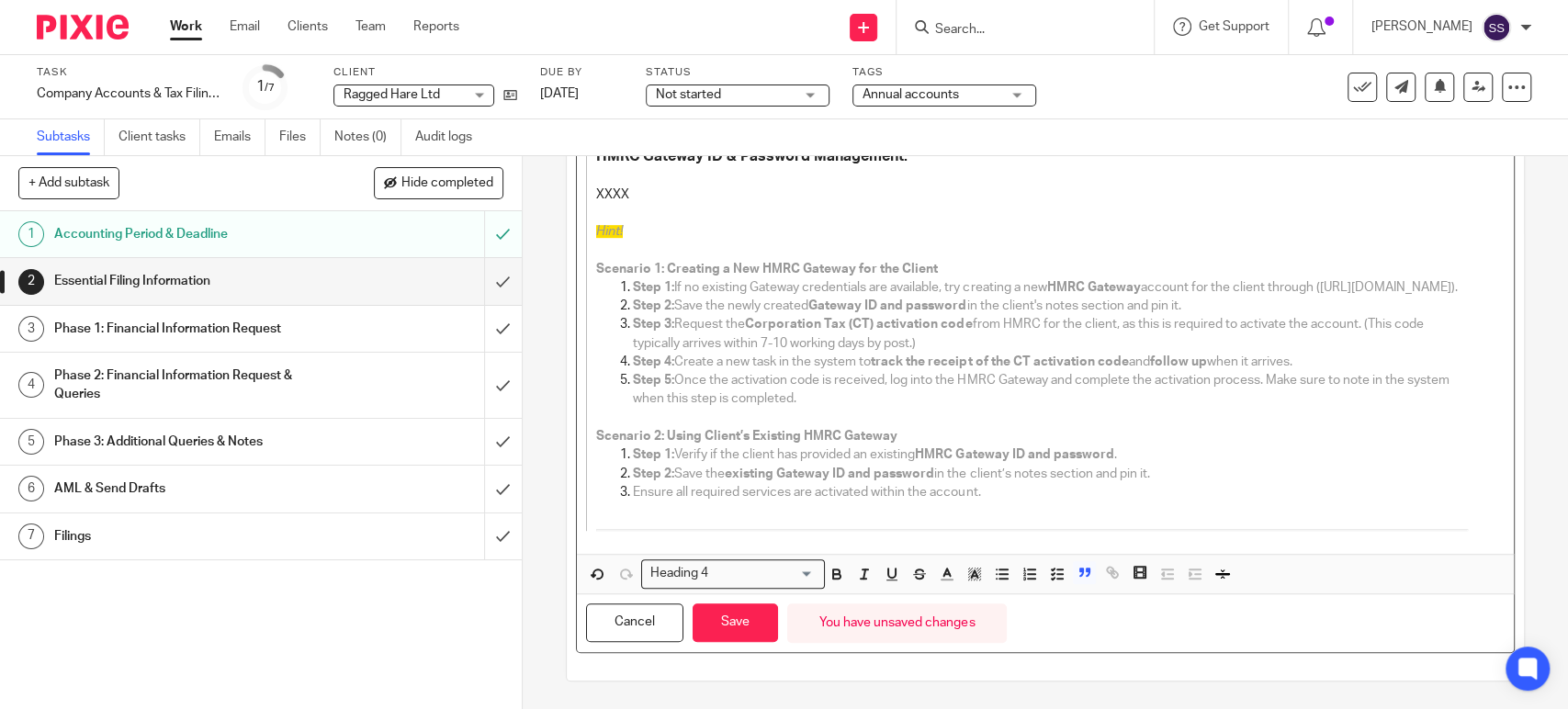
scroll to position [698, 0]
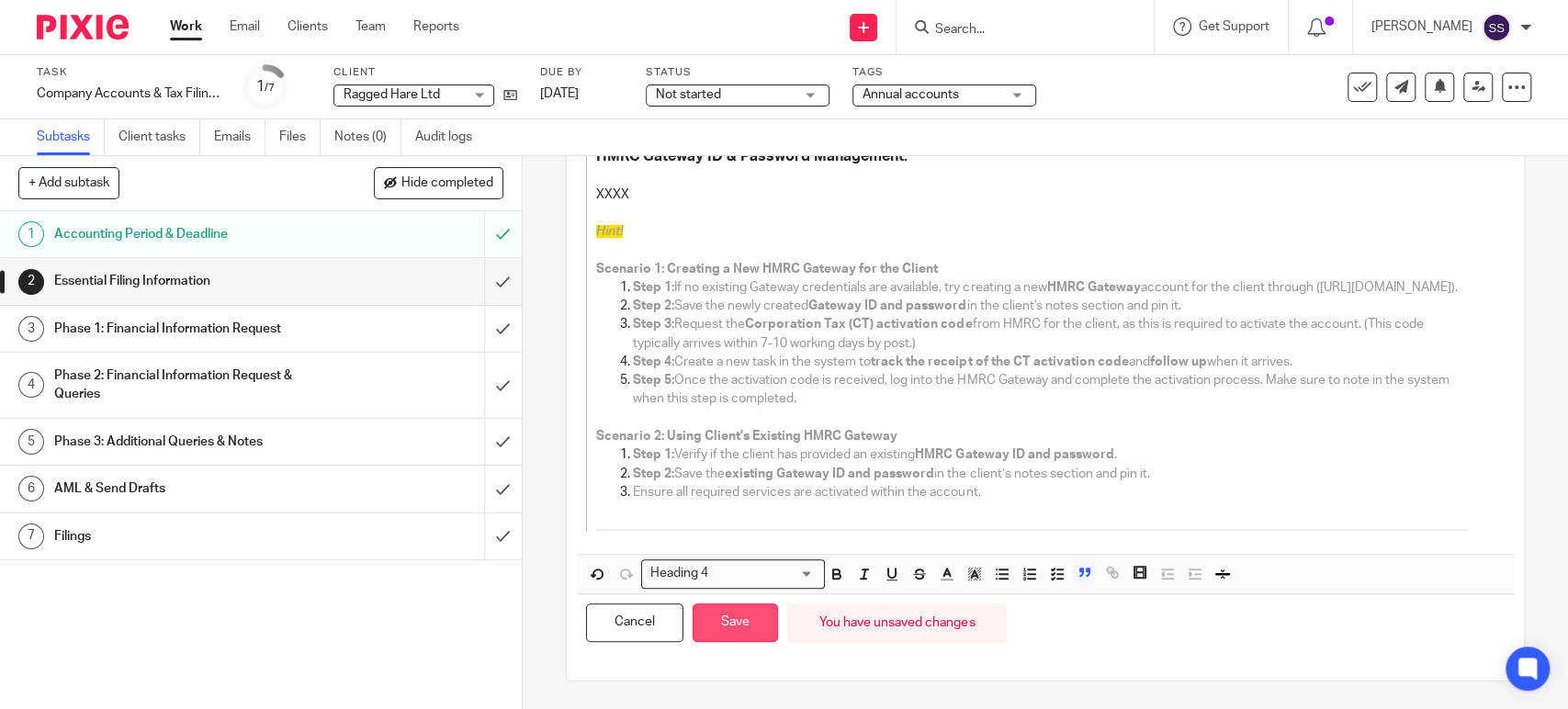
click at [725, 636] on button "Save" at bounding box center [735, 624] width 85 height 40
click at [302, 329] on h1 "Phase 1: Financial Information Request" at bounding box center [191, 328] width 275 height 27
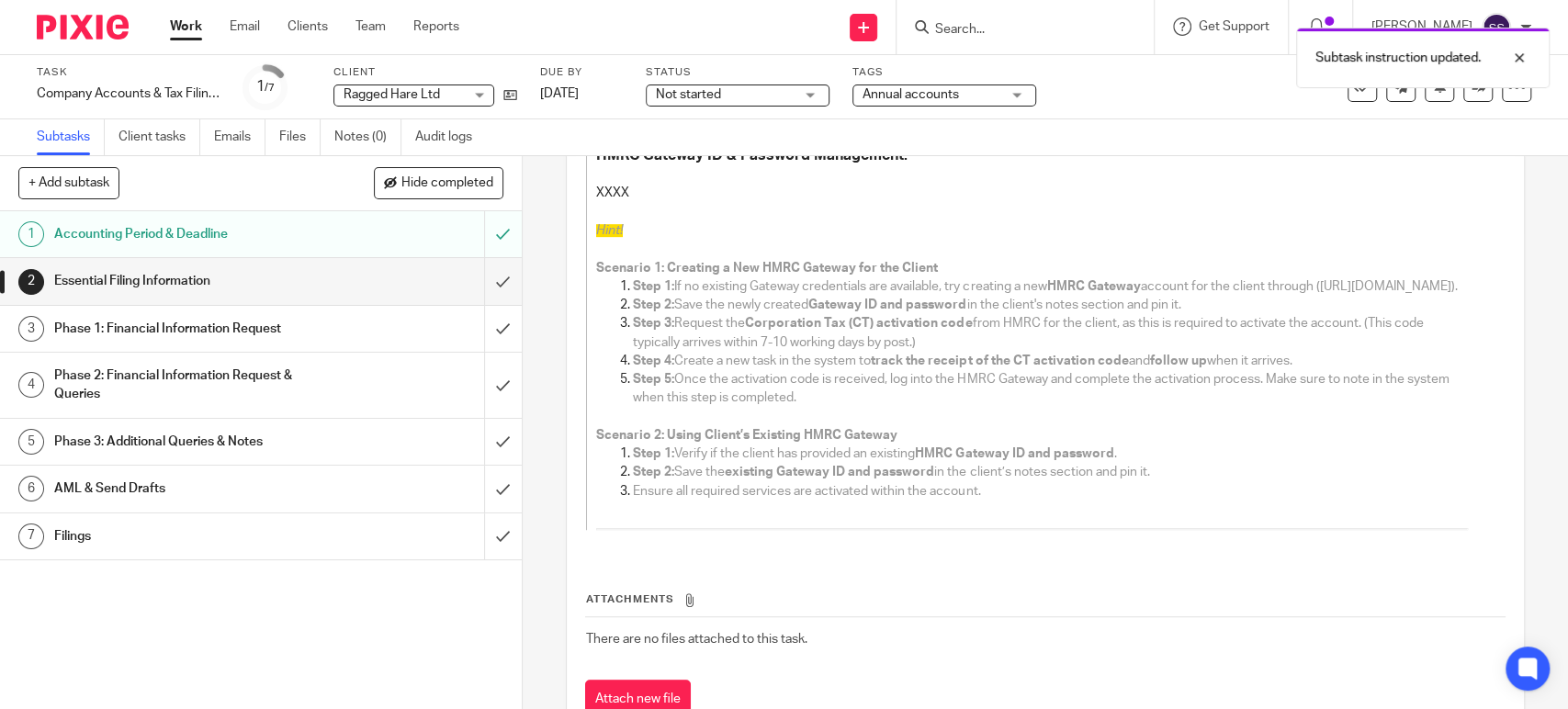
scroll to position [712, 0]
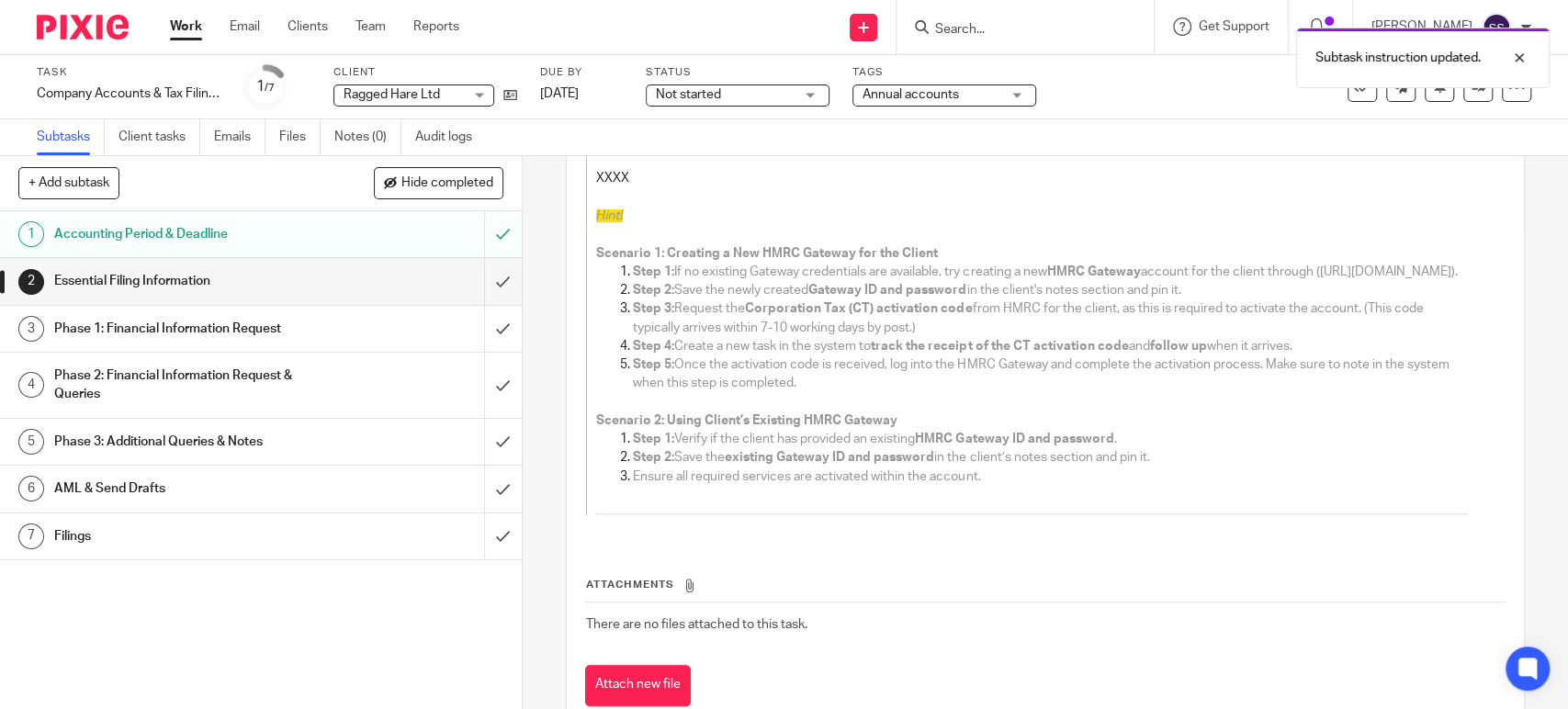
click at [410, 323] on div "Phase 1: Financial Information Request" at bounding box center [259, 328] width 411 height 27
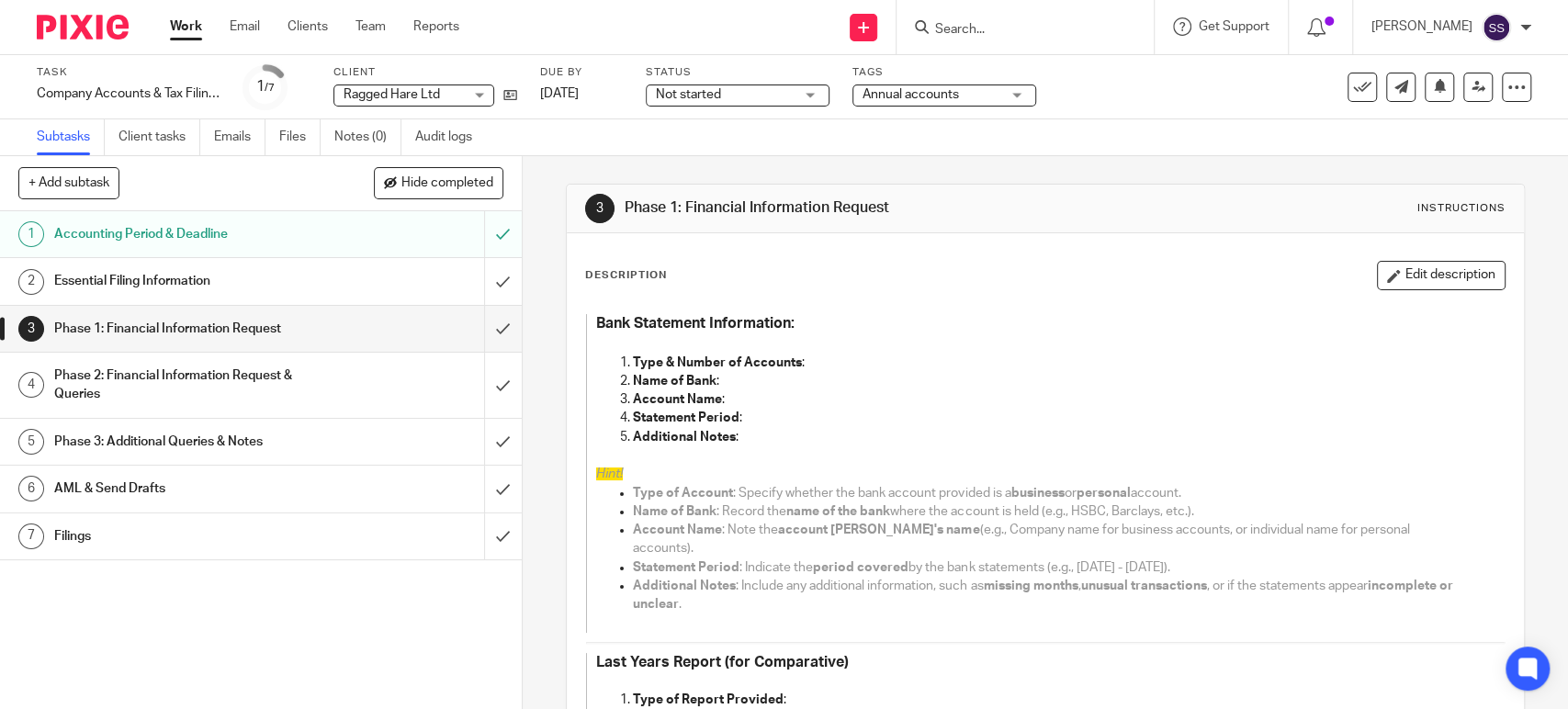
click at [846, 371] on p "Type & Number of Accounts :" at bounding box center [1050, 362] width 835 height 18
click at [1446, 285] on button "Edit description" at bounding box center [1441, 275] width 129 height 29
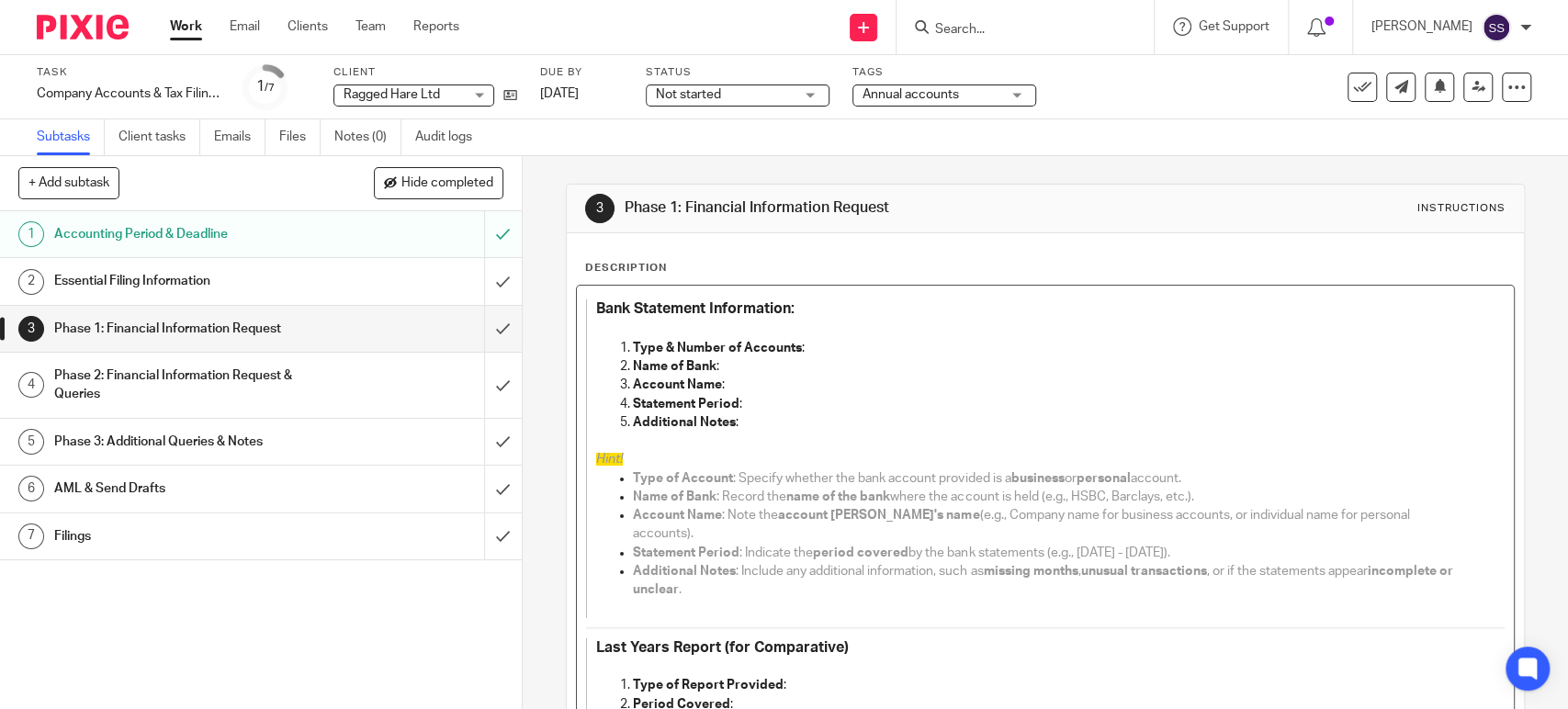
click at [859, 354] on p "Type & Number of Accounts :" at bounding box center [1050, 348] width 835 height 18
click at [691, 658] on p at bounding box center [1031, 666] width 870 height 18
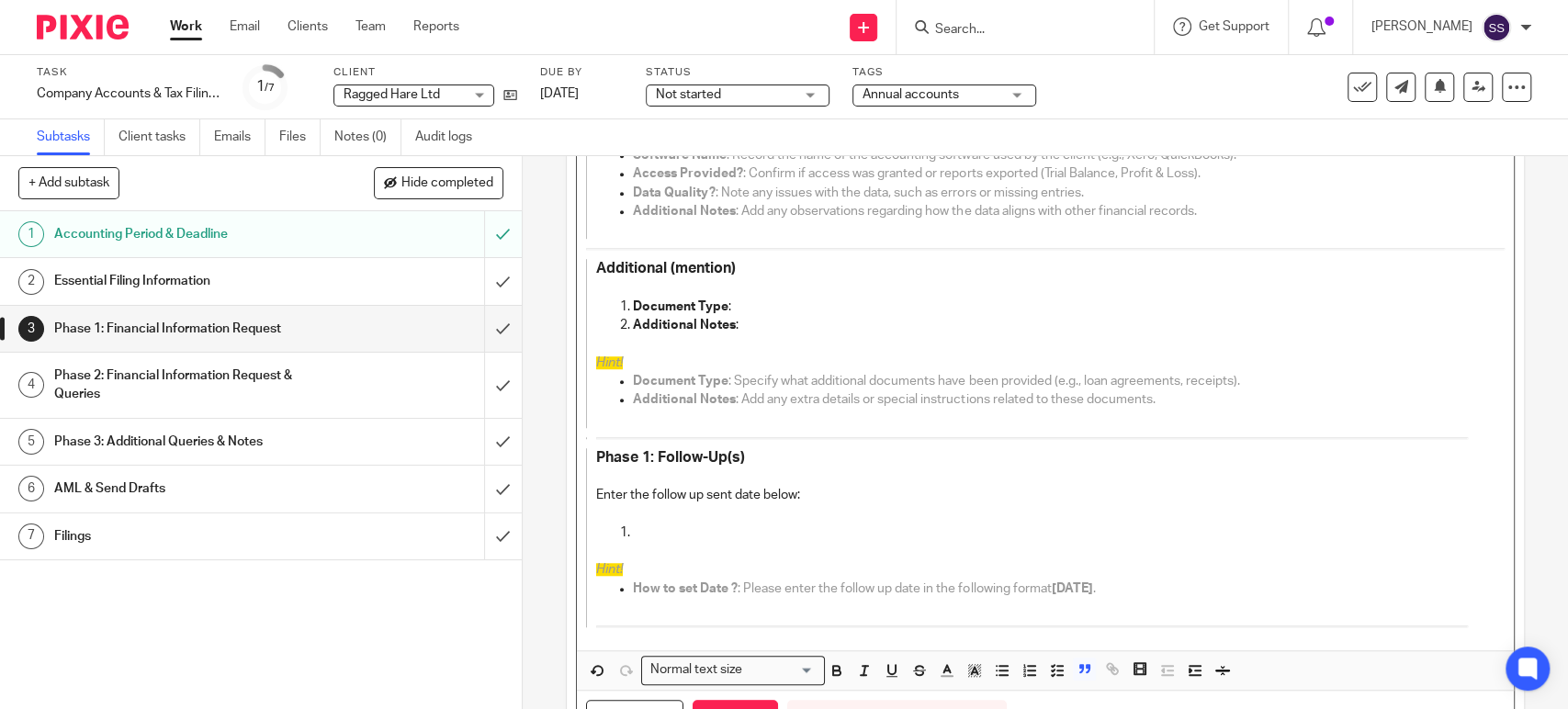
scroll to position [1018, 0]
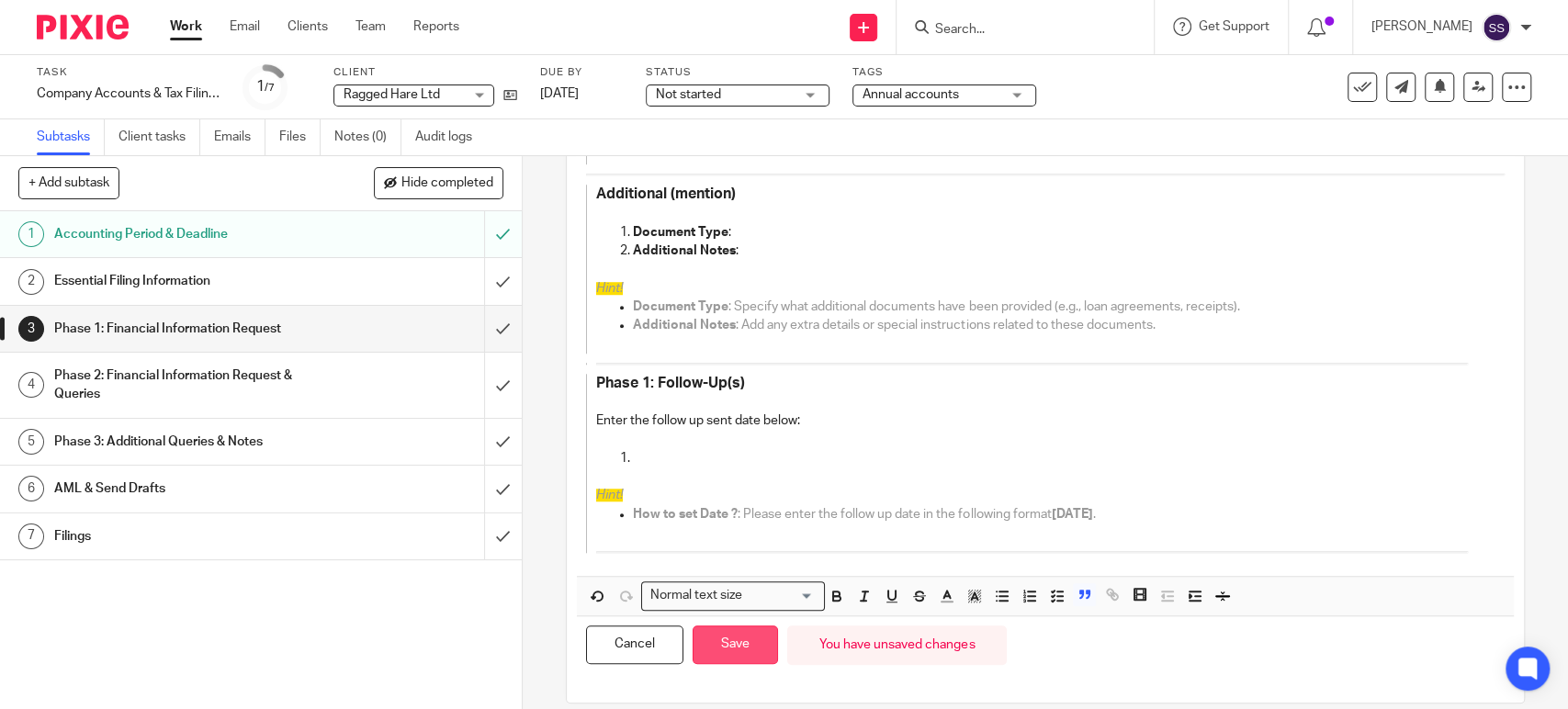
click at [756, 626] on button "Save" at bounding box center [735, 646] width 85 height 40
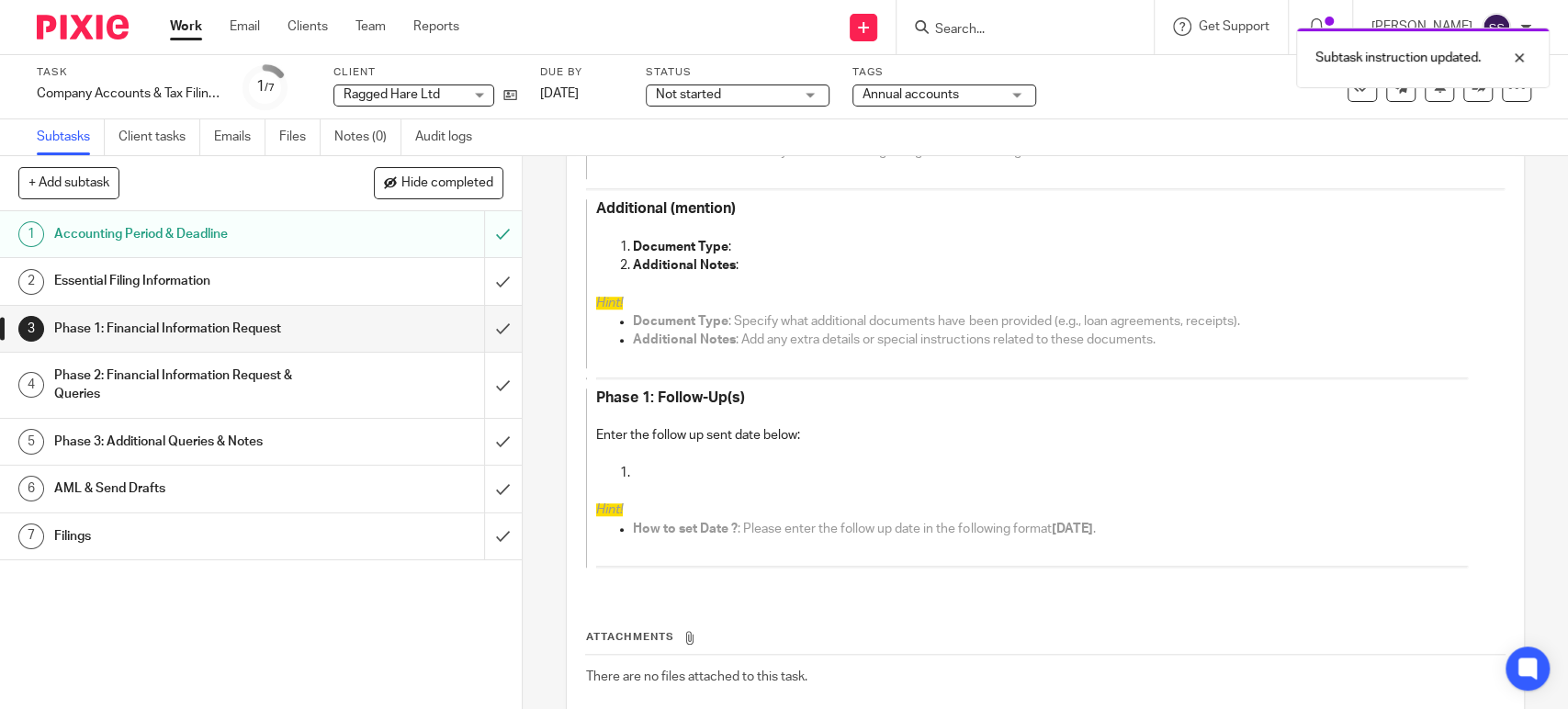
scroll to position [1032, 0]
